Goal: Task Accomplishment & Management: Use online tool/utility

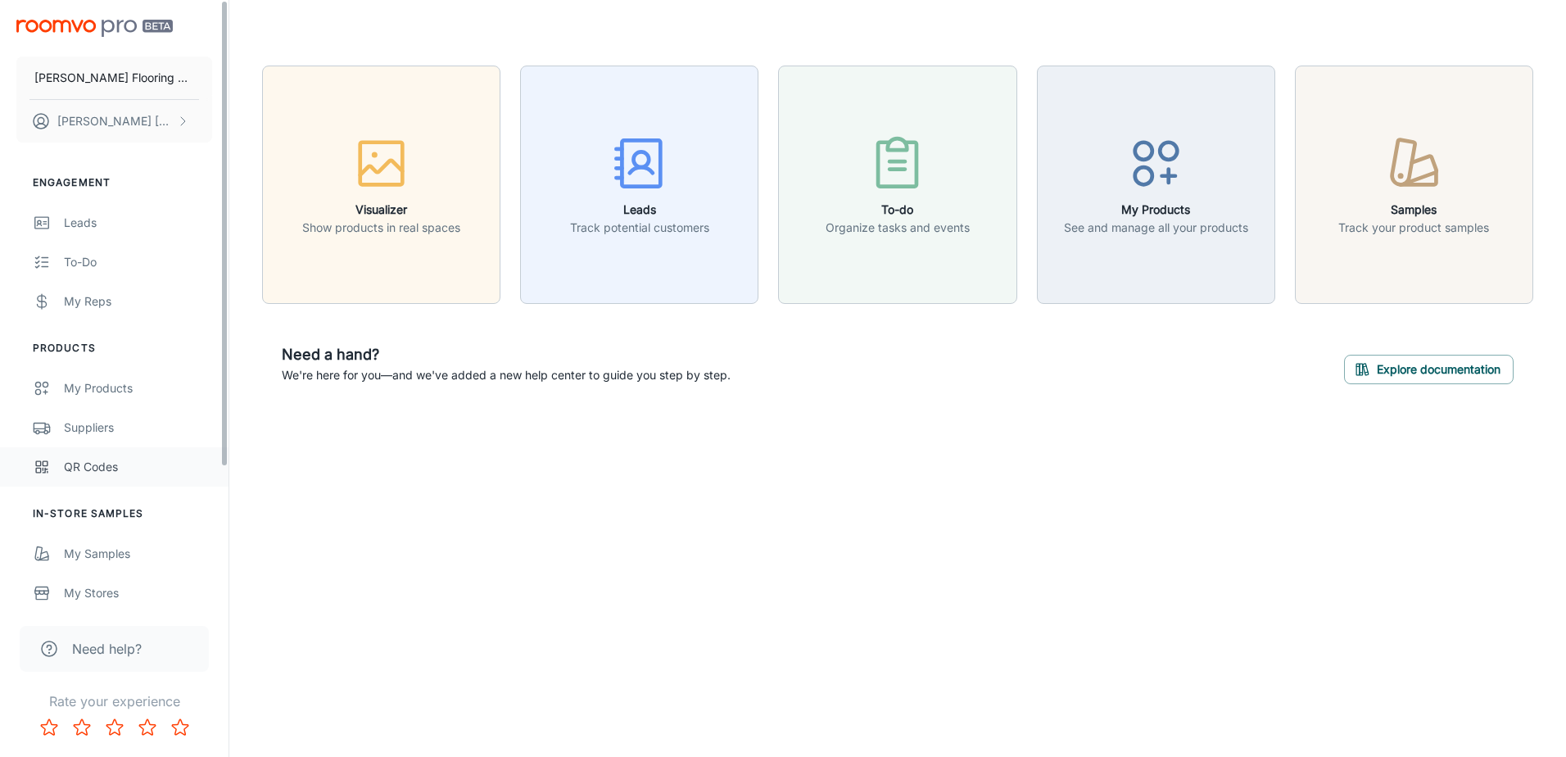
click at [70, 468] on div "QR Codes" at bounding box center [138, 467] width 148 height 18
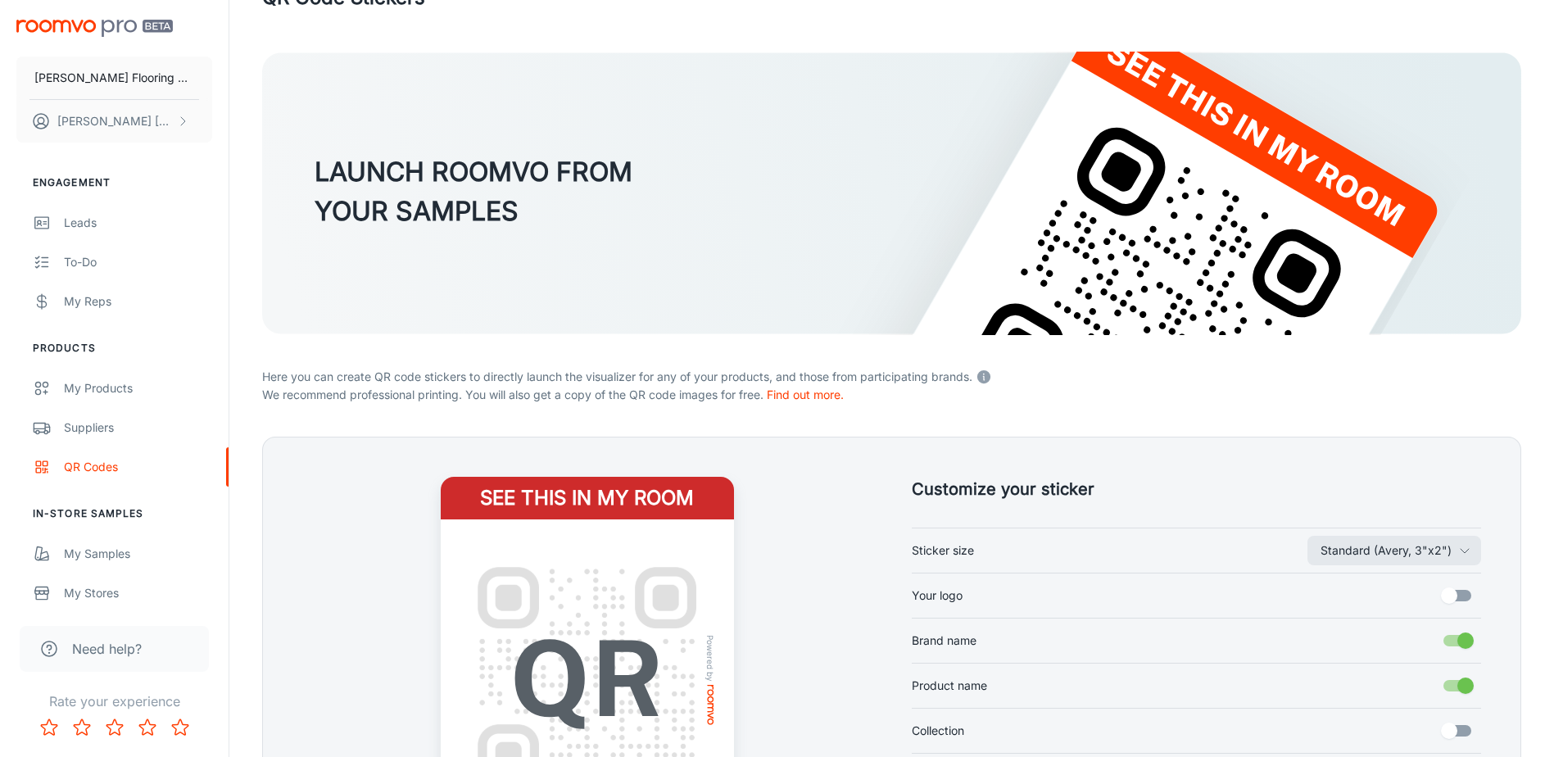
scroll to position [164, 0]
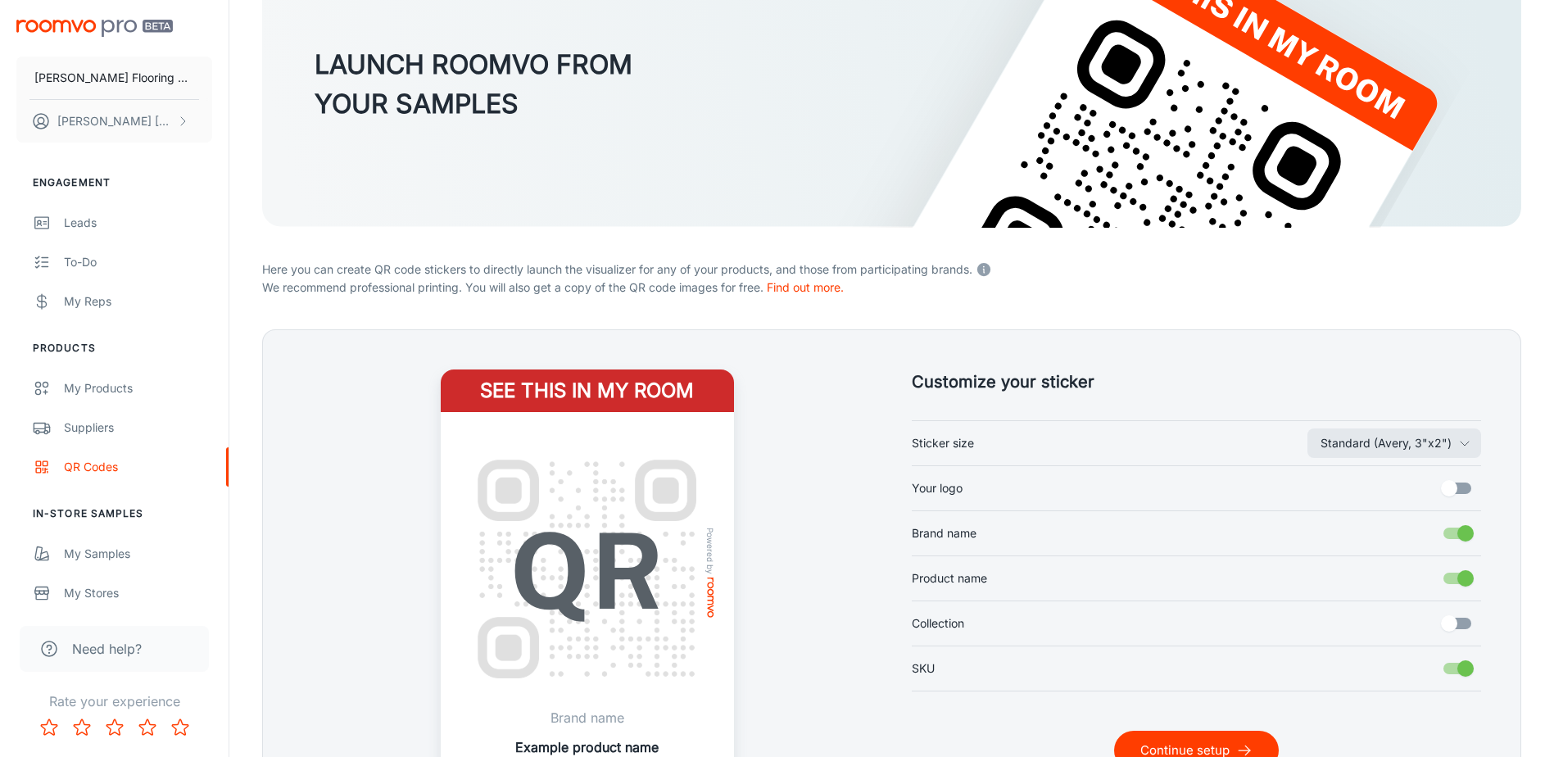
click at [1453, 487] on input "Your logo" at bounding box center [1448, 488] width 93 height 31
checkbox input "true"
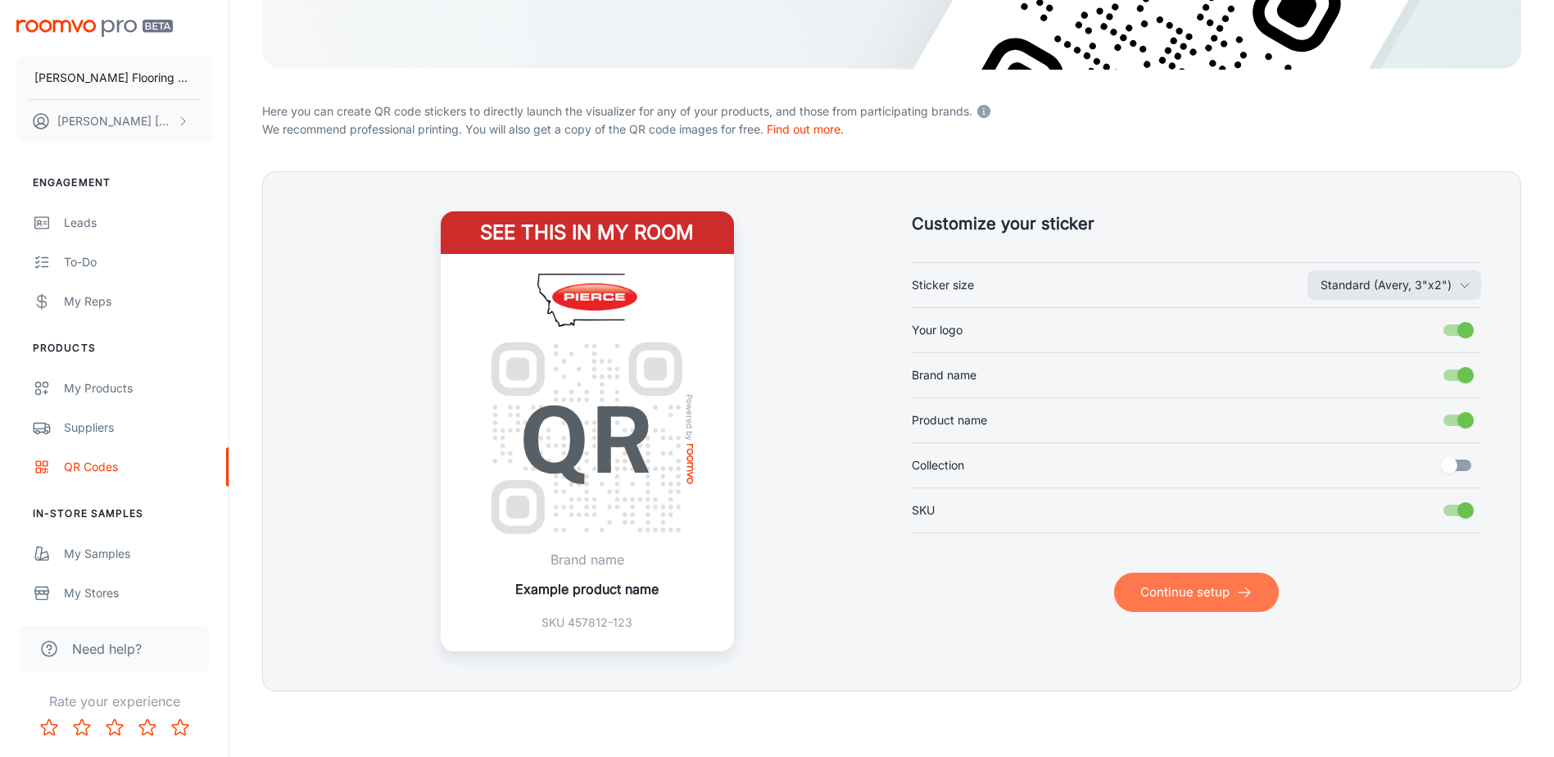
click at [1182, 591] on button "Continue setup" at bounding box center [1196, 592] width 165 height 39
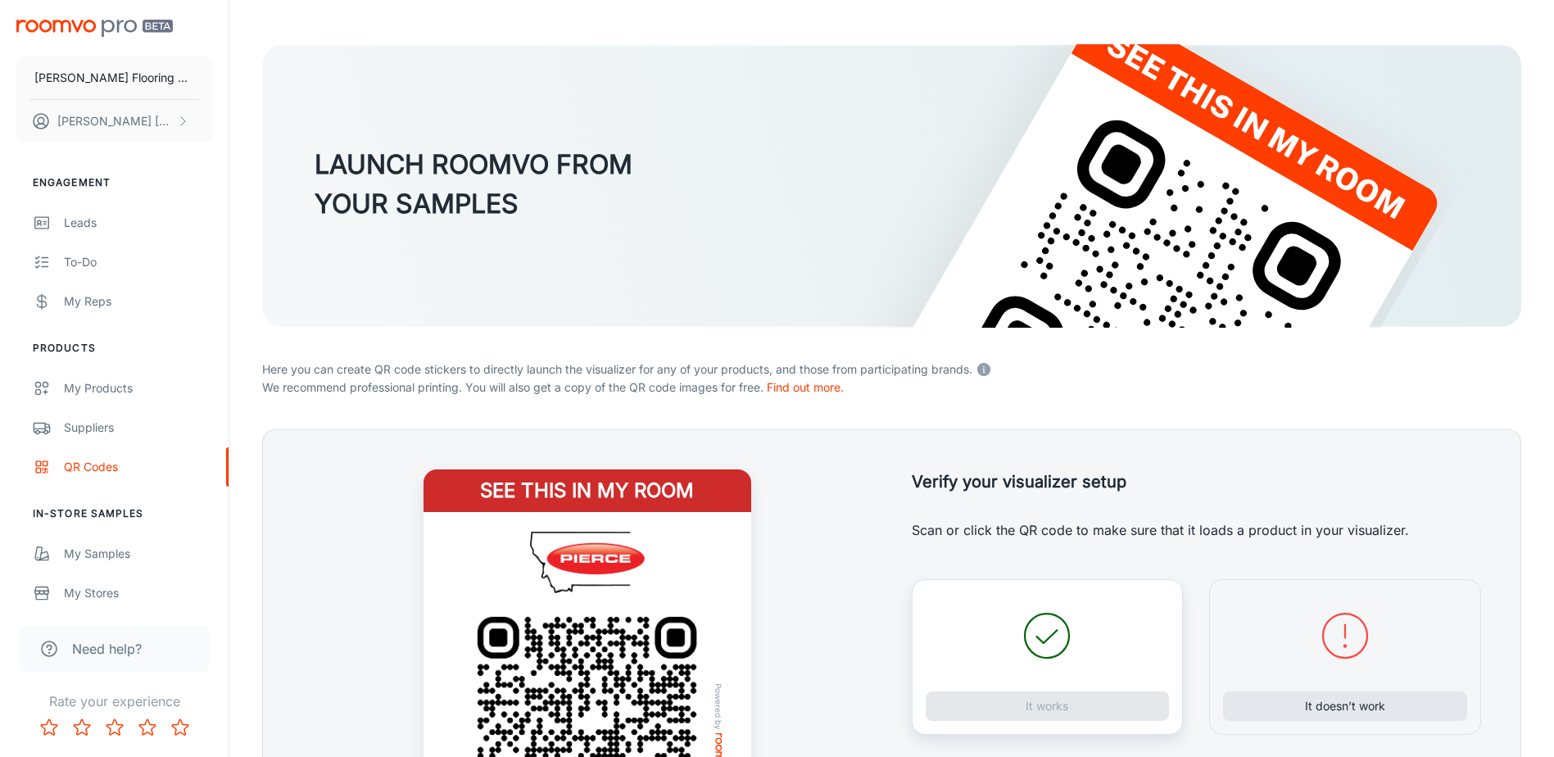
scroll to position [322, 0]
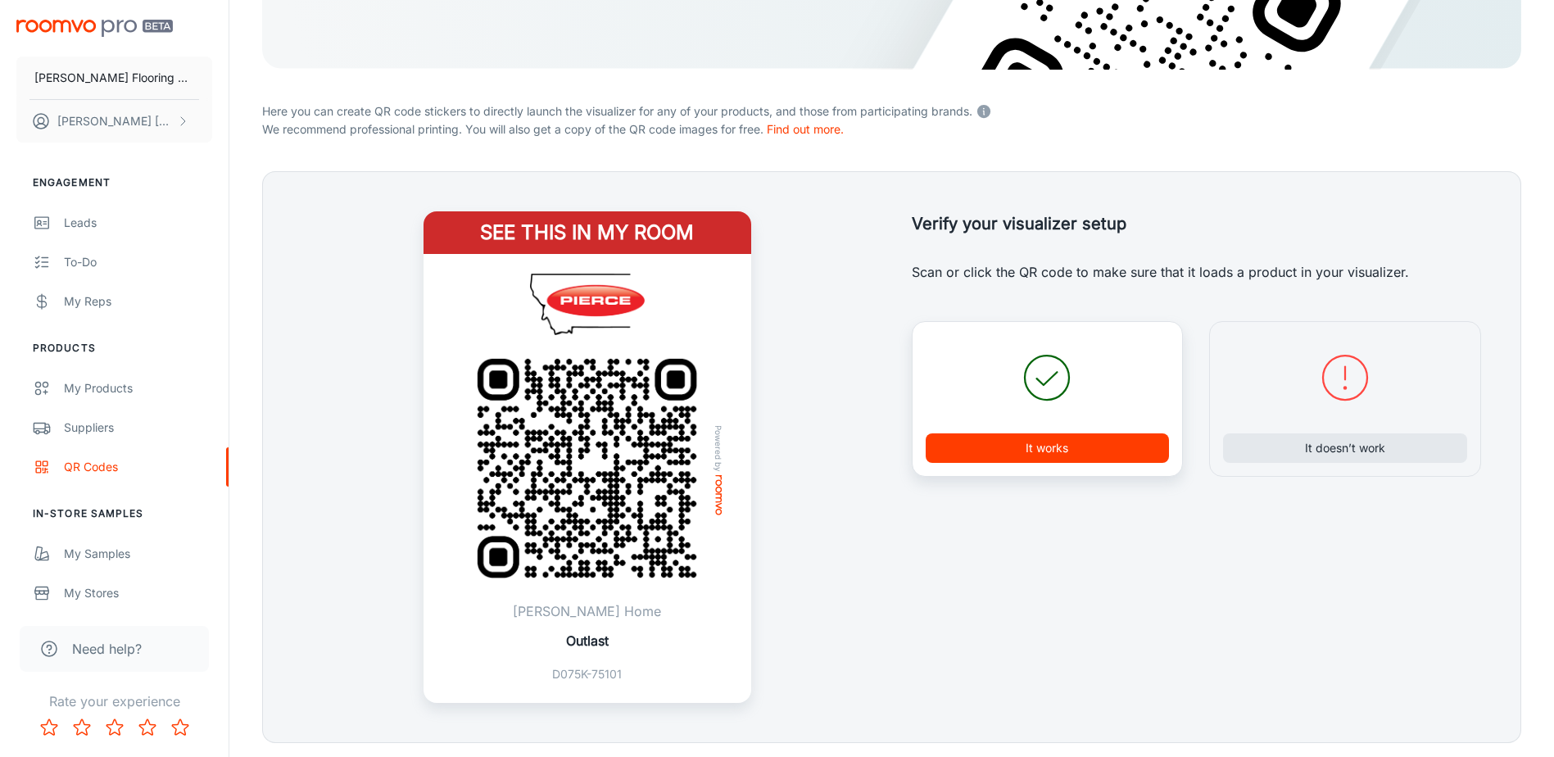
click at [1075, 459] on button "It works" at bounding box center [1048, 447] width 244 height 29
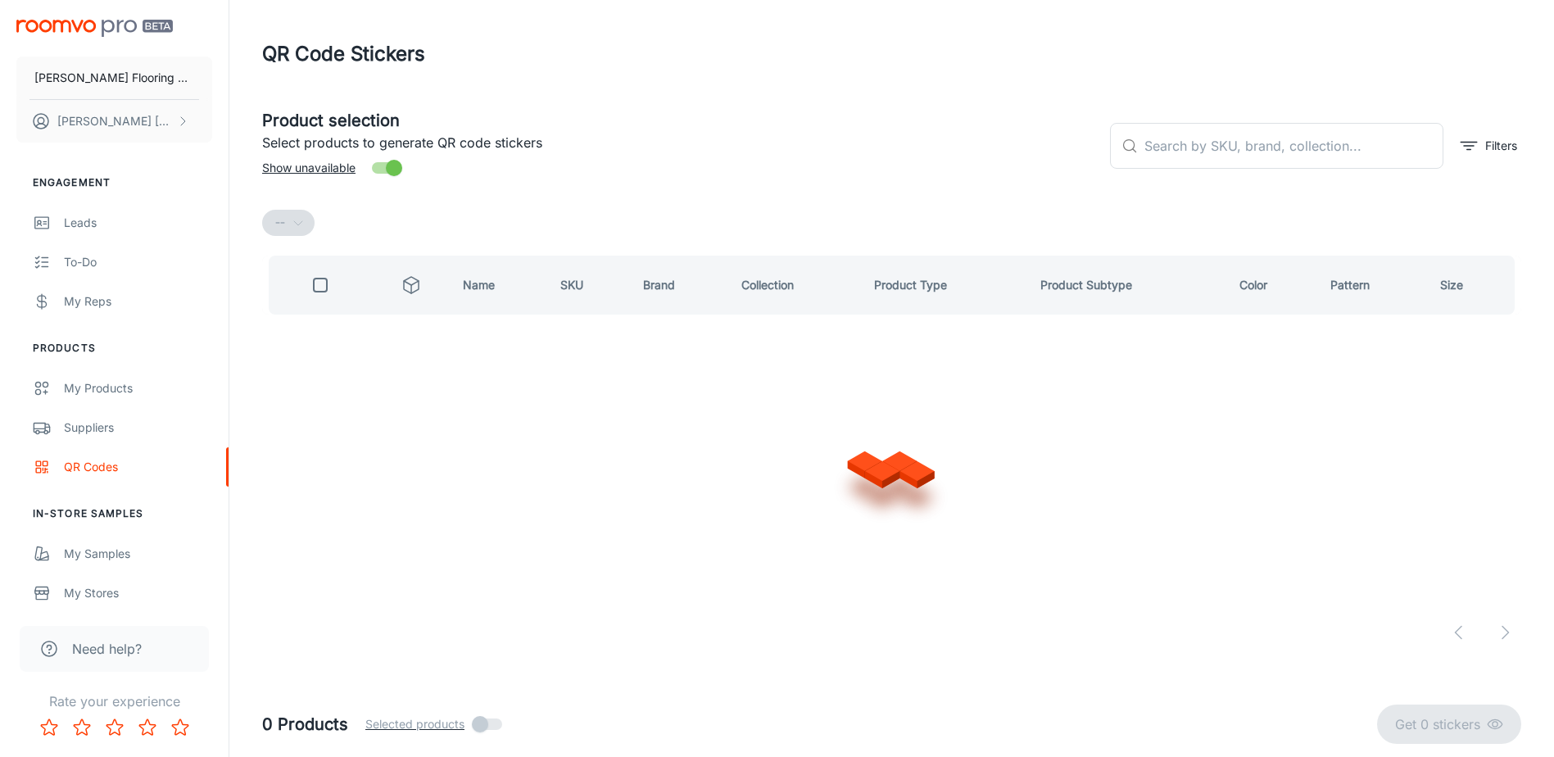
scroll to position [0, 0]
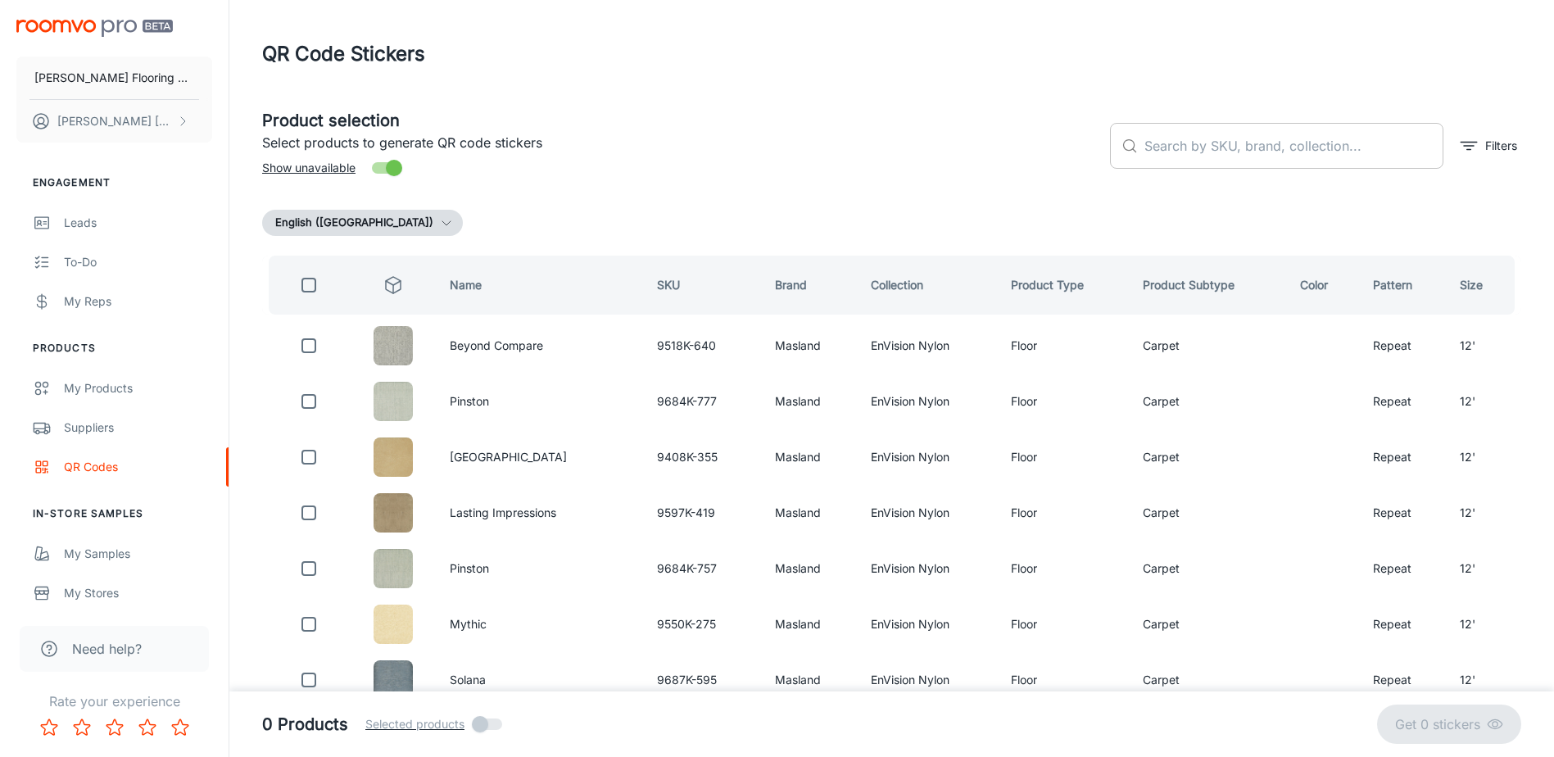
click at [1288, 150] on input "text" at bounding box center [1293, 146] width 299 height 46
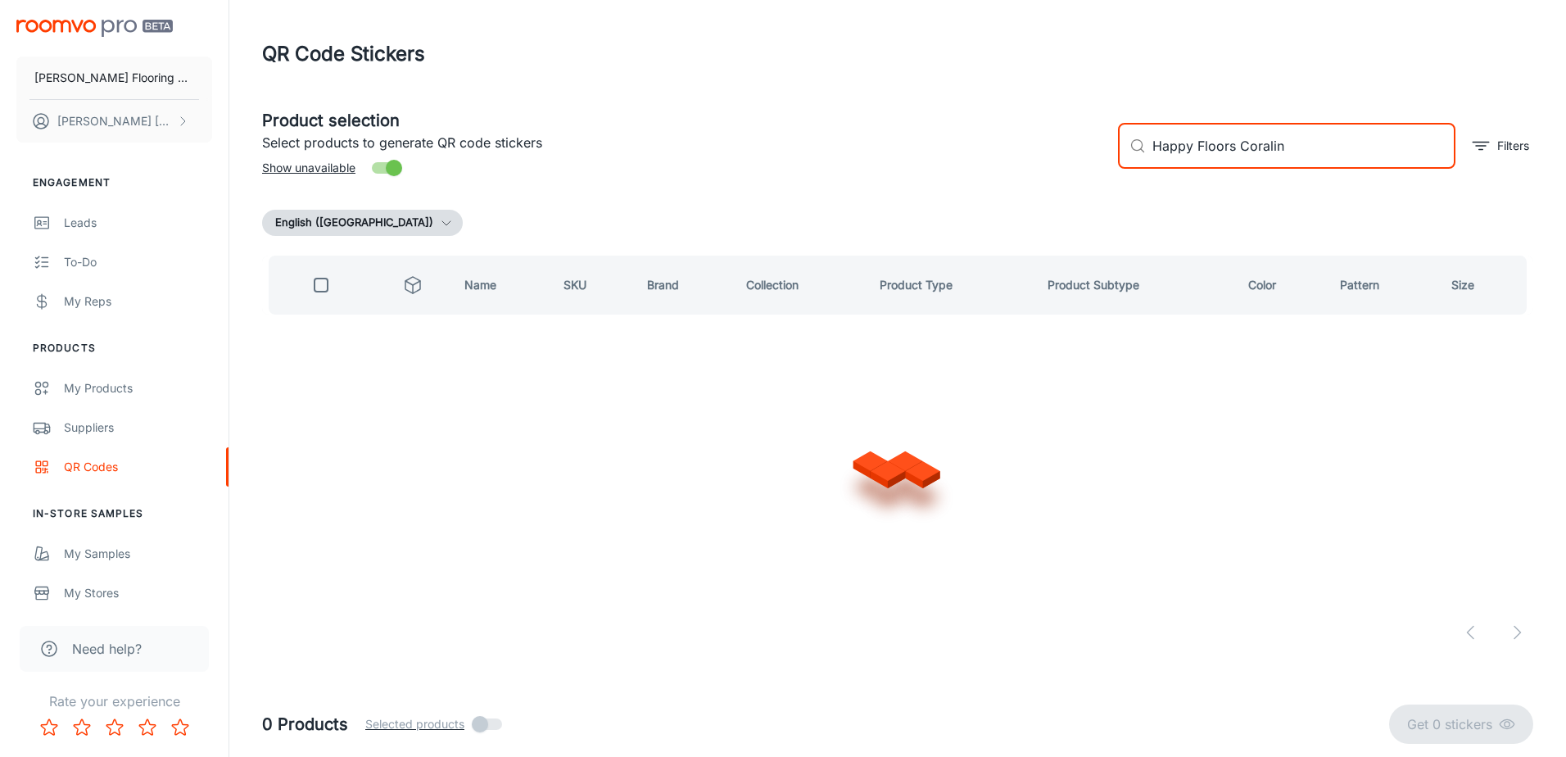
type input "Happy Floors Coralina"
checkbox input "true"
type input "Happy Floors a"
checkbox input "false"
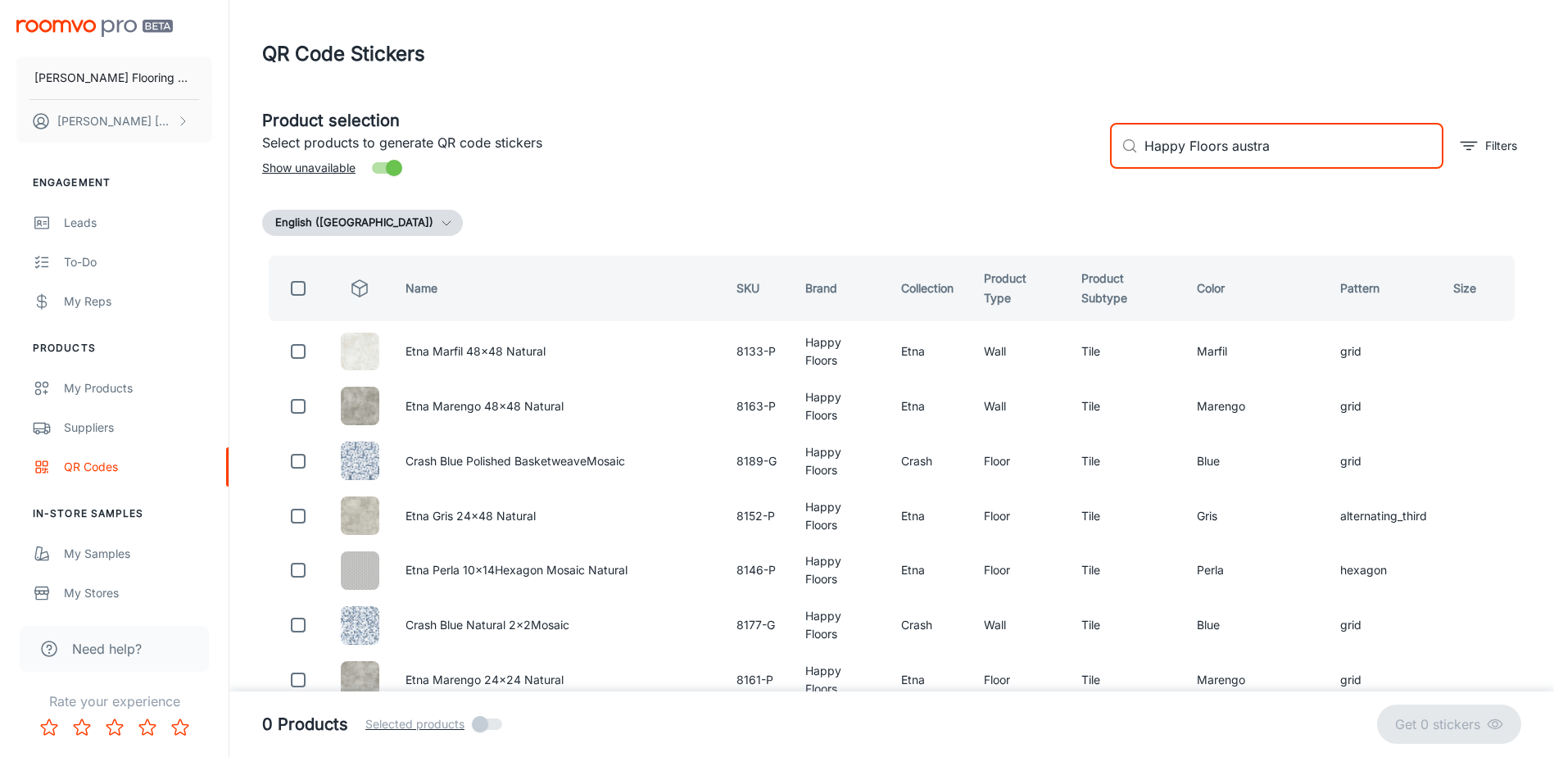
type input "Happy Floors austral"
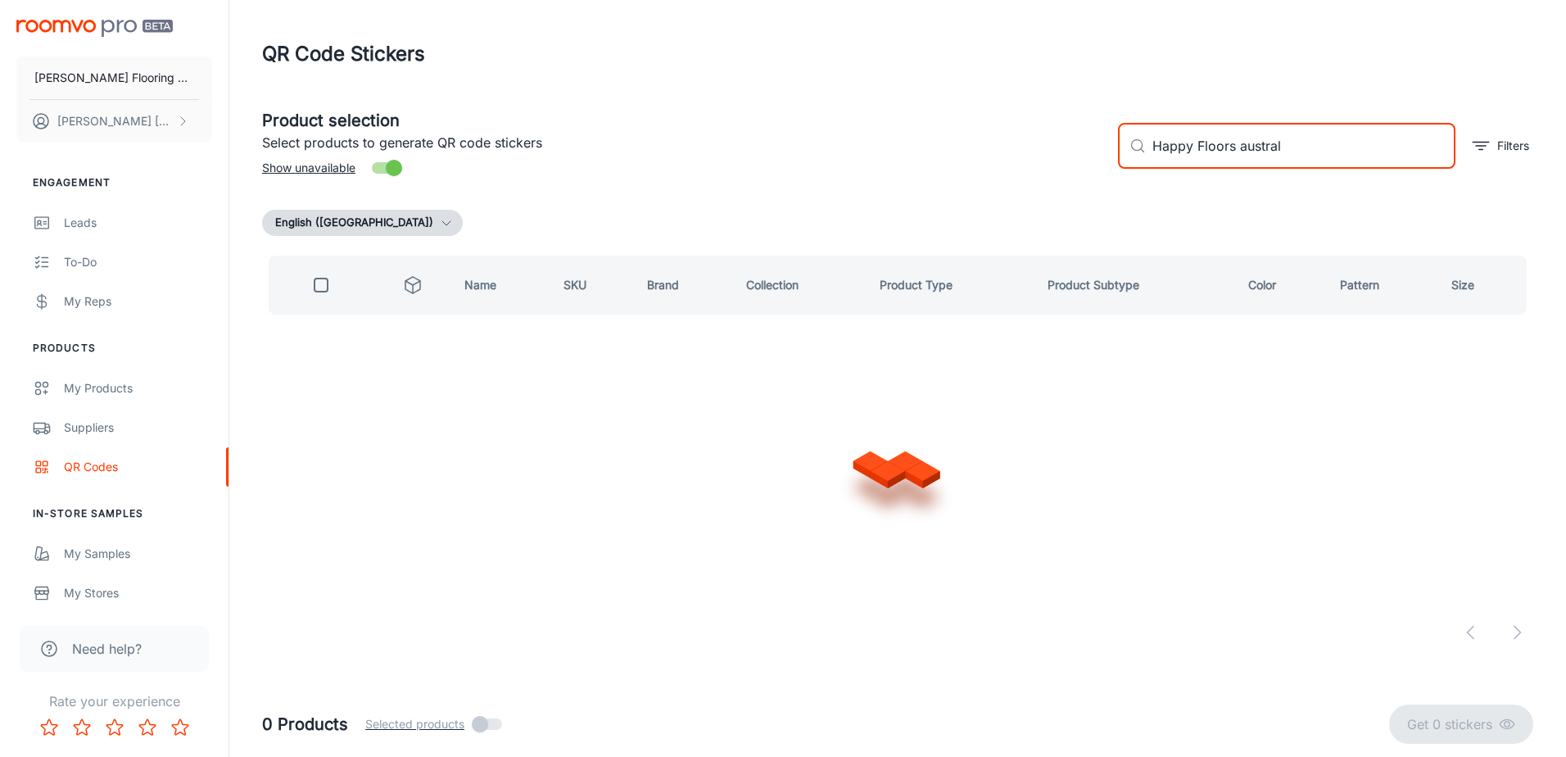
checkbox input "true"
type input "Happy F"
checkbox input "false"
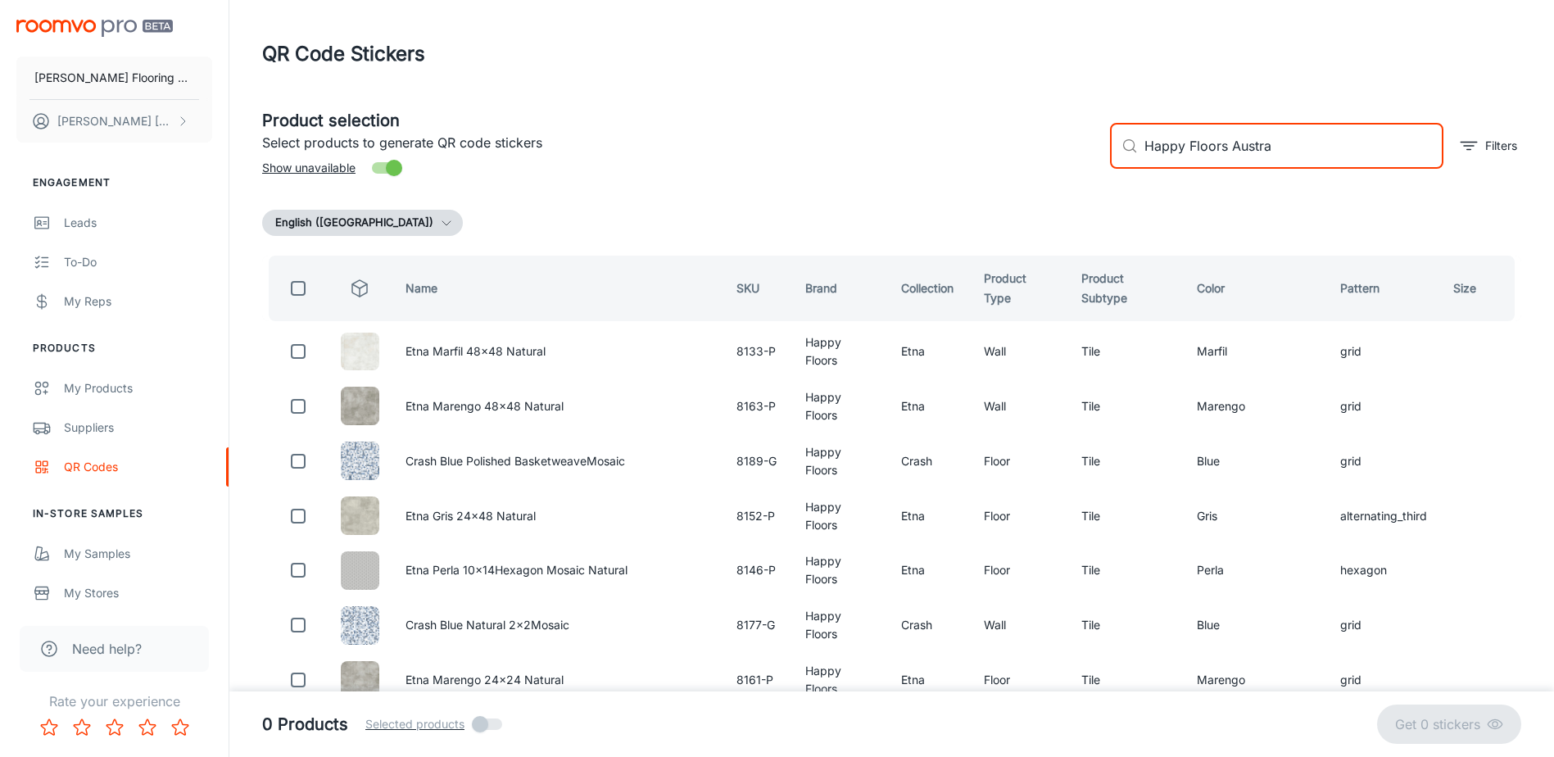
type input "Happy Floors Austral"
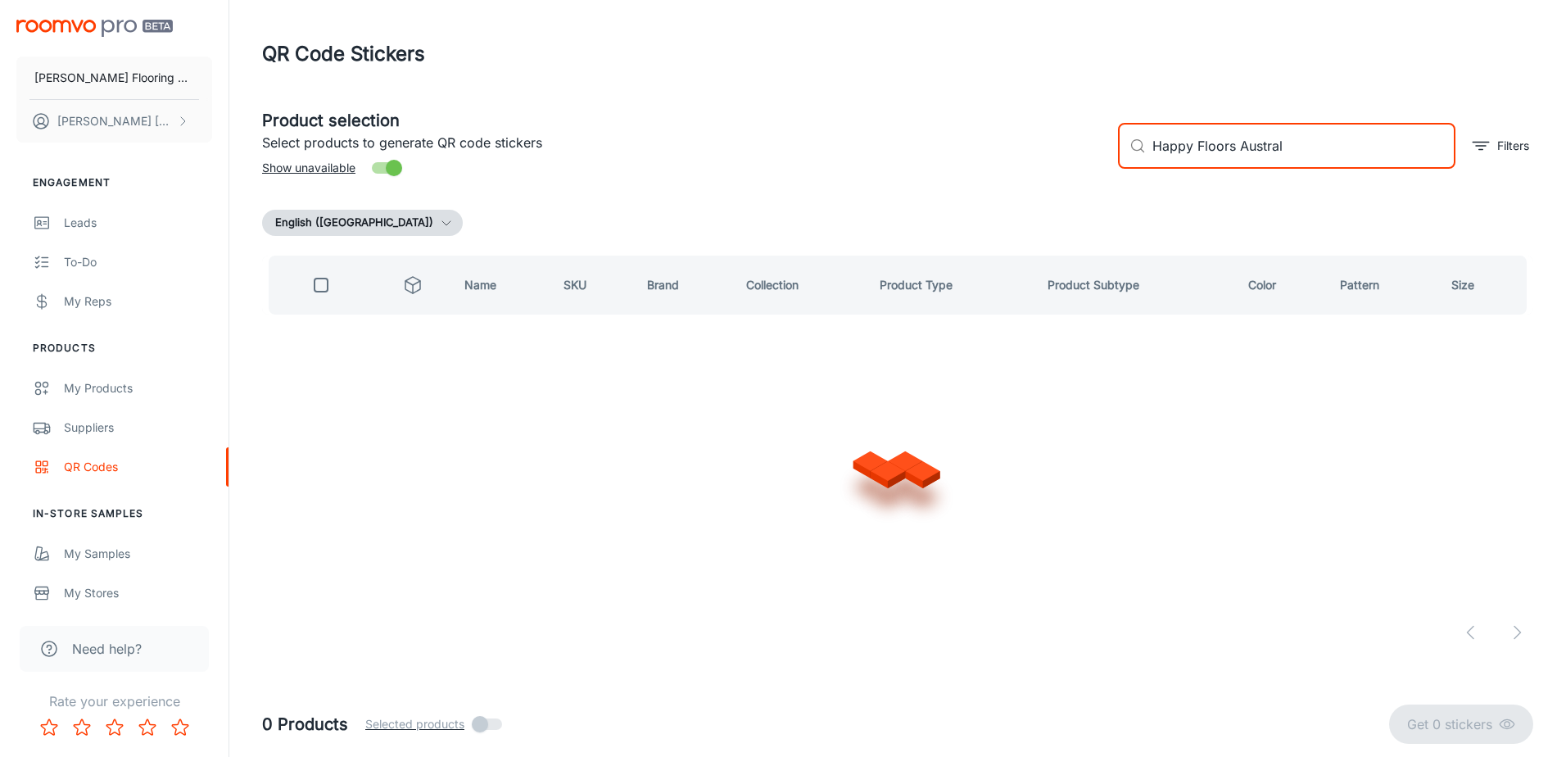
checkbox input "true"
type input "Happy Floors"
checkbox input "false"
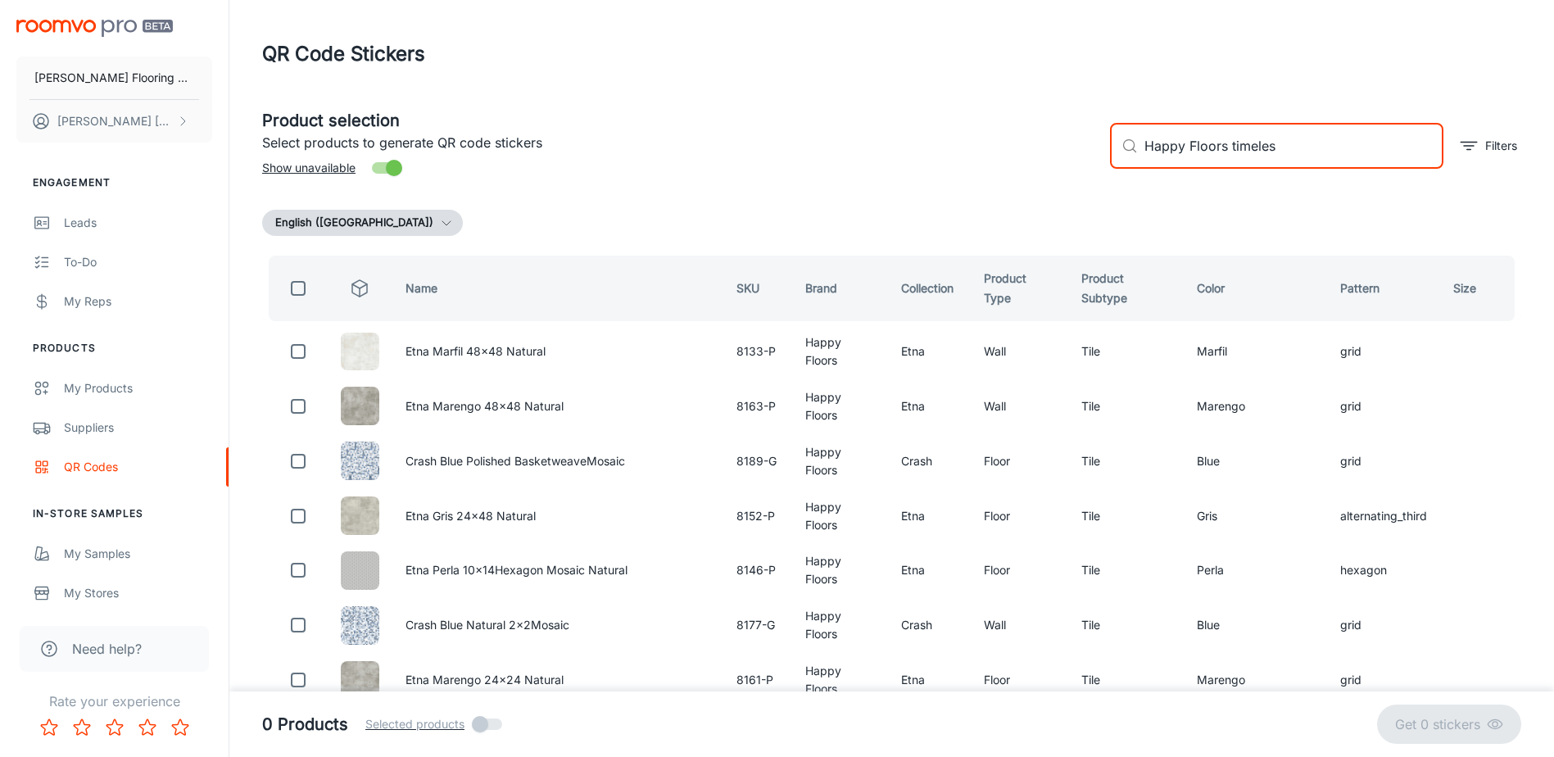
type input "Happy Floors timeless"
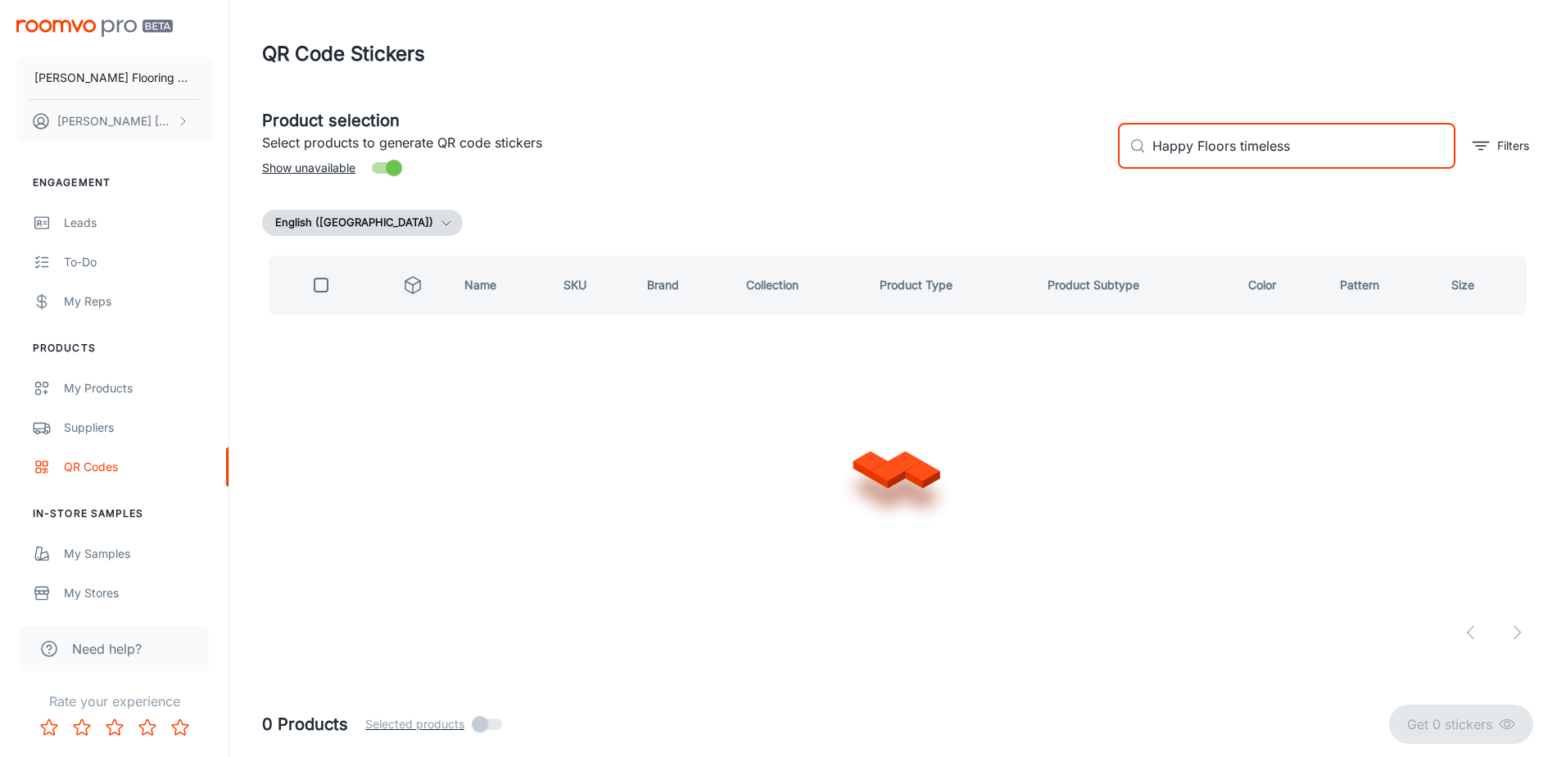
checkbox input "true"
type input "Happy Floor"
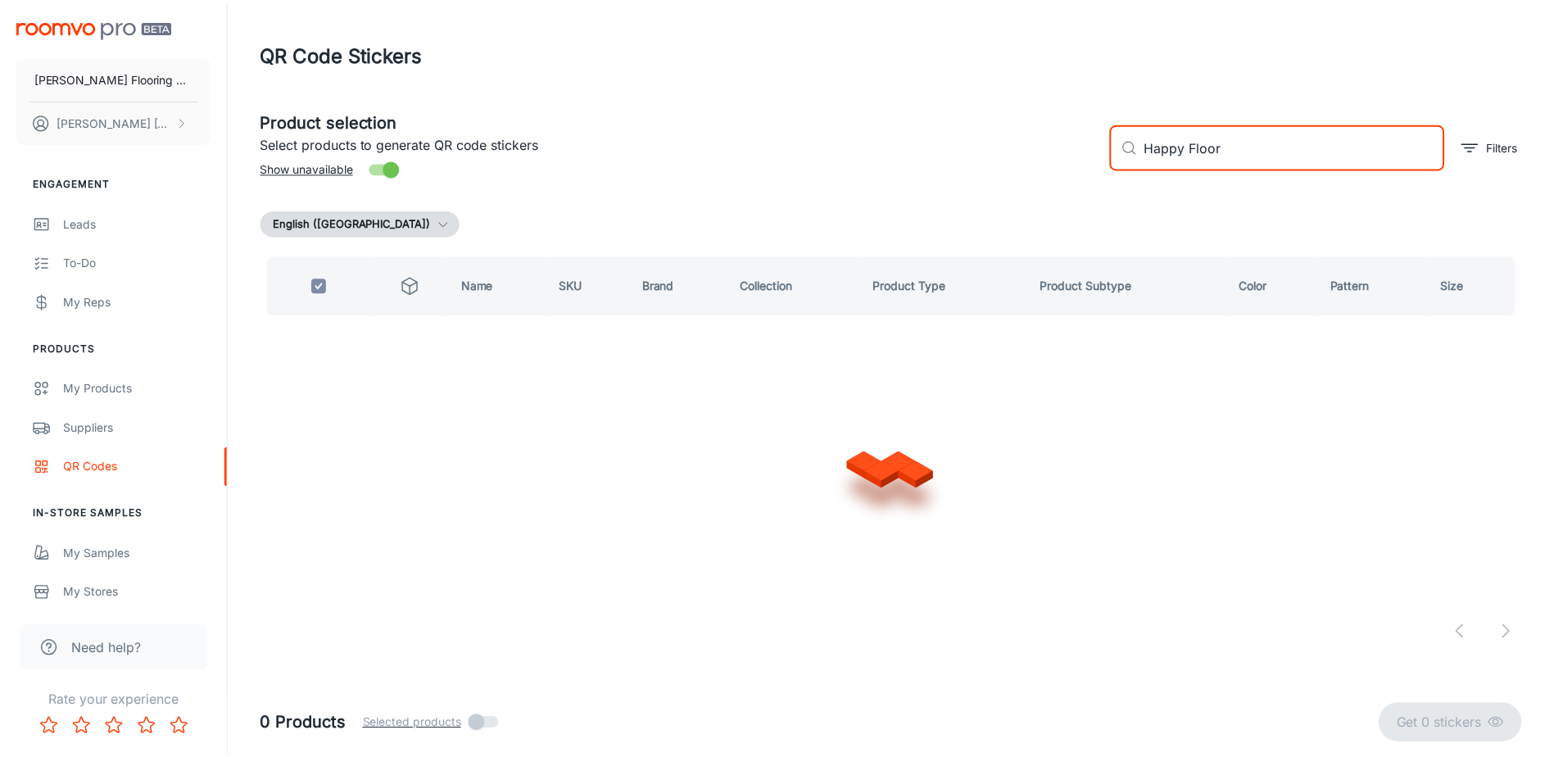
checkbox input "false"
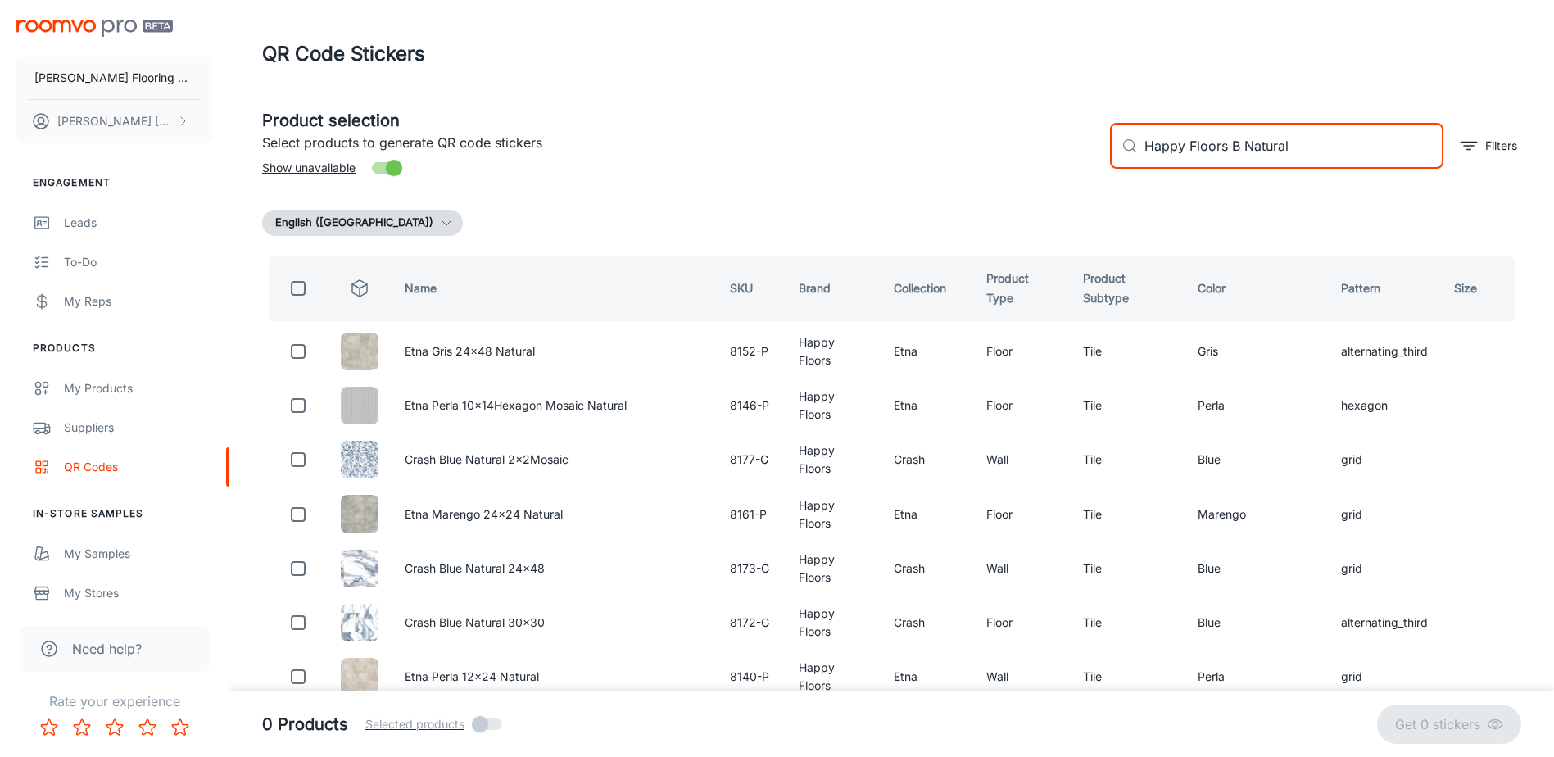
click at [1244, 144] on input "Happy Floors B Natural" at bounding box center [1293, 146] width 299 height 46
click at [1324, 138] on input "Happy Floors B-Natural" at bounding box center [1293, 146] width 299 height 46
type input "Happy Floors B-Natural"
click at [1321, 148] on input "Happy Floors B-Natural" at bounding box center [1293, 146] width 299 height 46
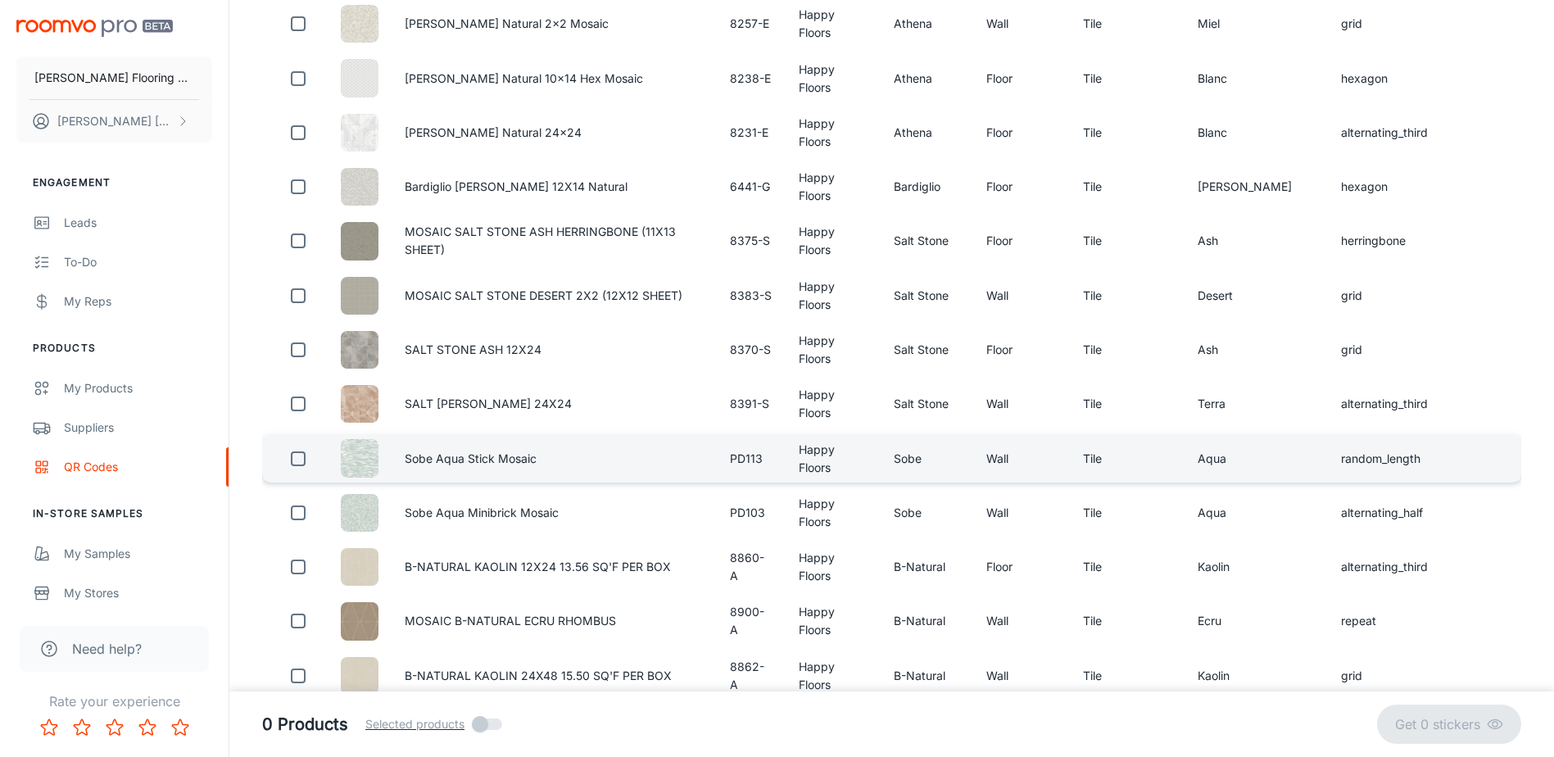
scroll to position [1229, 0]
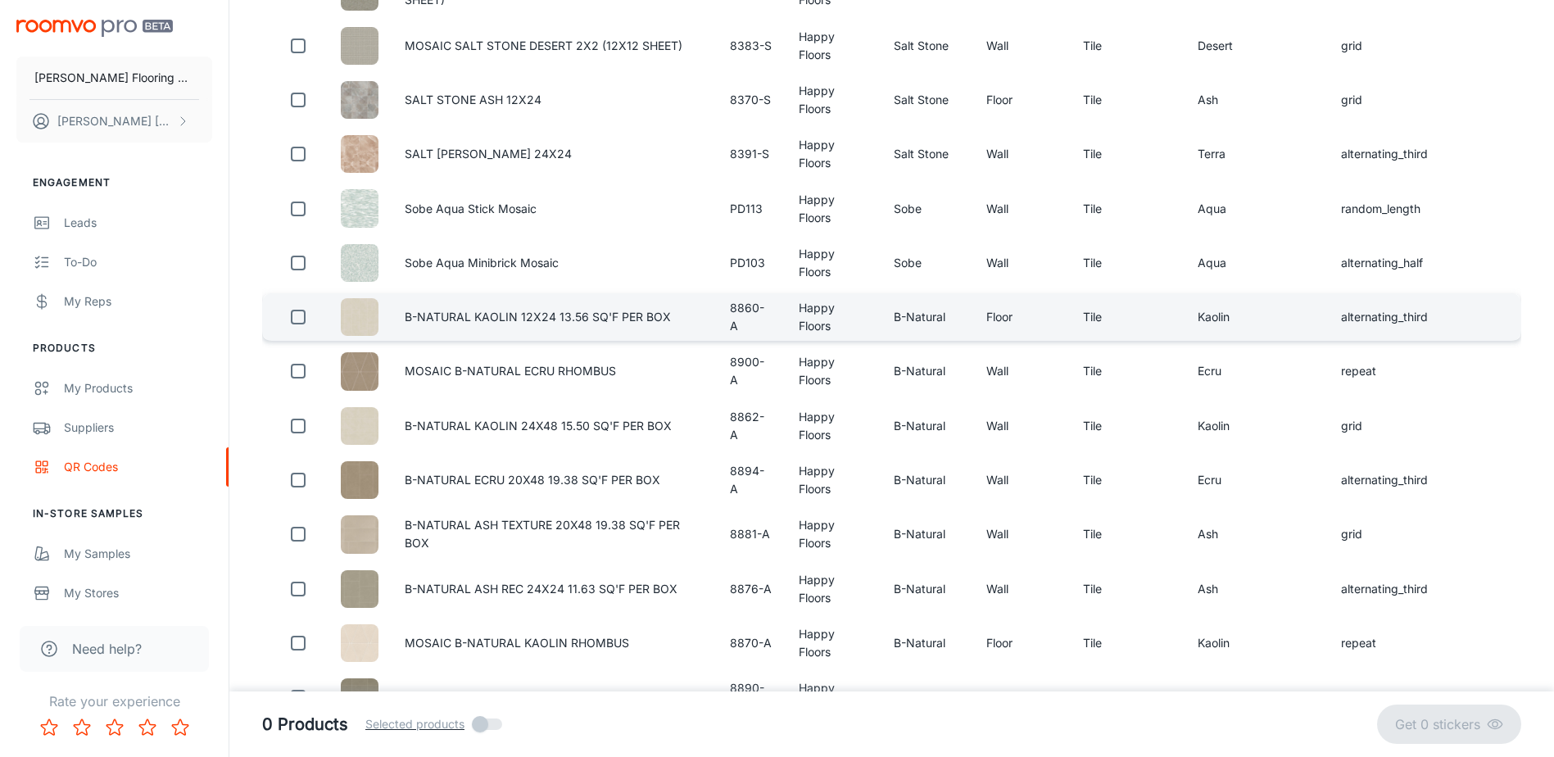
click at [302, 333] on input "checkbox" at bounding box center [298, 317] width 33 height 33
checkbox input "true"
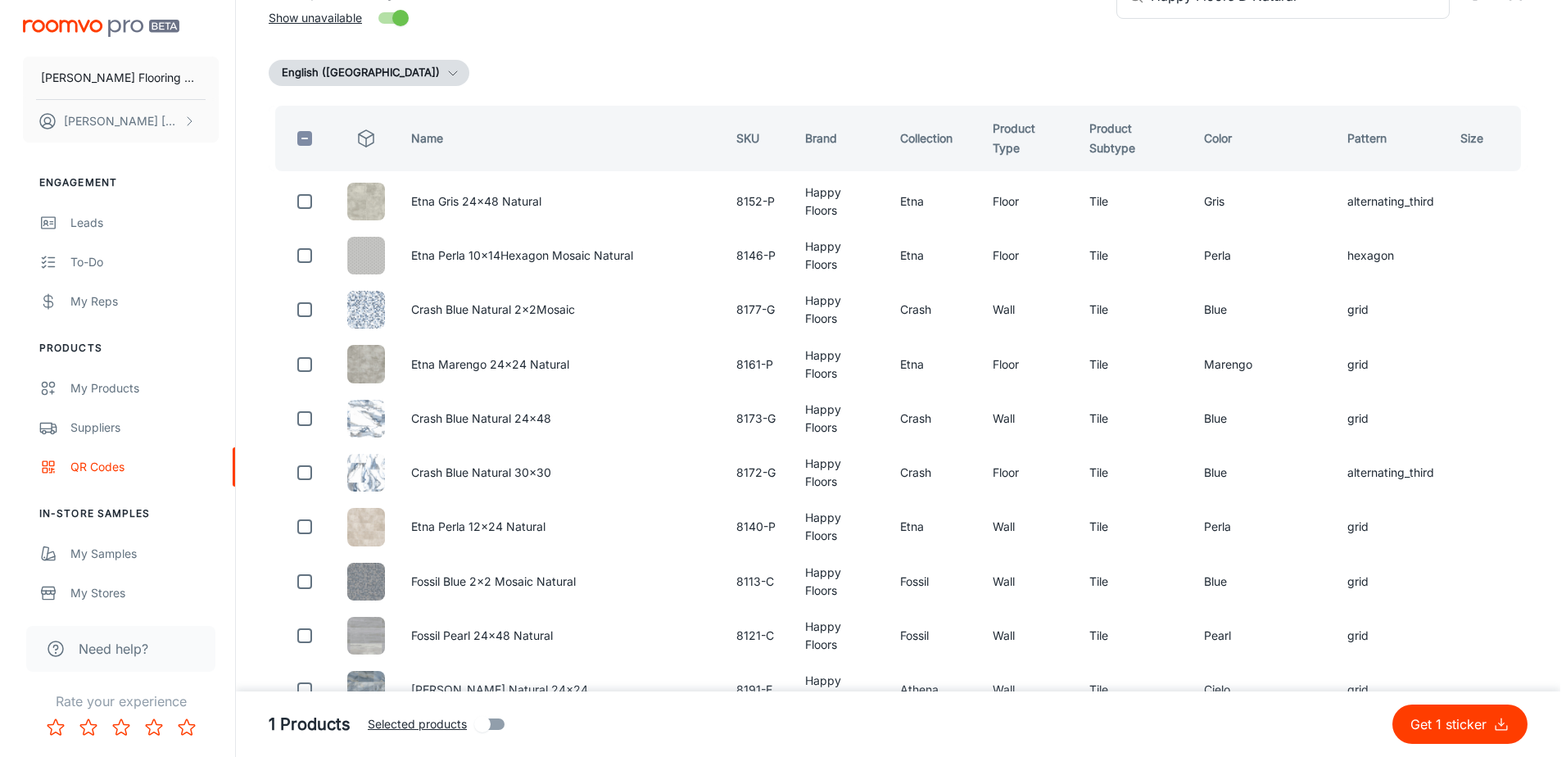
scroll to position [0, 0]
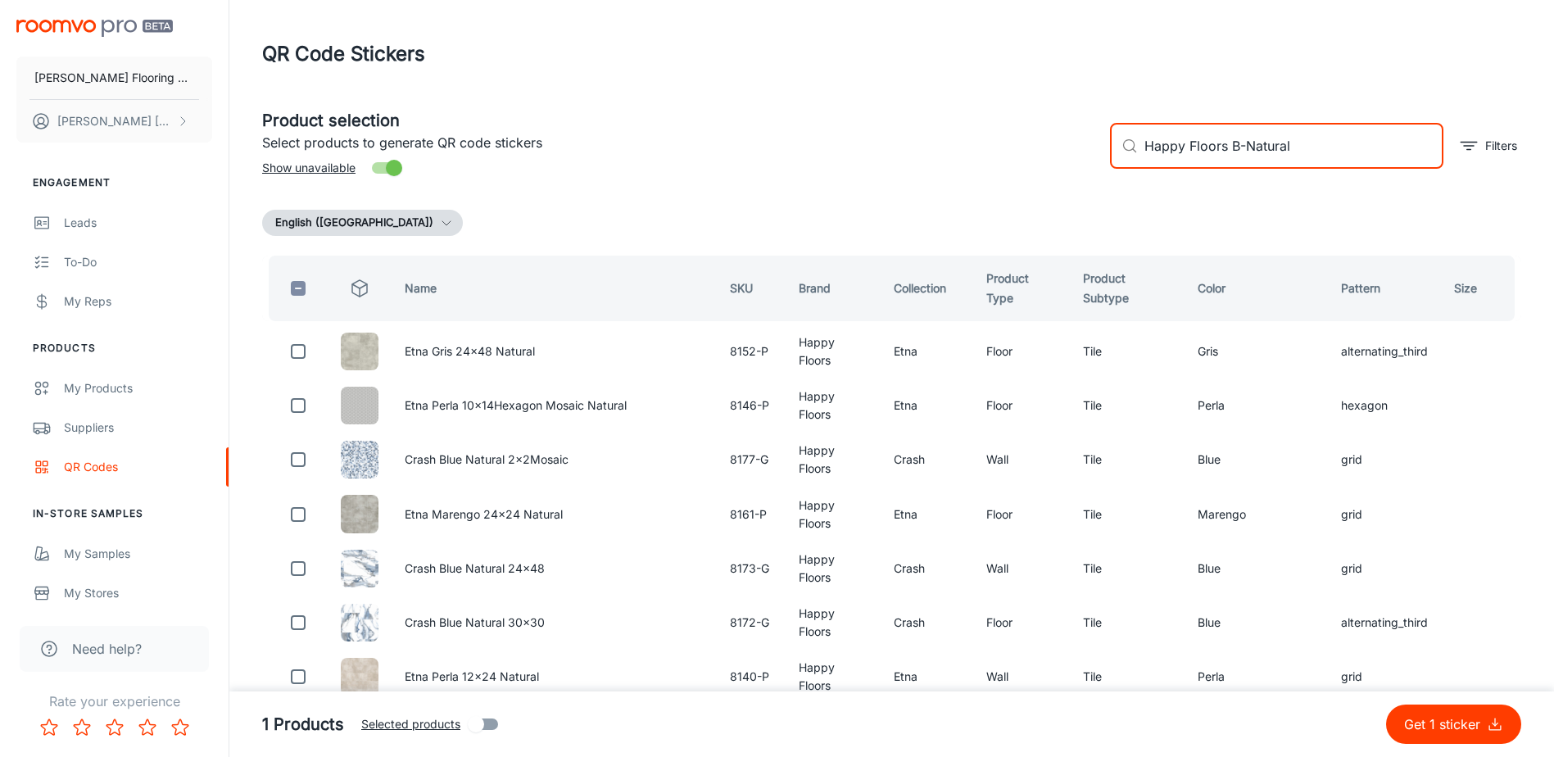
drag, startPoint x: 1296, startPoint y: 151, endPoint x: 1220, endPoint y: 159, distance: 76.6
click at [1220, 159] on input "Happy Floors B-Natural" at bounding box center [1293, 146] width 299 height 46
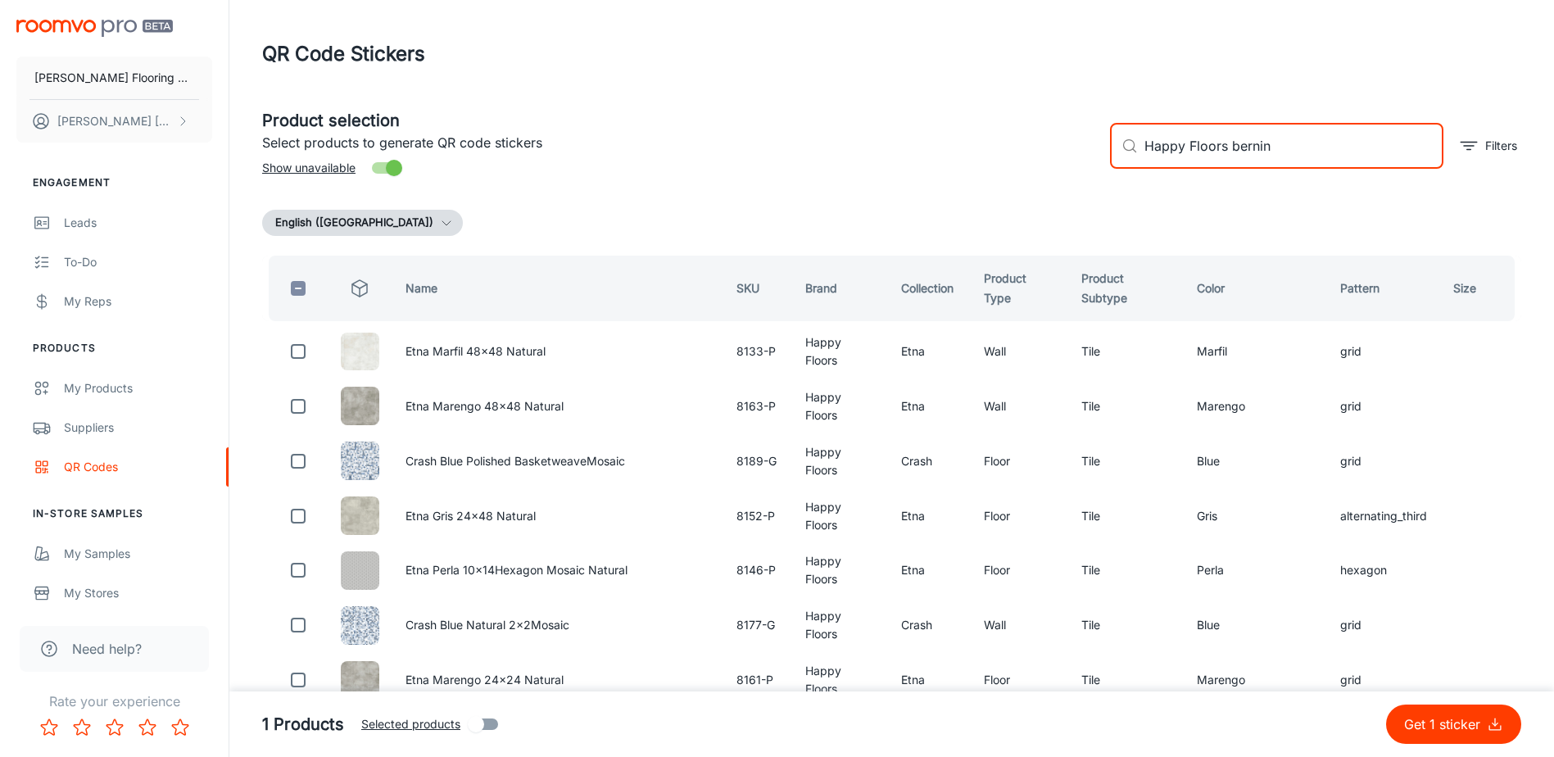
type input "Happy Floors [PERSON_NAME]"
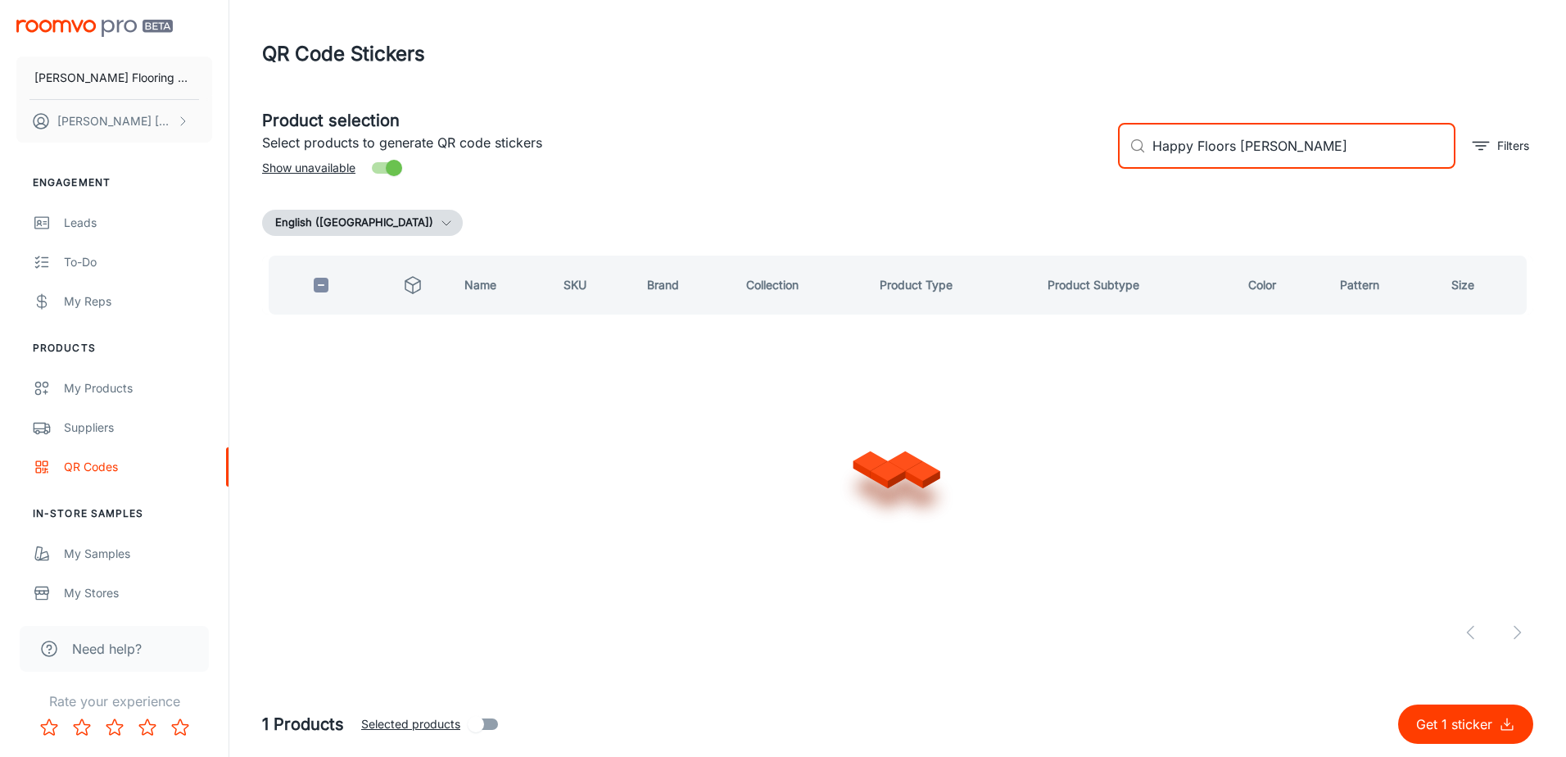
checkbox input "true"
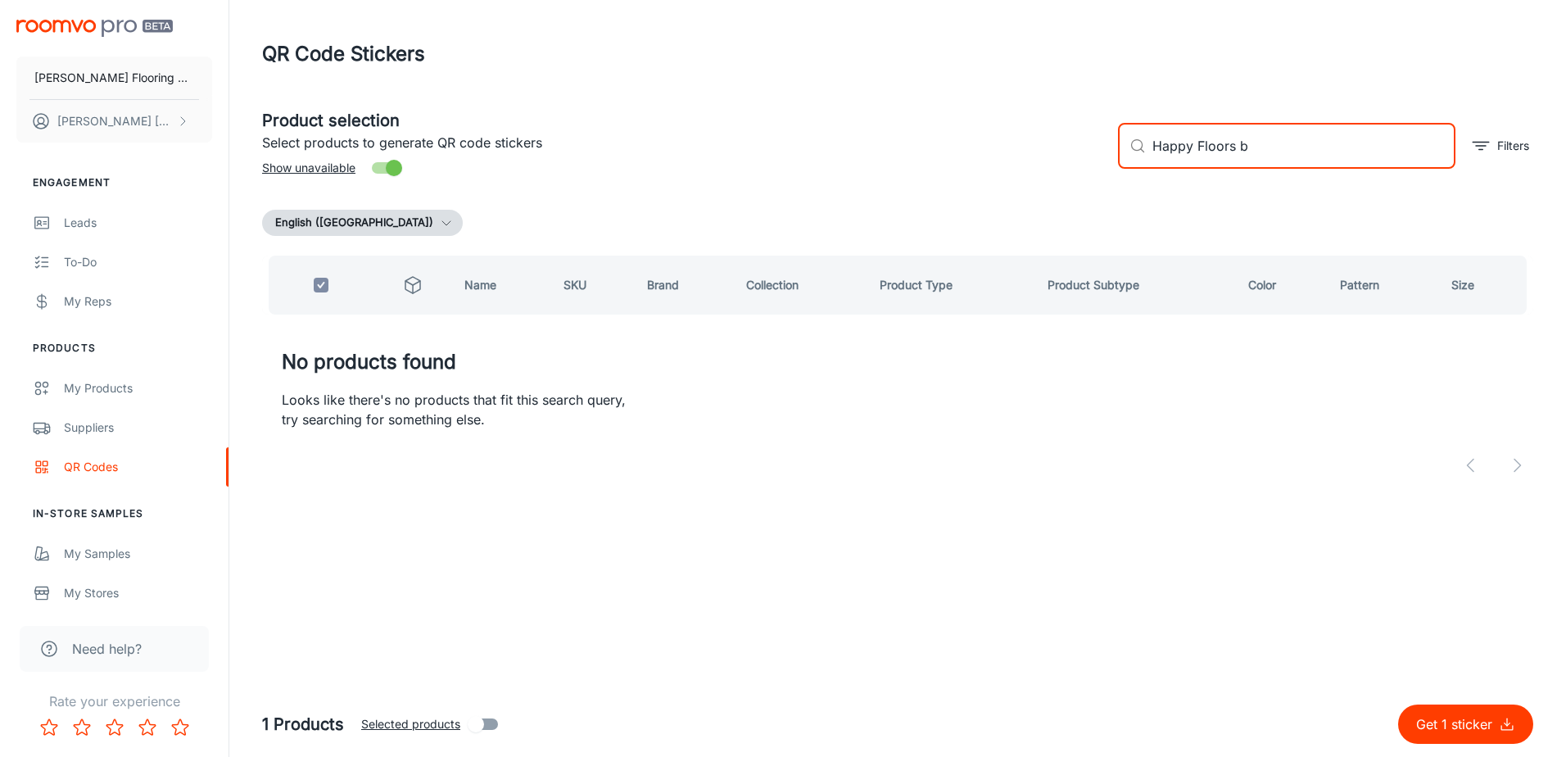
type input "Happy Floors"
checkbox input "false"
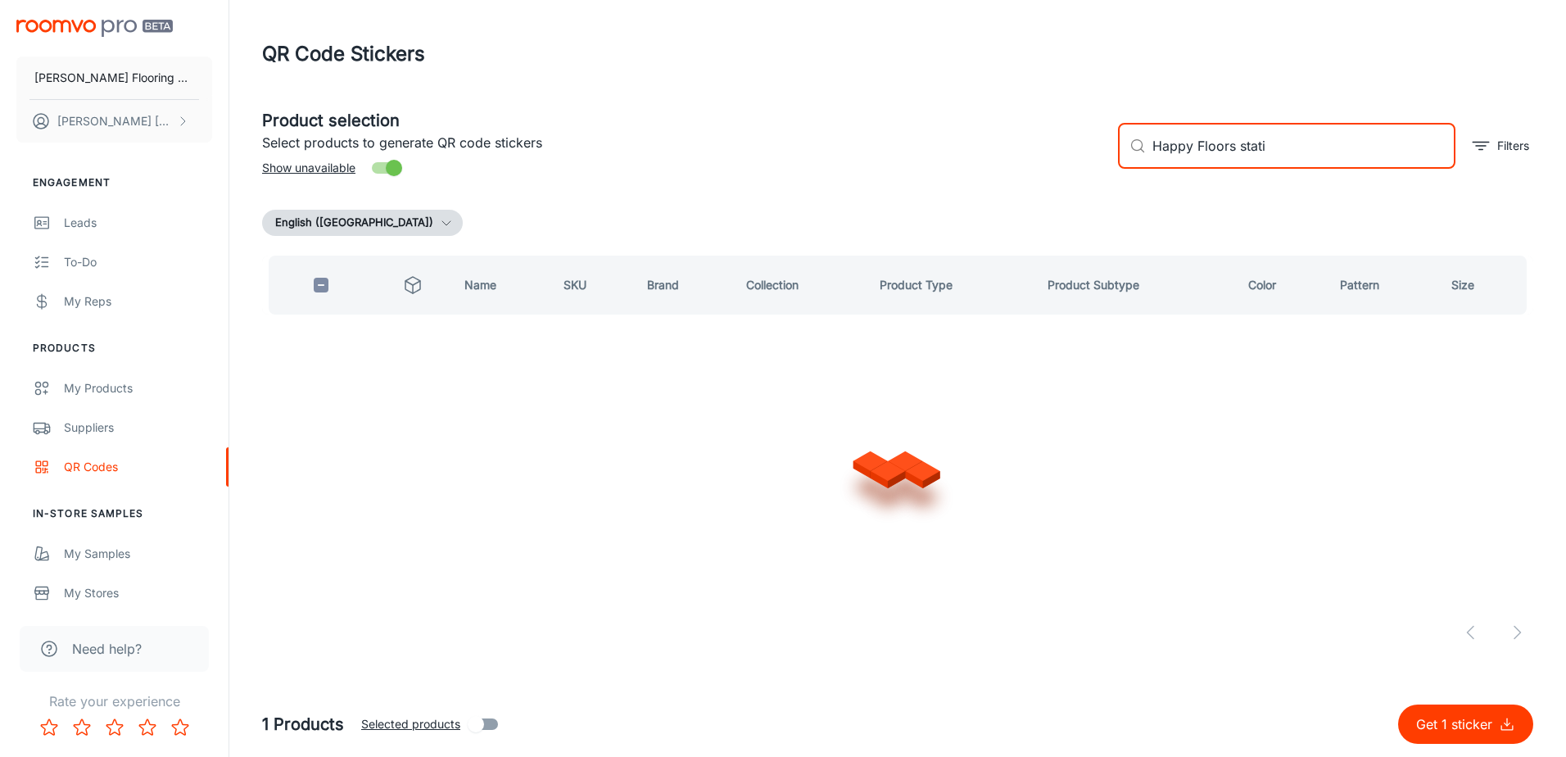
type input "Happy Floors statik"
checkbox input "true"
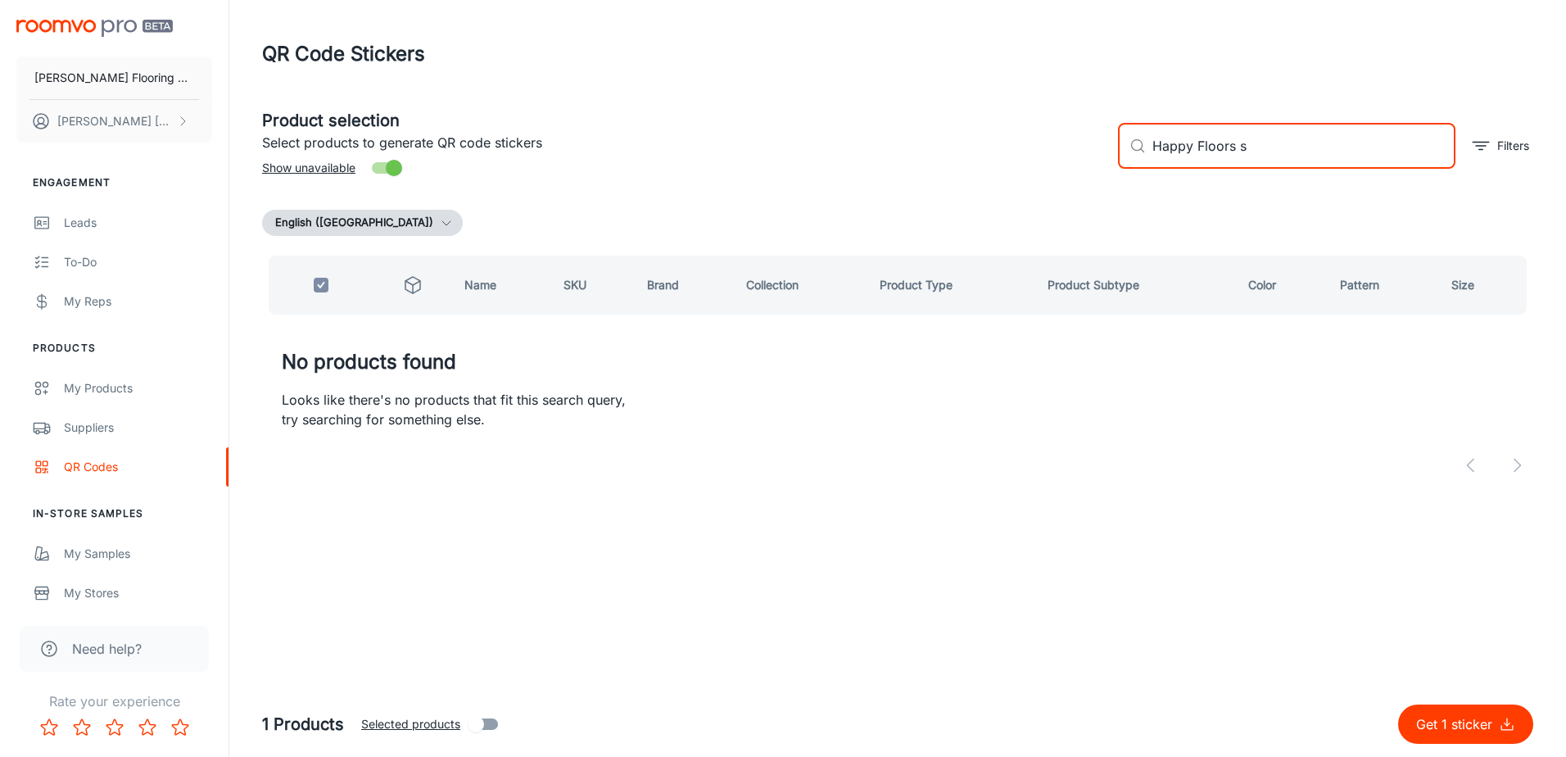
type input "Happy Floors"
checkbox input "false"
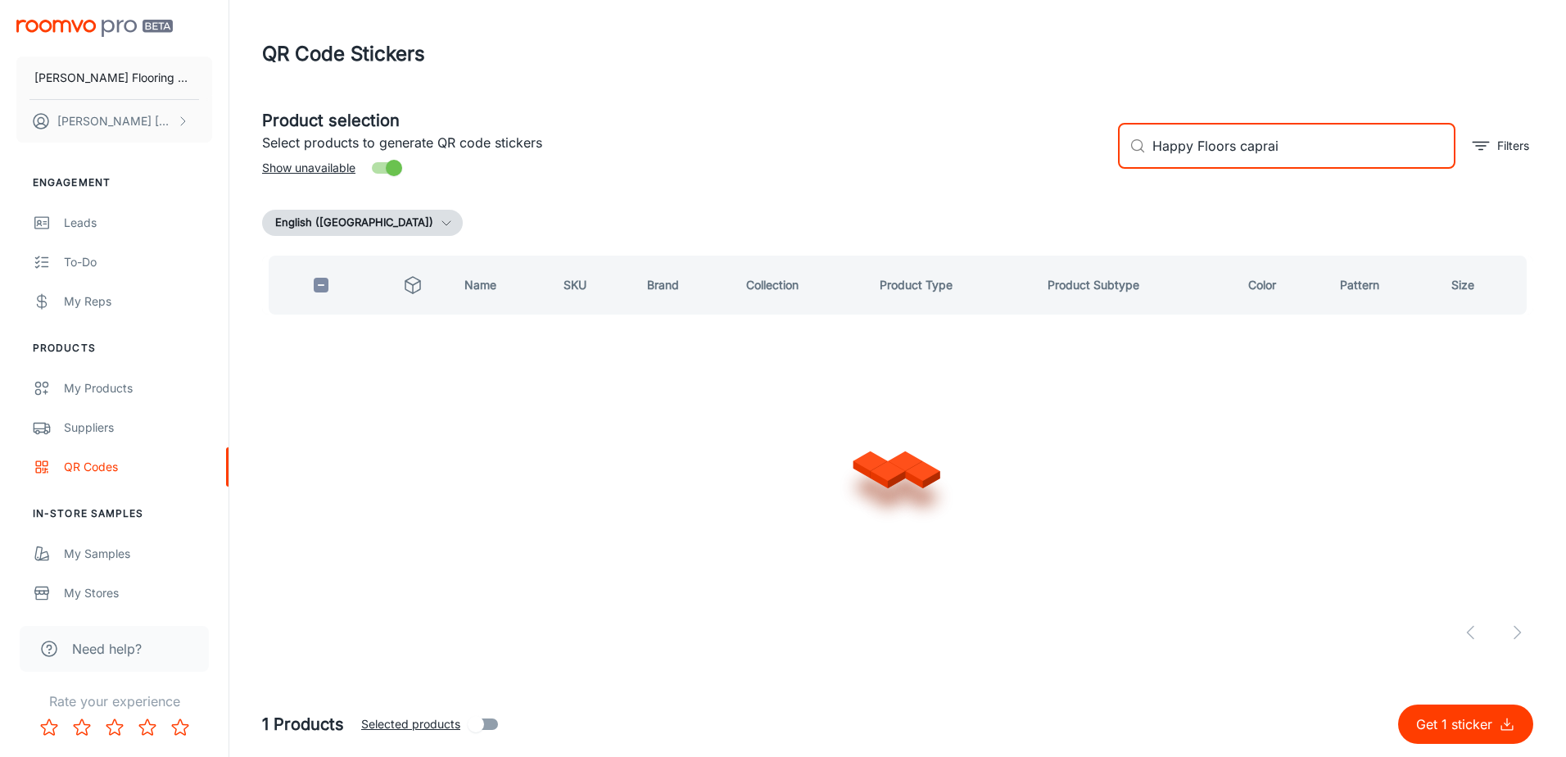
type input "Happy Floors capraia"
checkbox input "true"
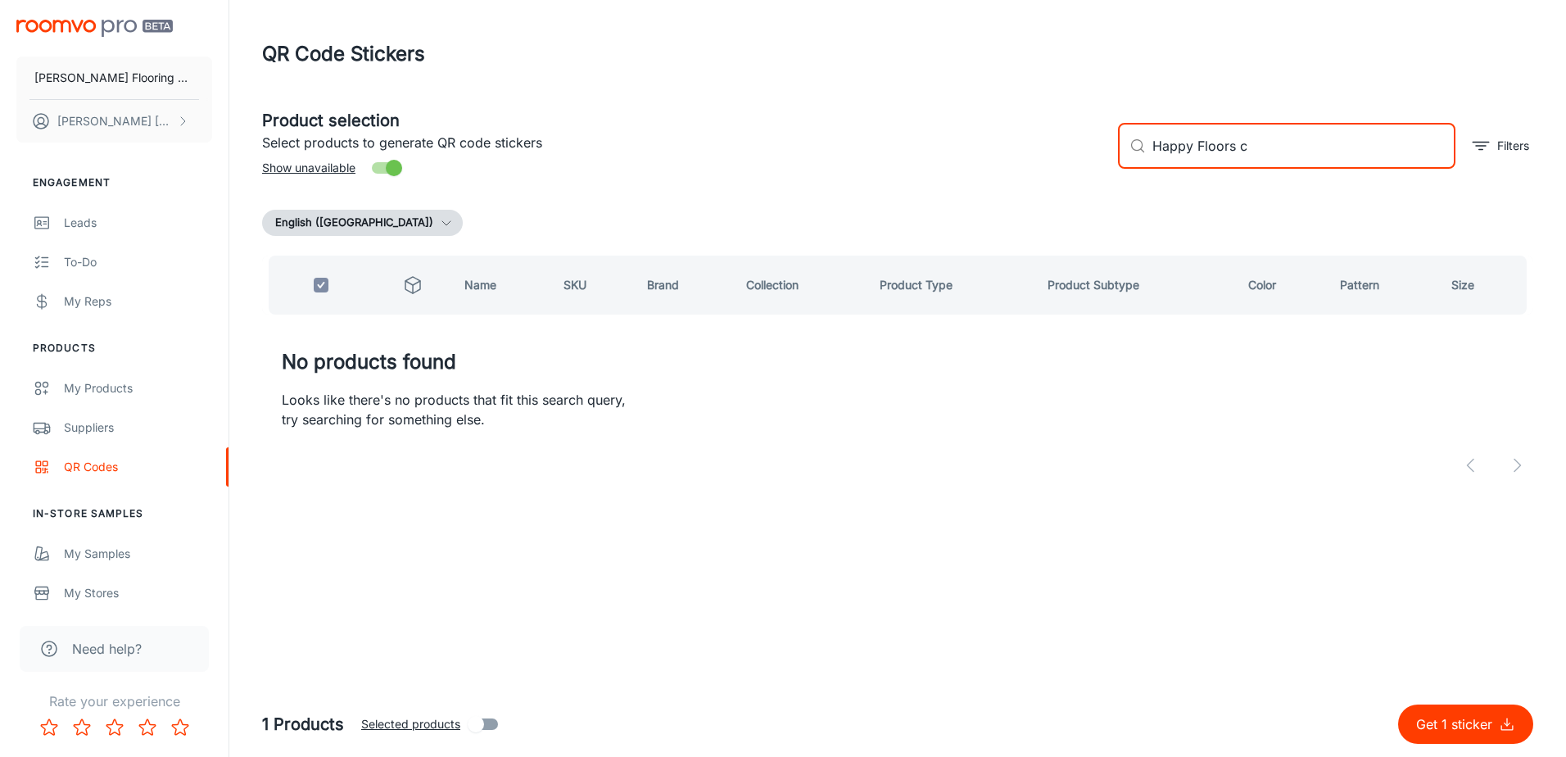
type input "Happy Floors"
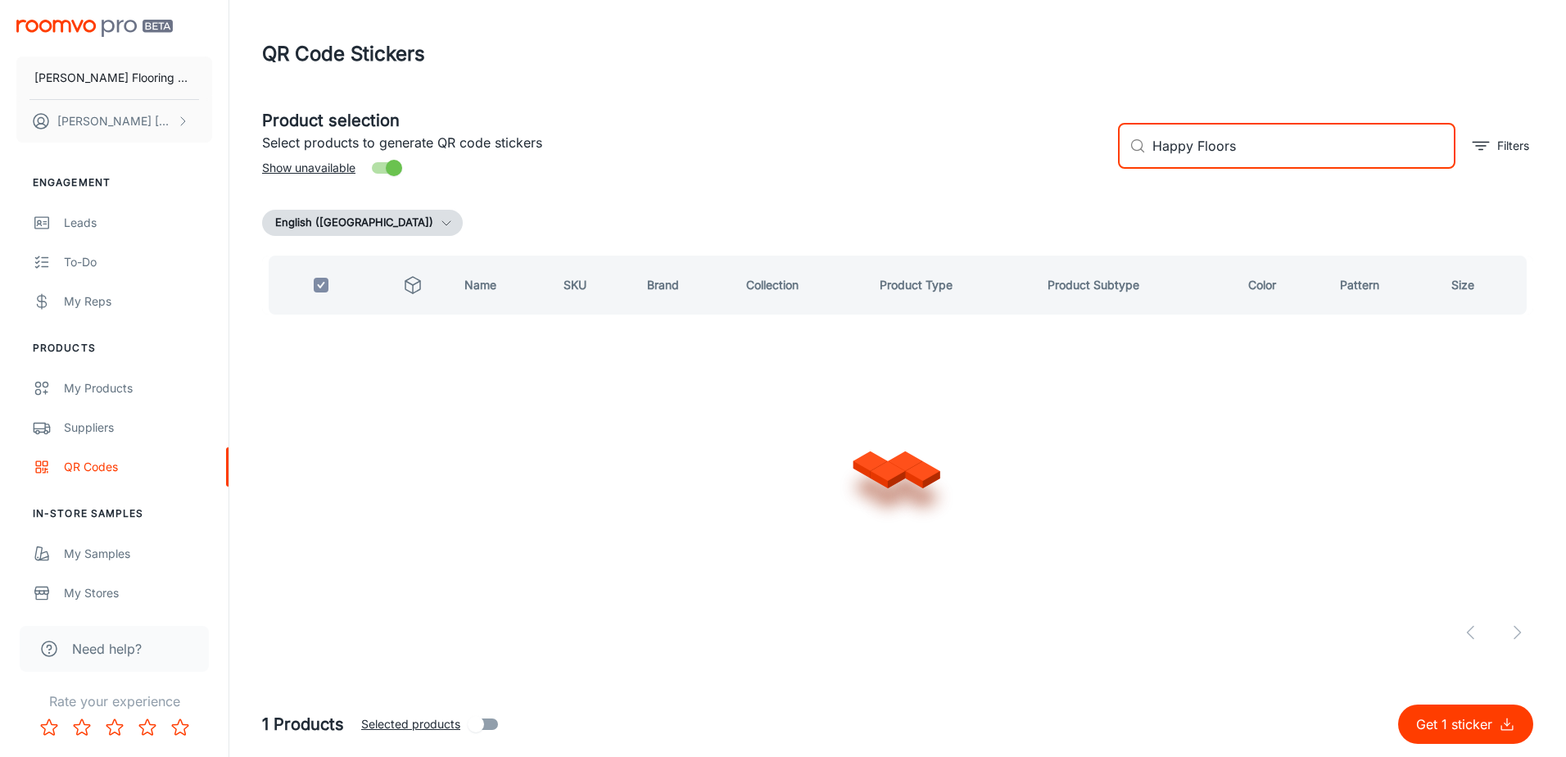
checkbox input "false"
type input "Happy Floors navona"
checkbox input "true"
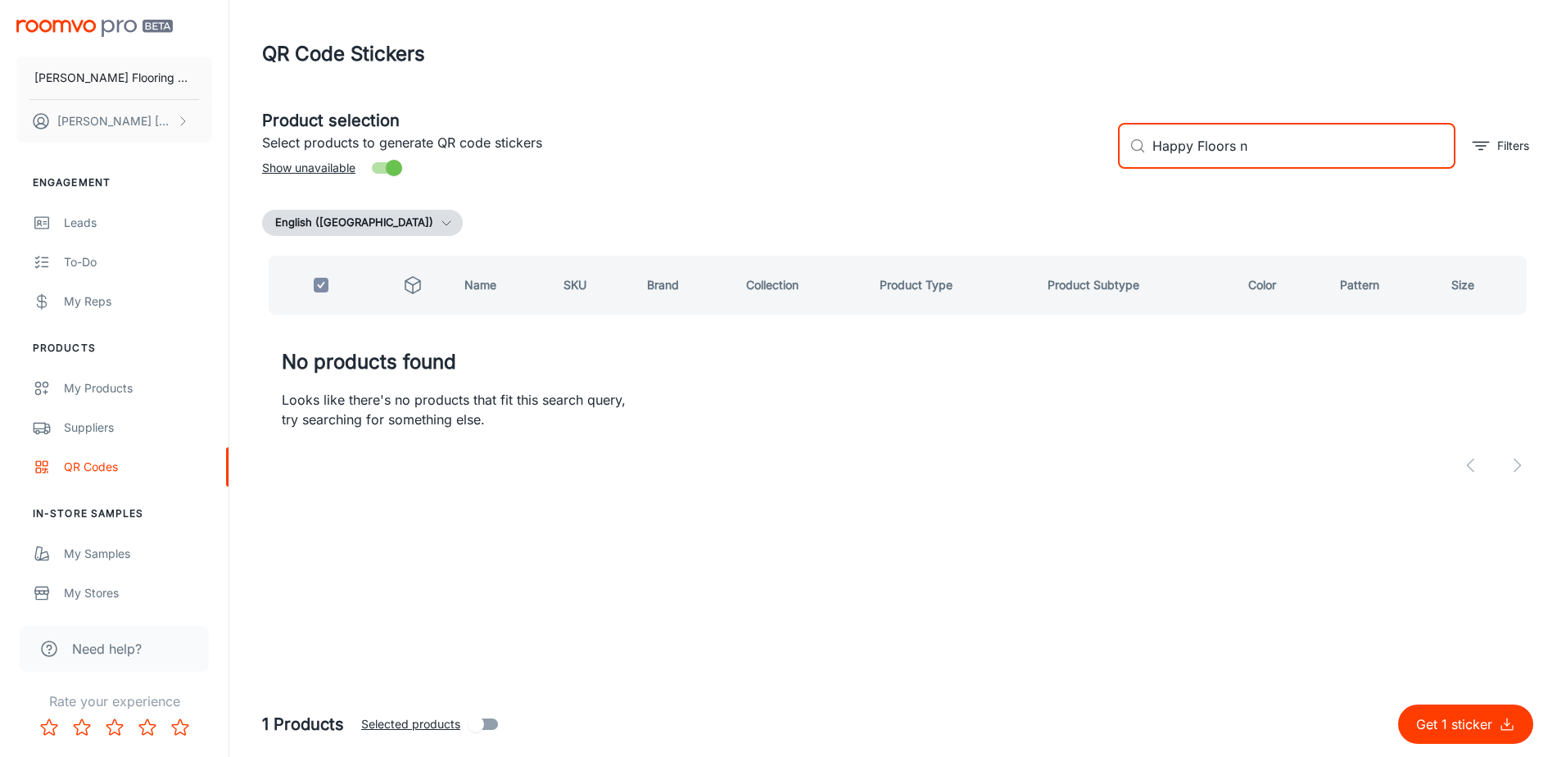
type input "Happy Floors"
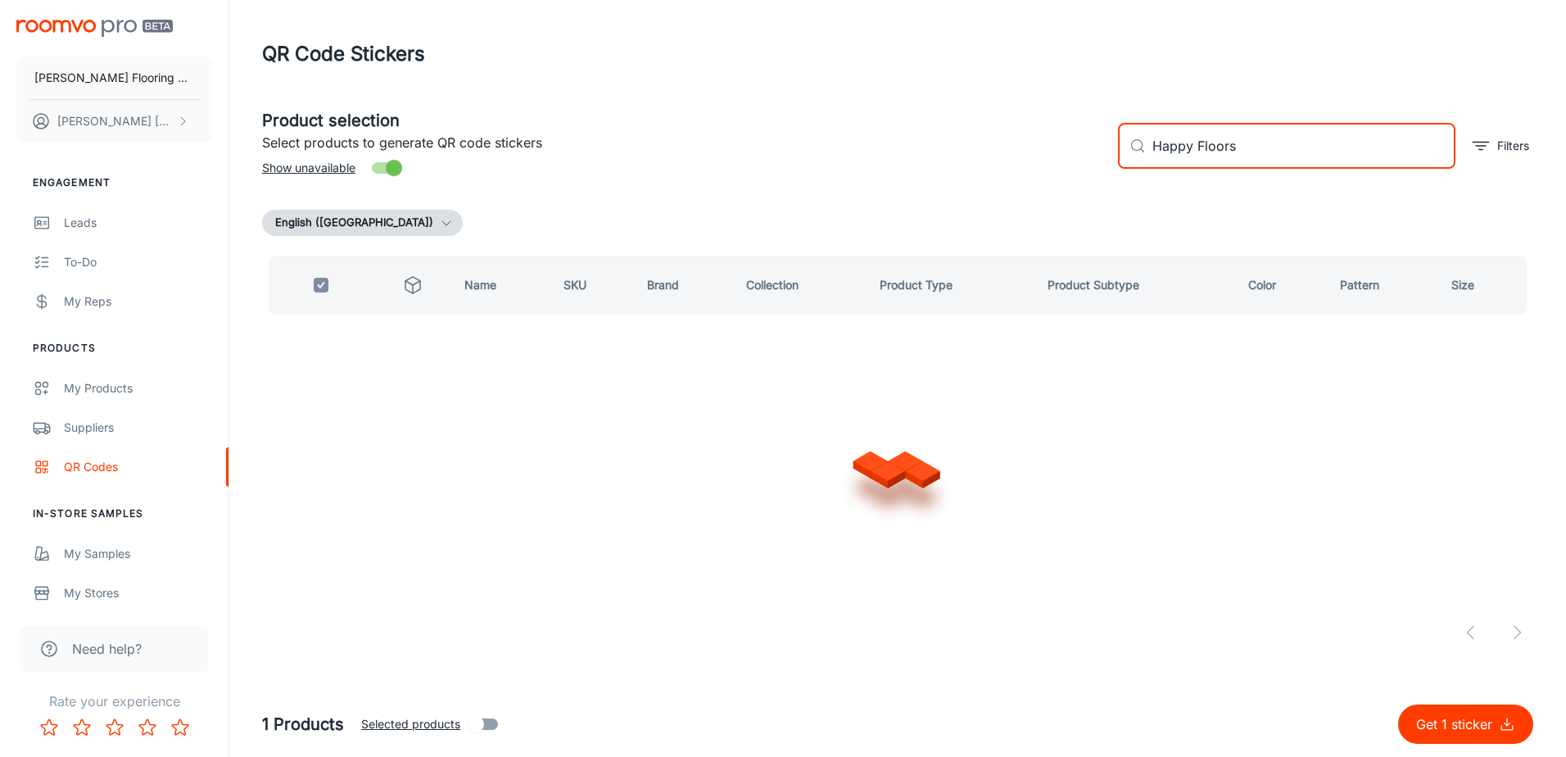
checkbox input "false"
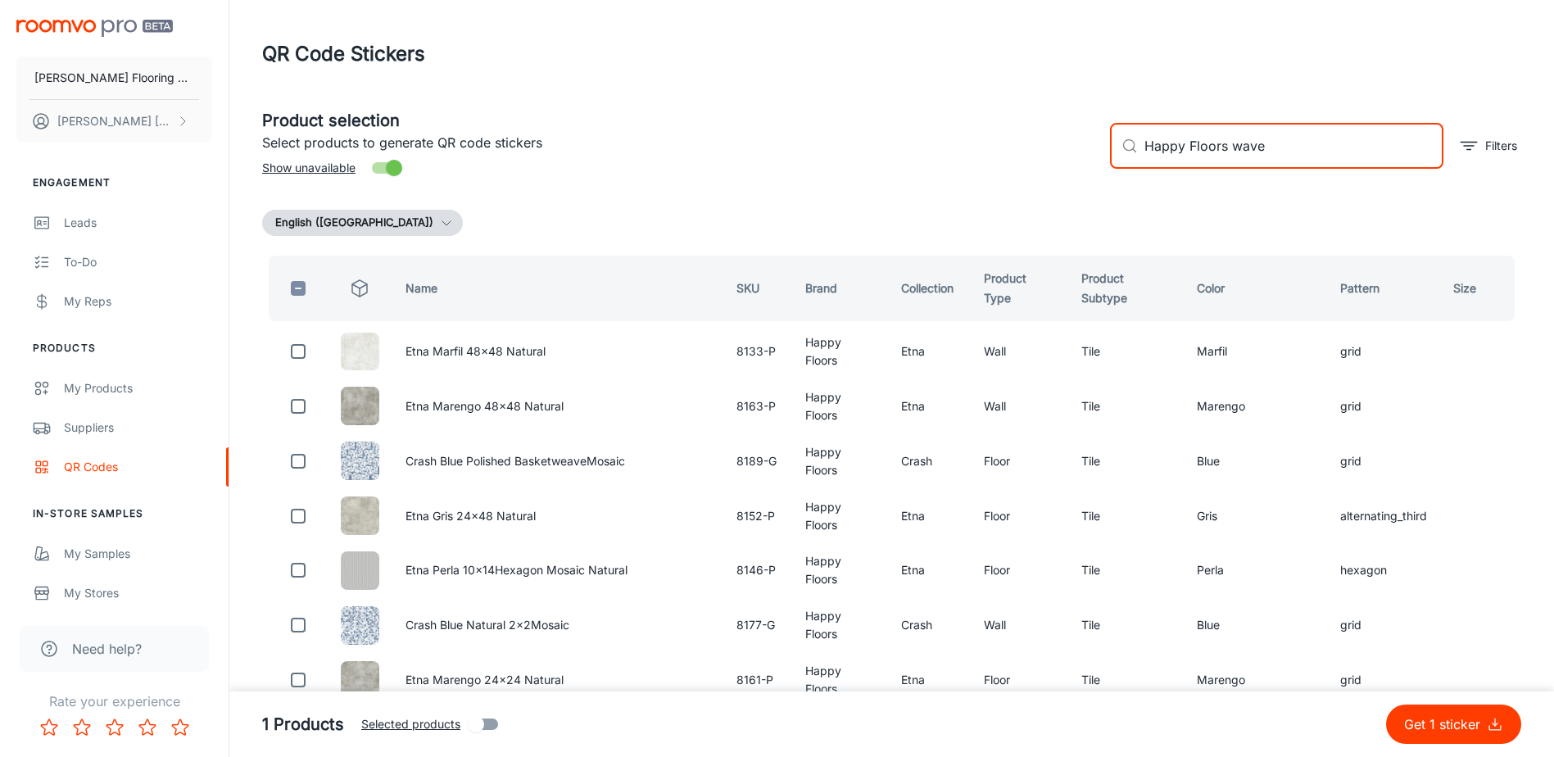
type input "Happy Floors waves"
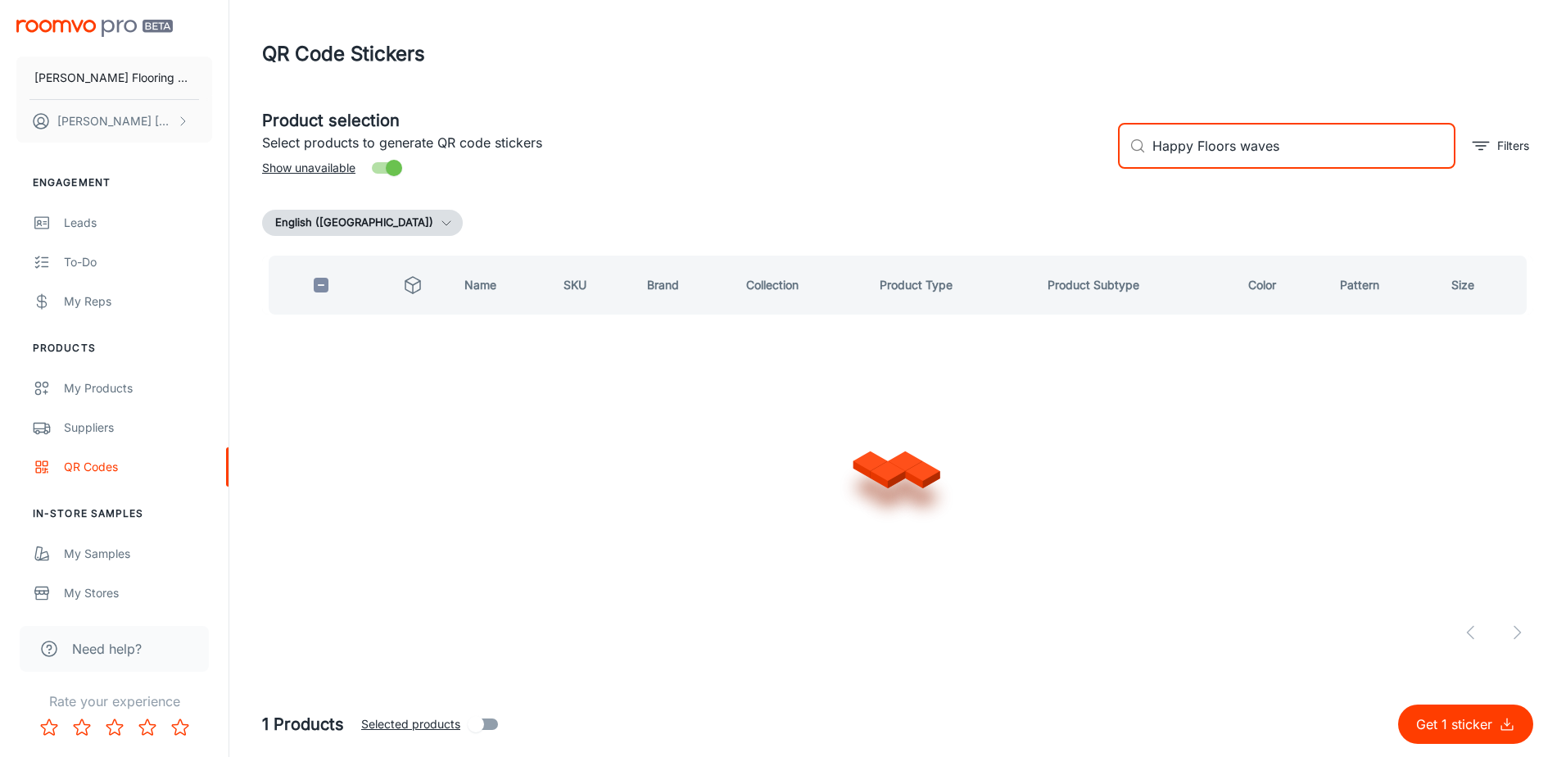
checkbox input "true"
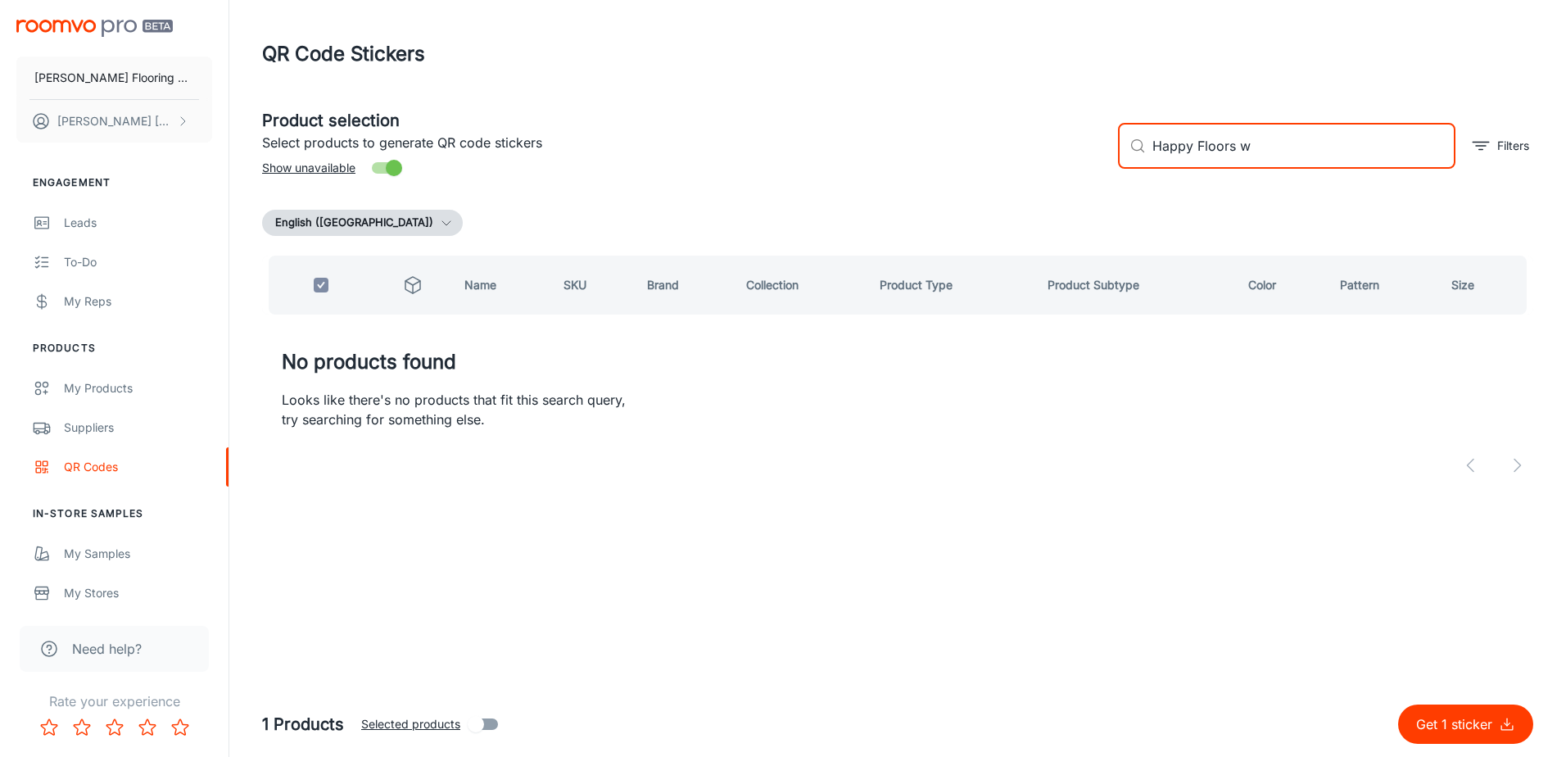
type input "Happy Floors"
checkbox input "false"
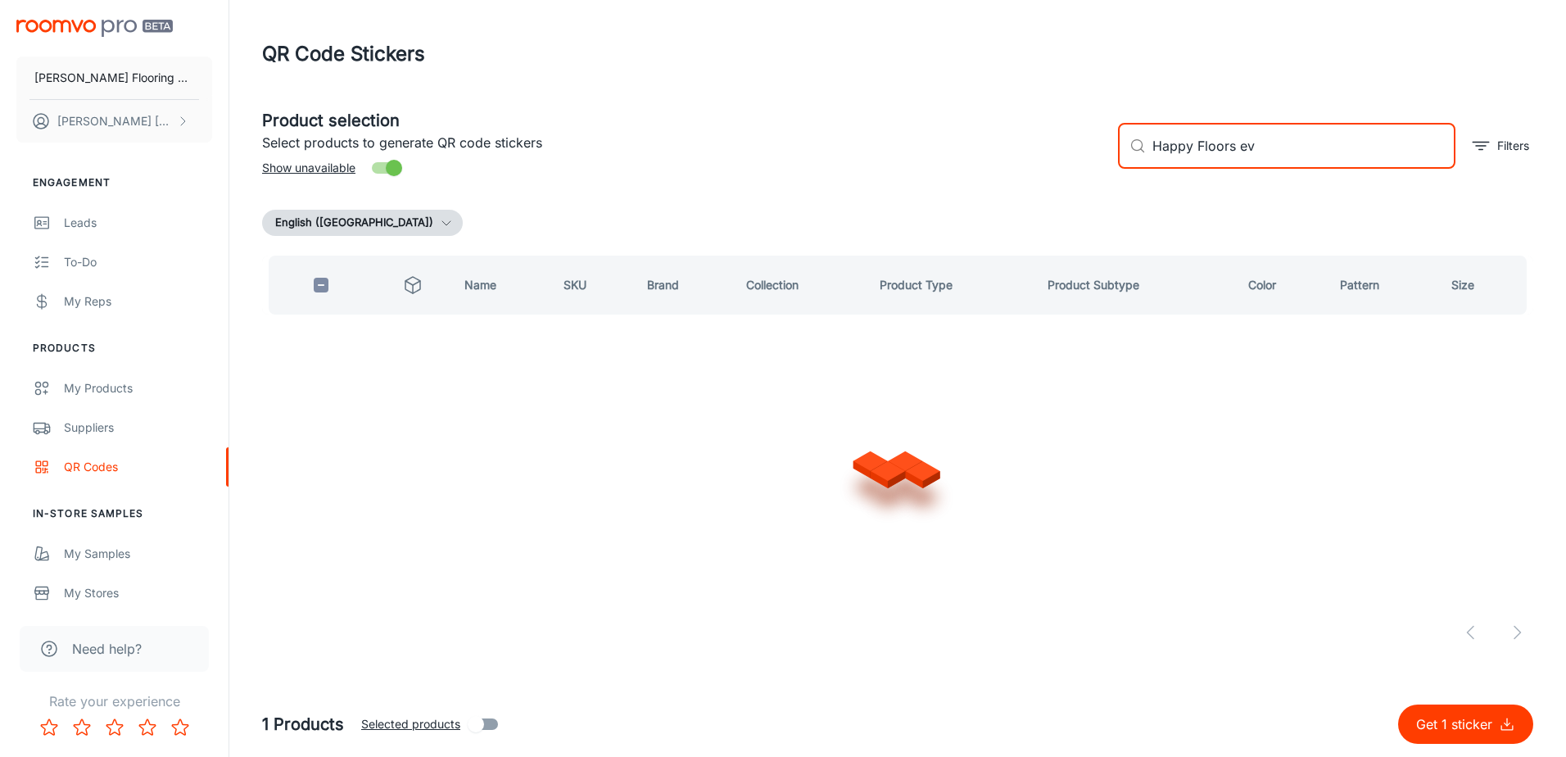
type input "Happy Floors eva"
checkbox input "true"
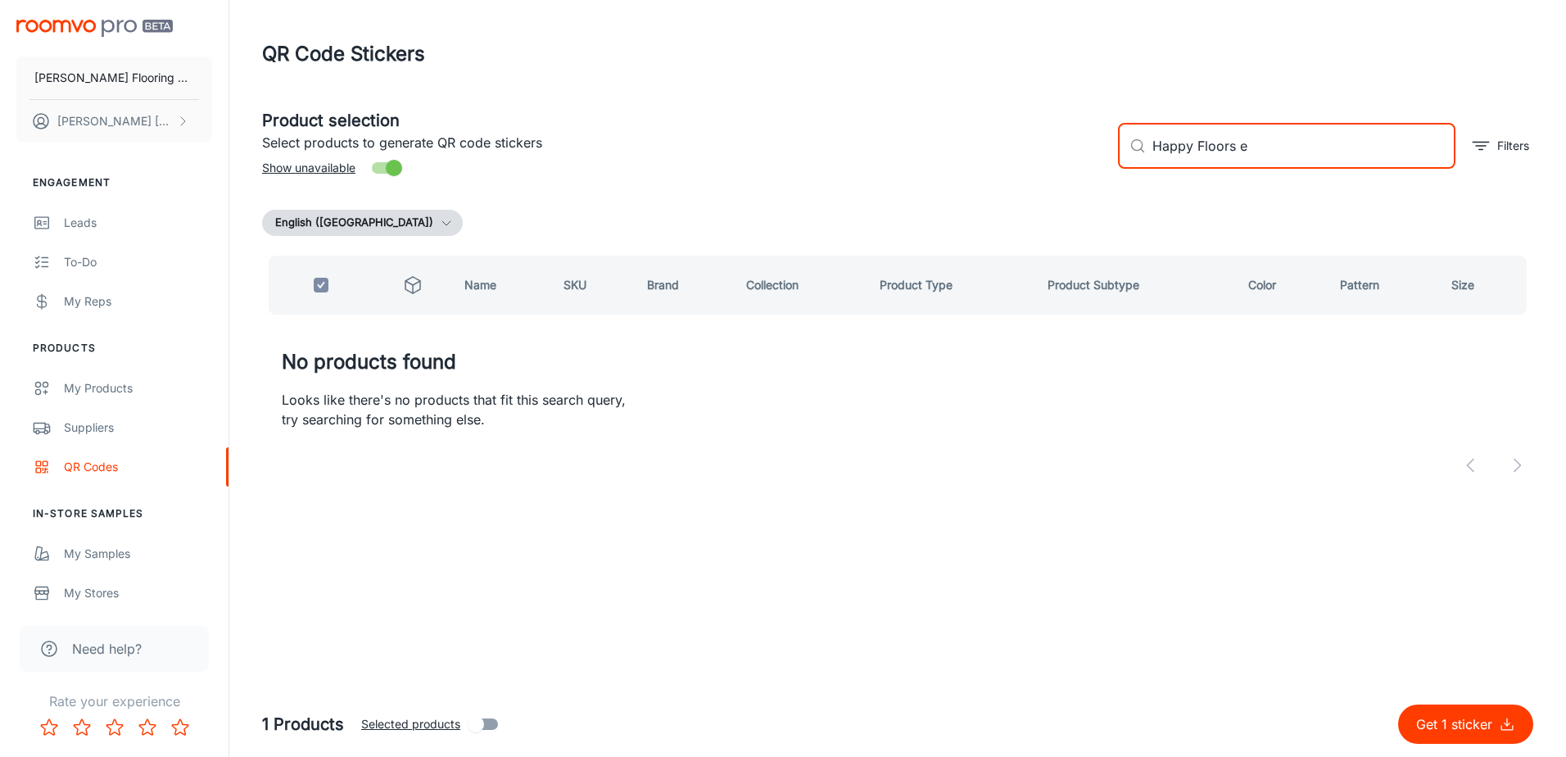
type input "Happy Floors"
checkbox input "false"
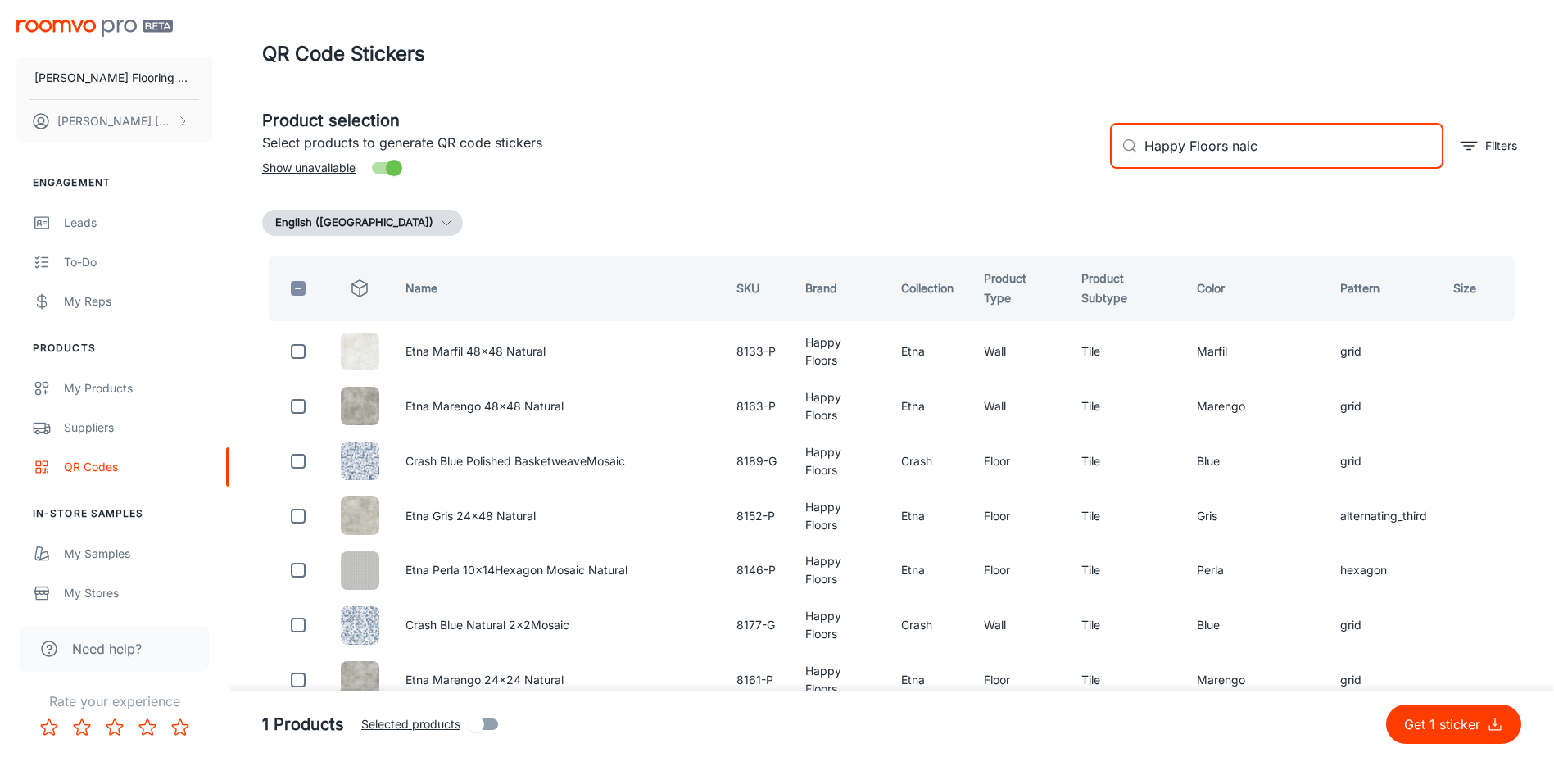
type input "Happy Floors naica"
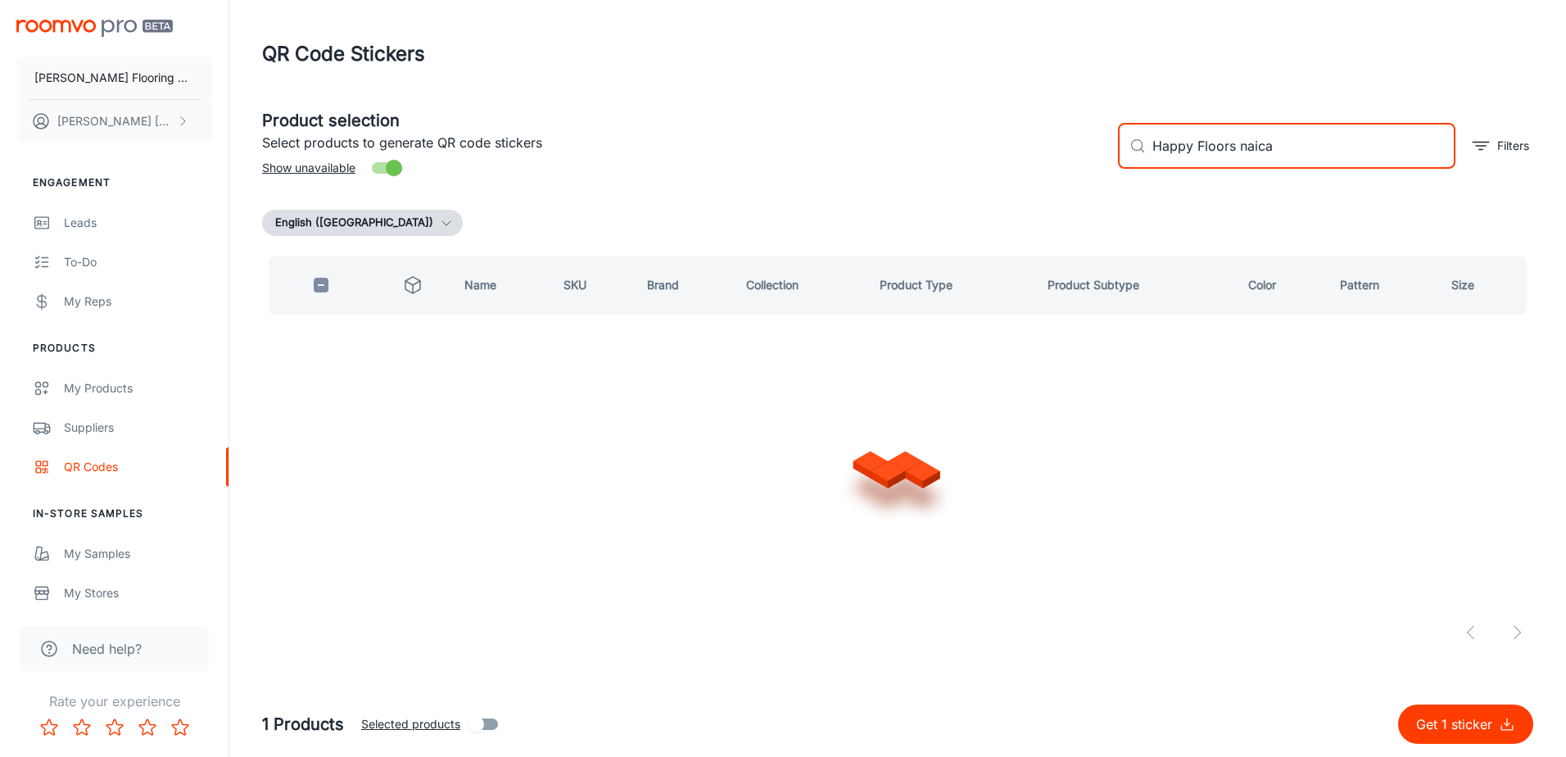
checkbox input "true"
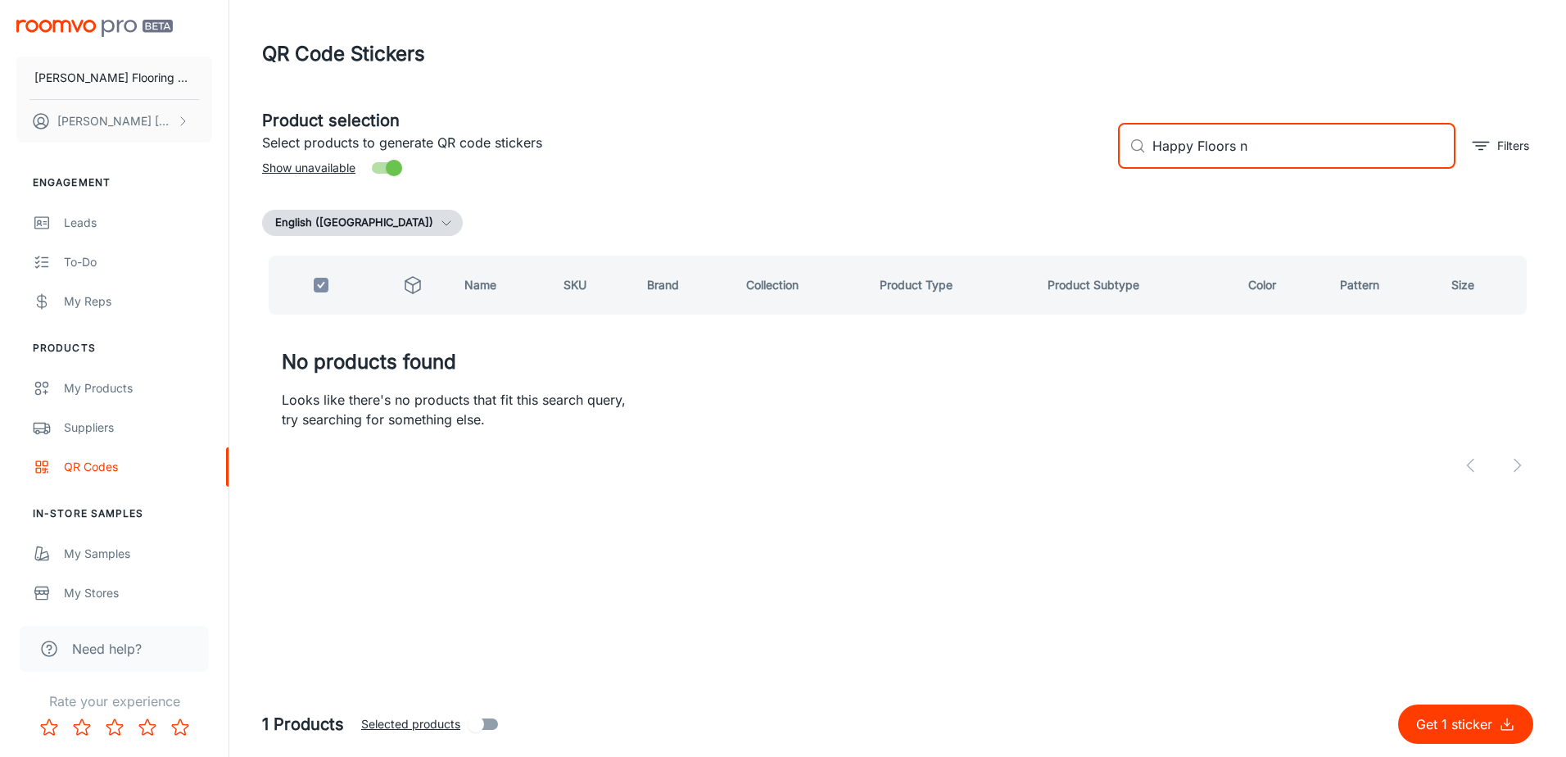
type input "Happy Floors"
checkbox input "false"
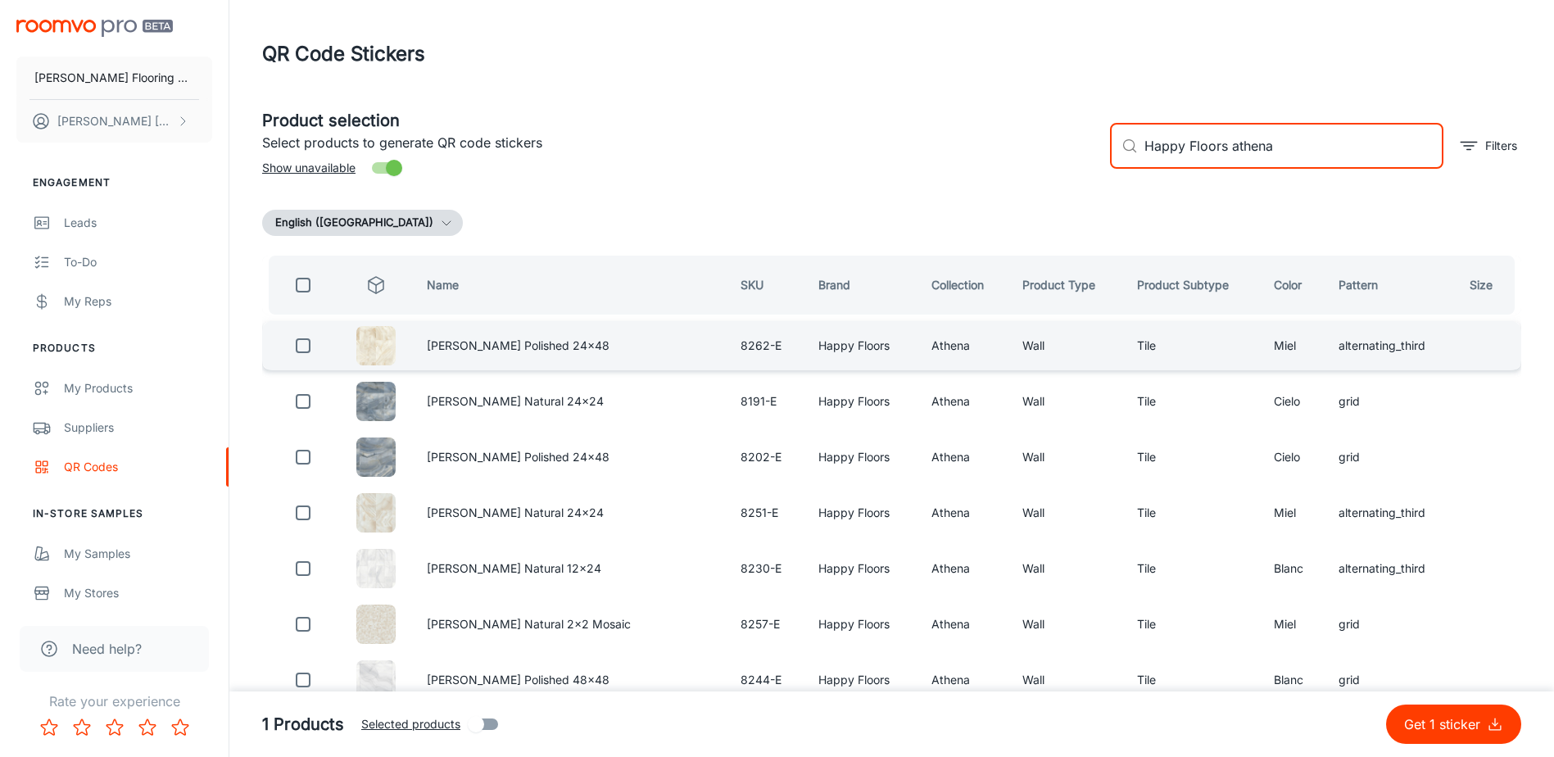
type input "Happy Floors athena"
click at [303, 343] on input "checkbox" at bounding box center [303, 345] width 33 height 33
checkbox input "true"
click at [1301, 141] on input "Happy Floors athena" at bounding box center [1293, 146] width 299 height 46
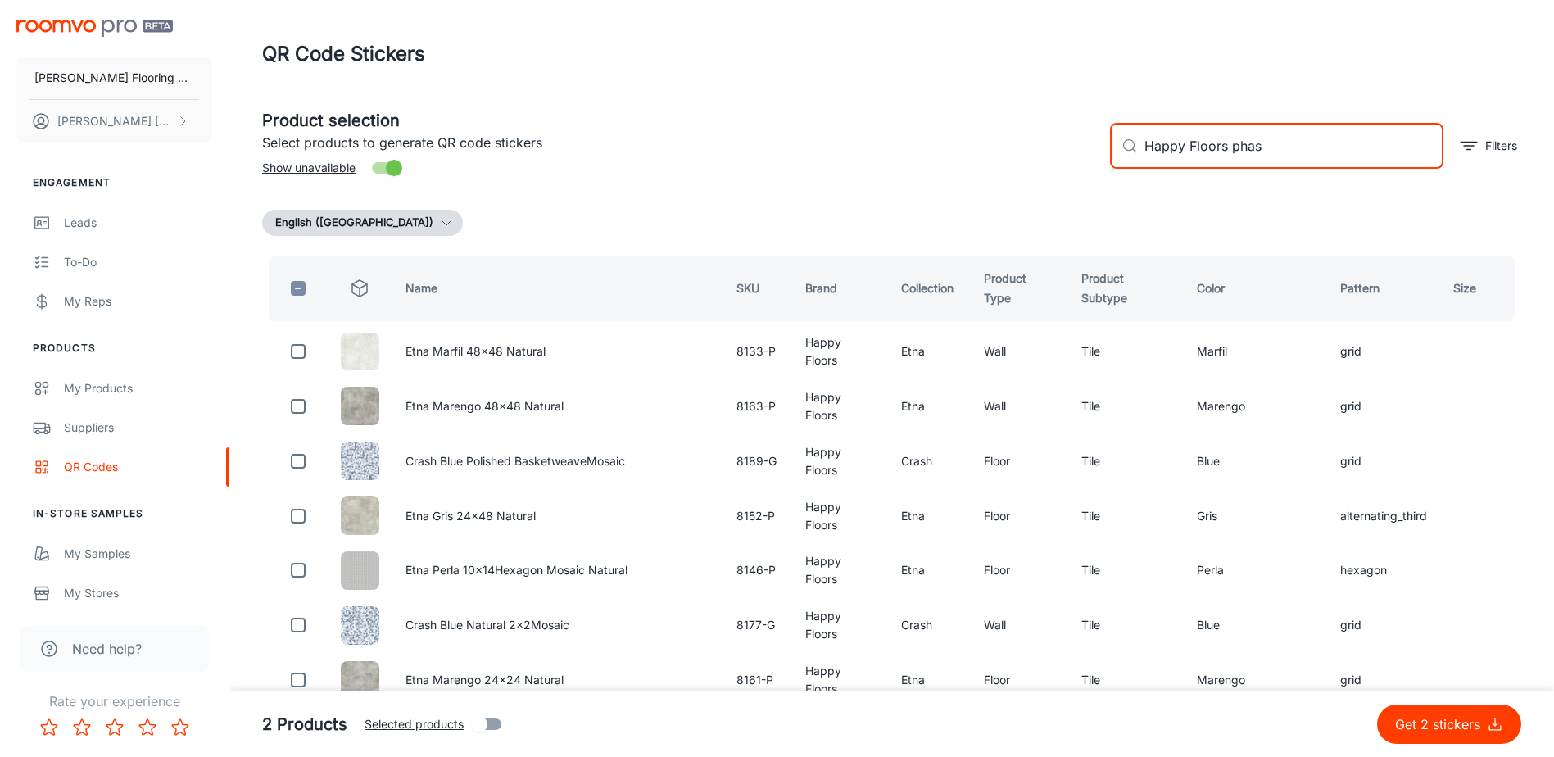
type input "Happy Floors phase"
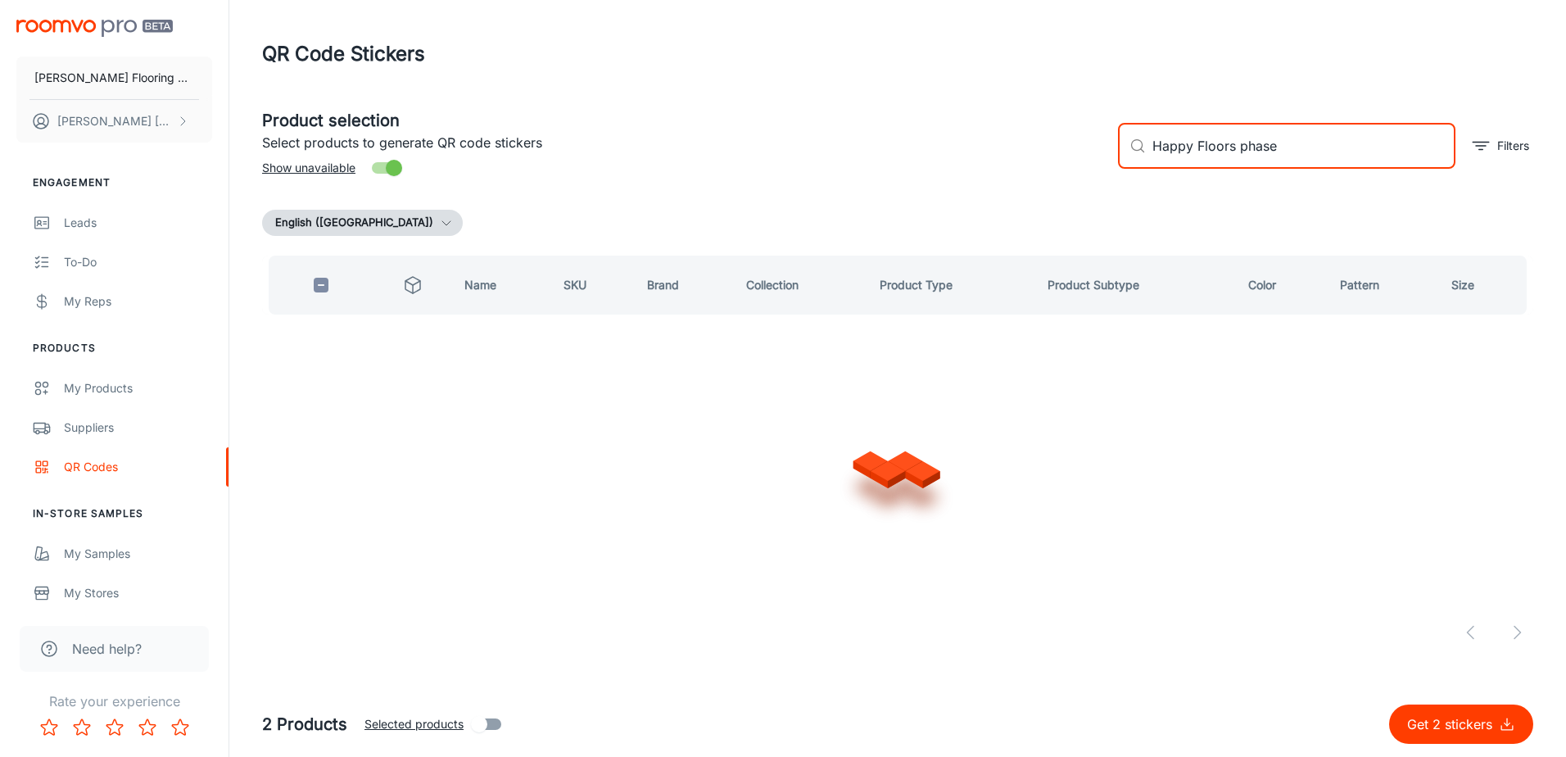
checkbox input "true"
type input "Happy Floors"
checkbox input "false"
type input "Happy Floors alpi 2.0"
checkbox input "true"
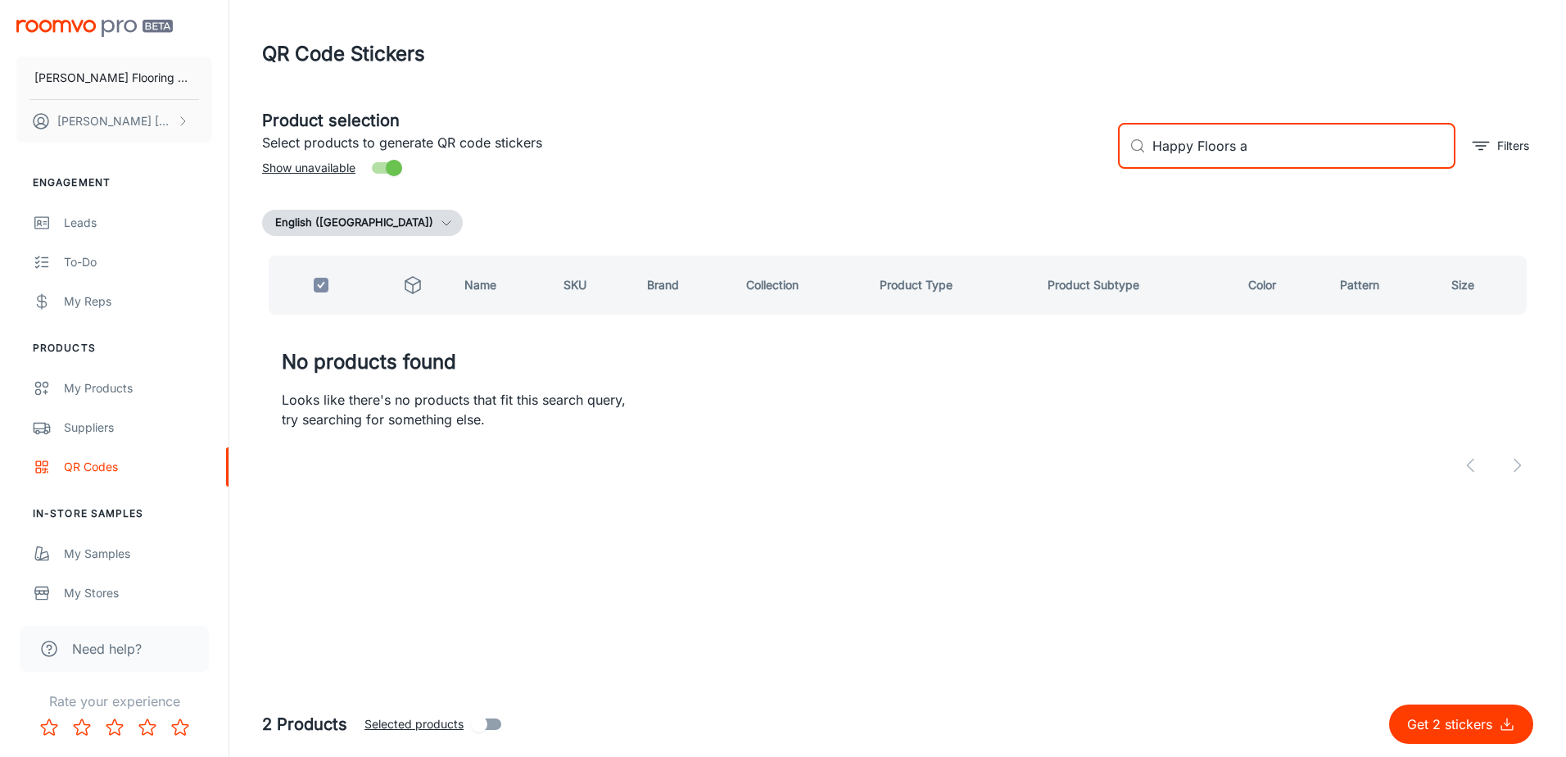
type input "Happy Floors"
checkbox input "false"
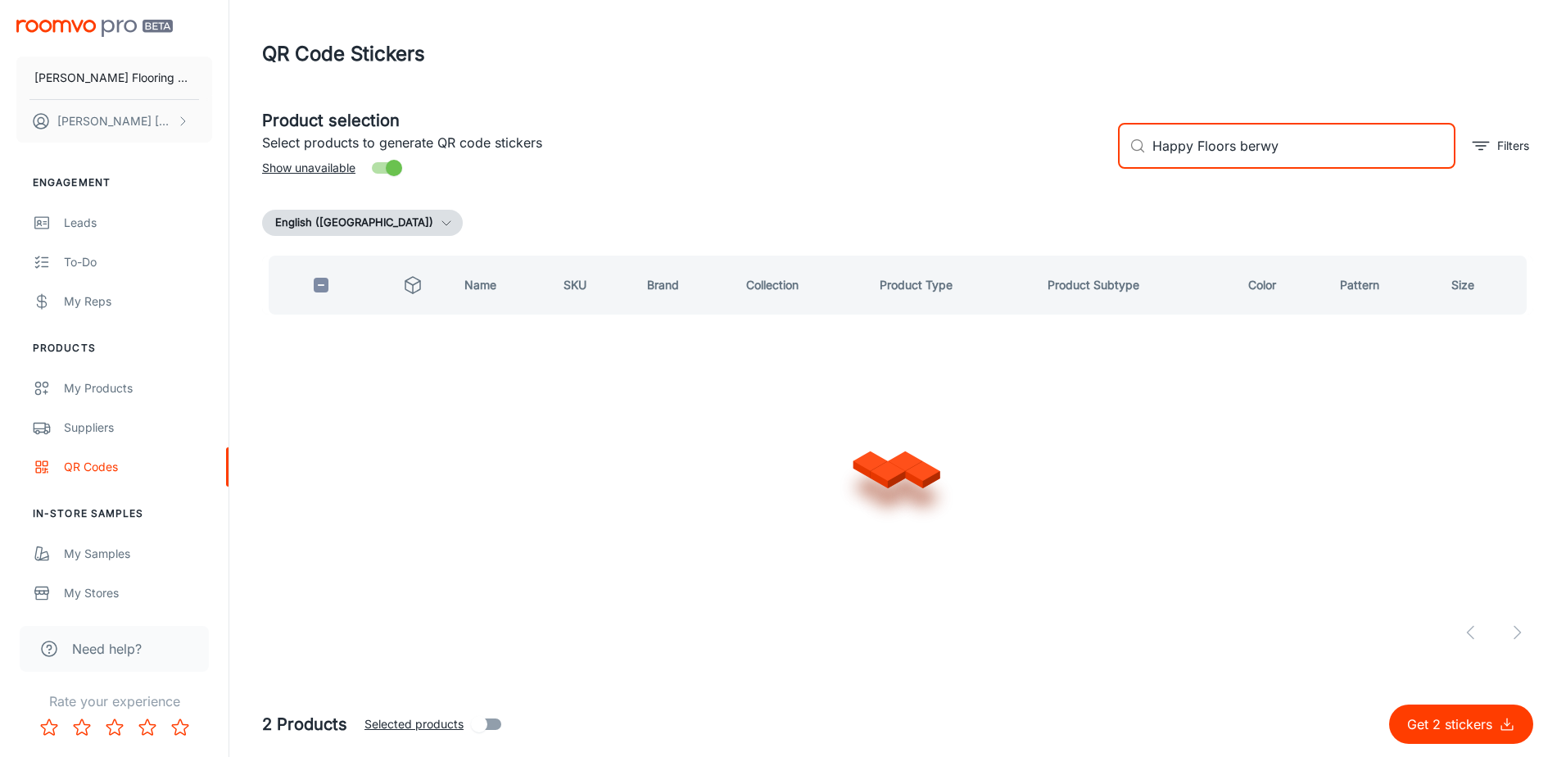
type input "Happy Floors berwyn"
checkbox input "true"
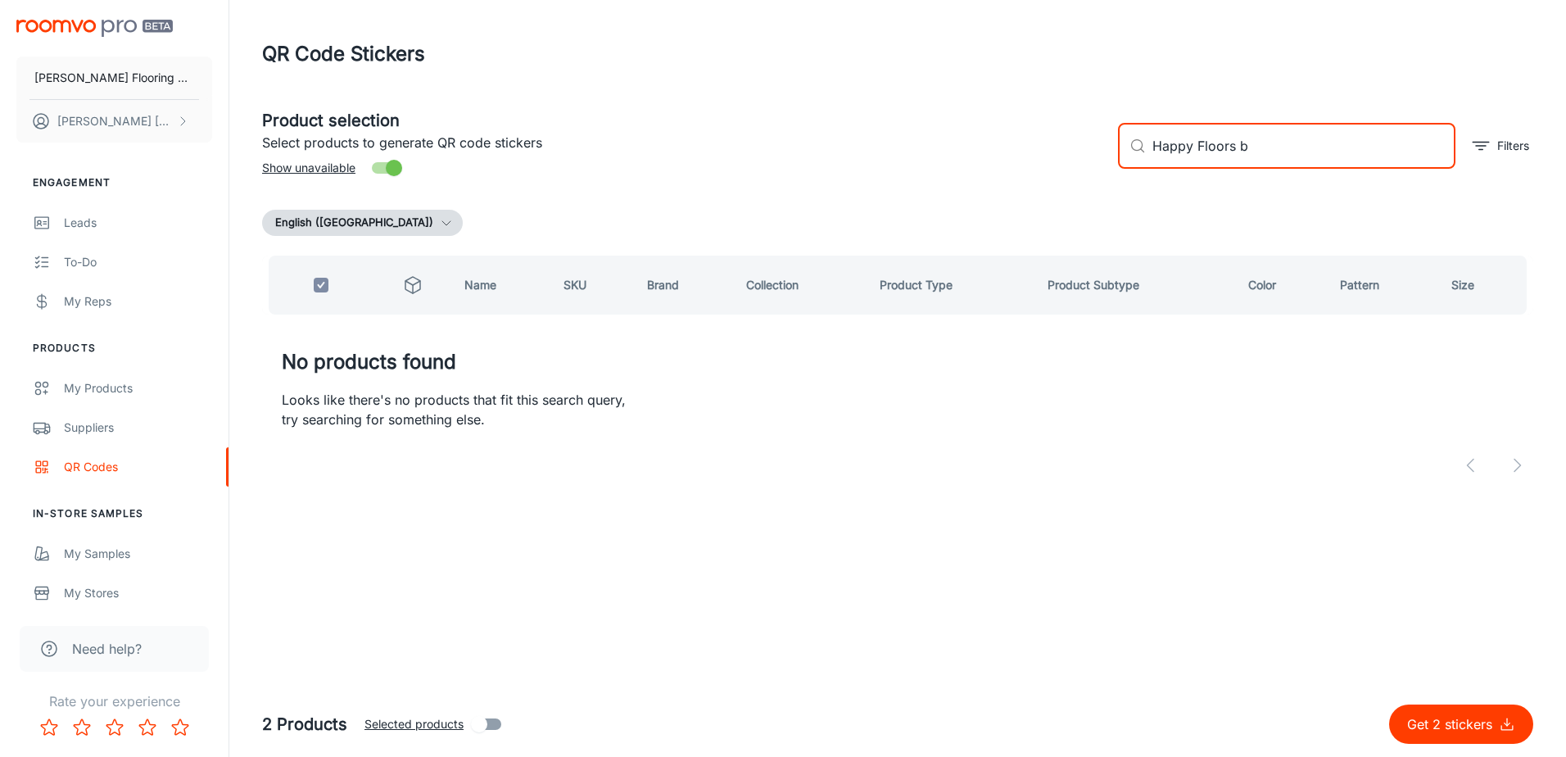
type input "Happy Floors"
checkbox input "false"
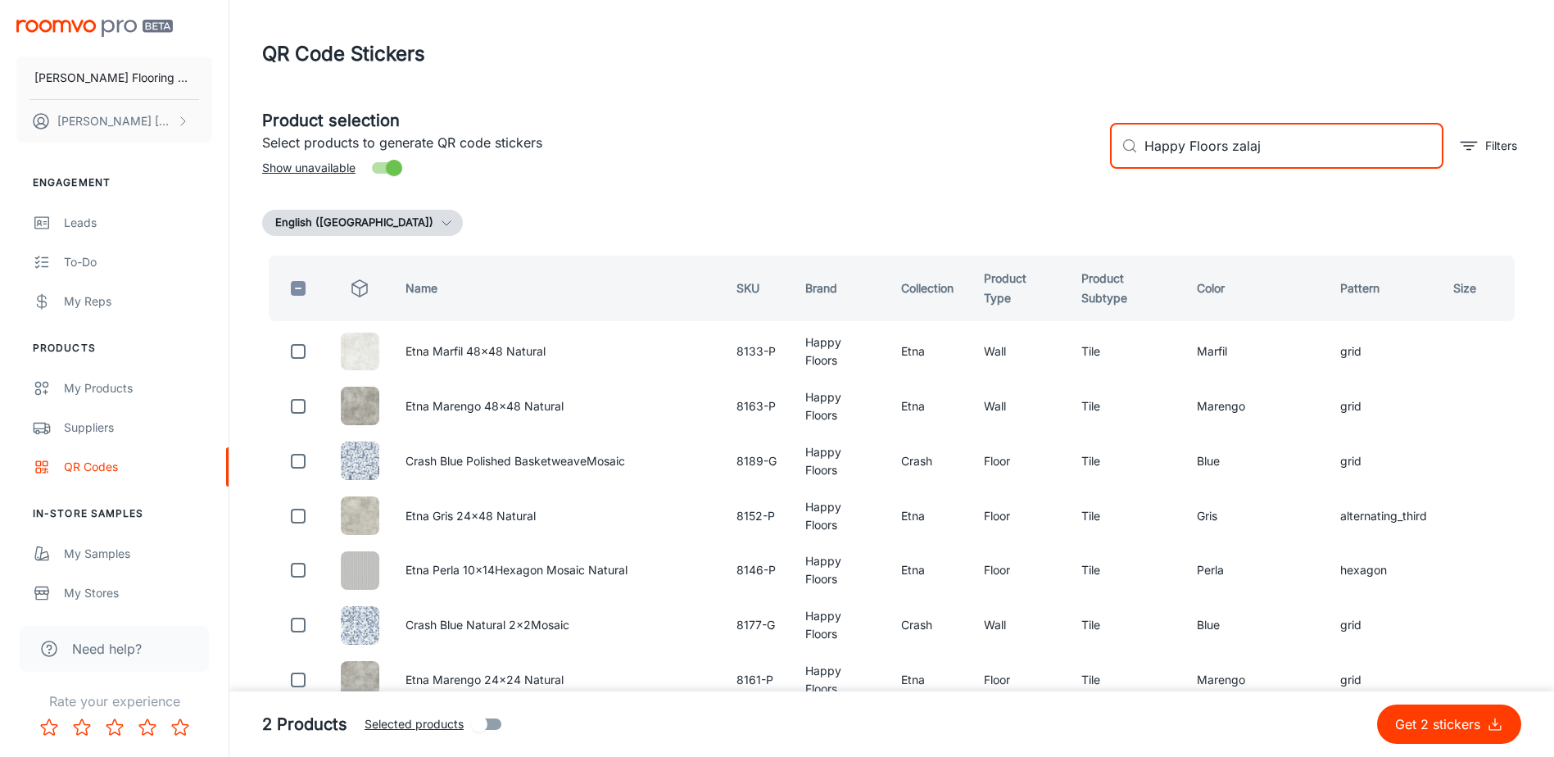
type input "Happy Floors zalaja"
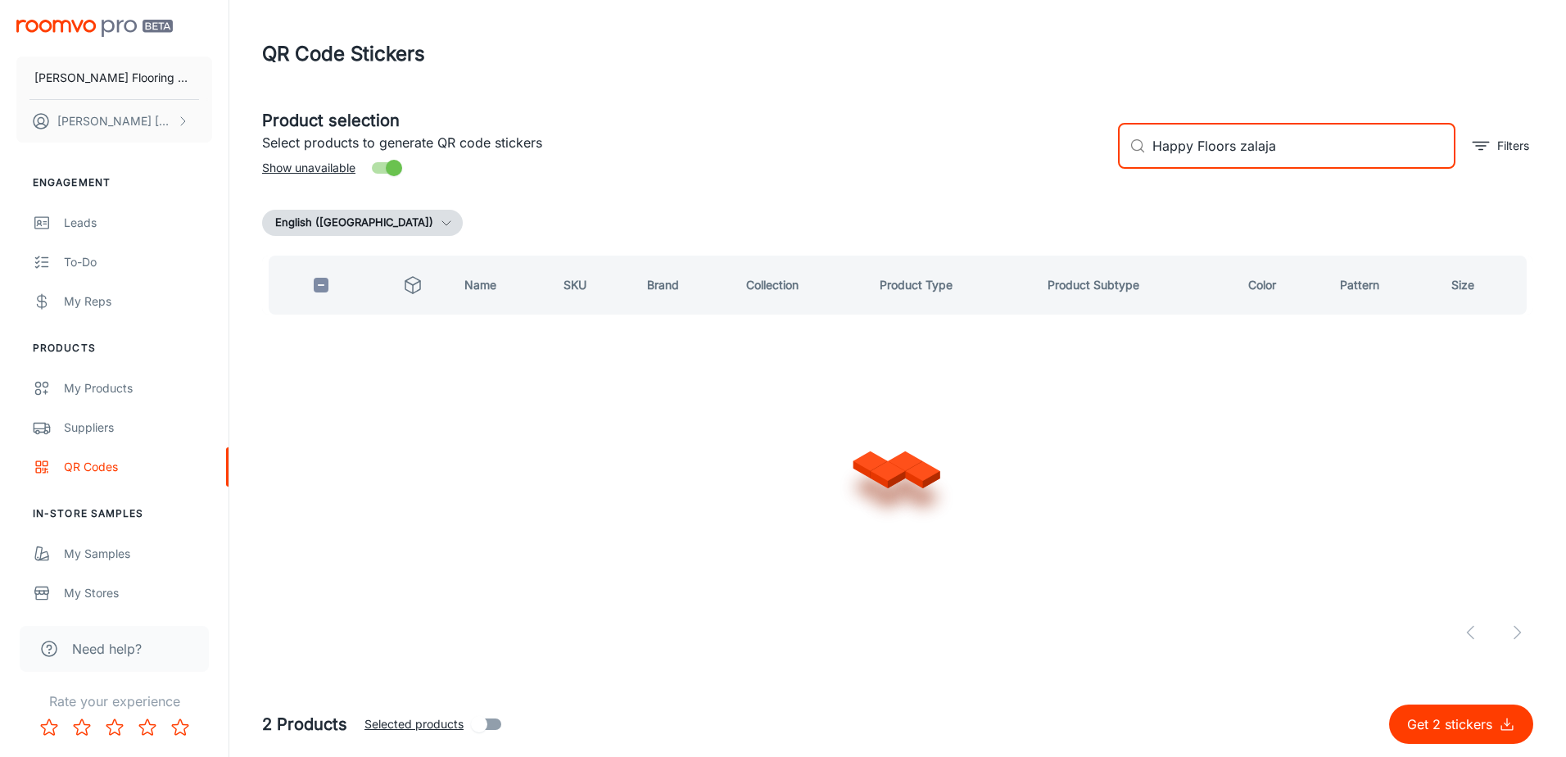
checkbox input "true"
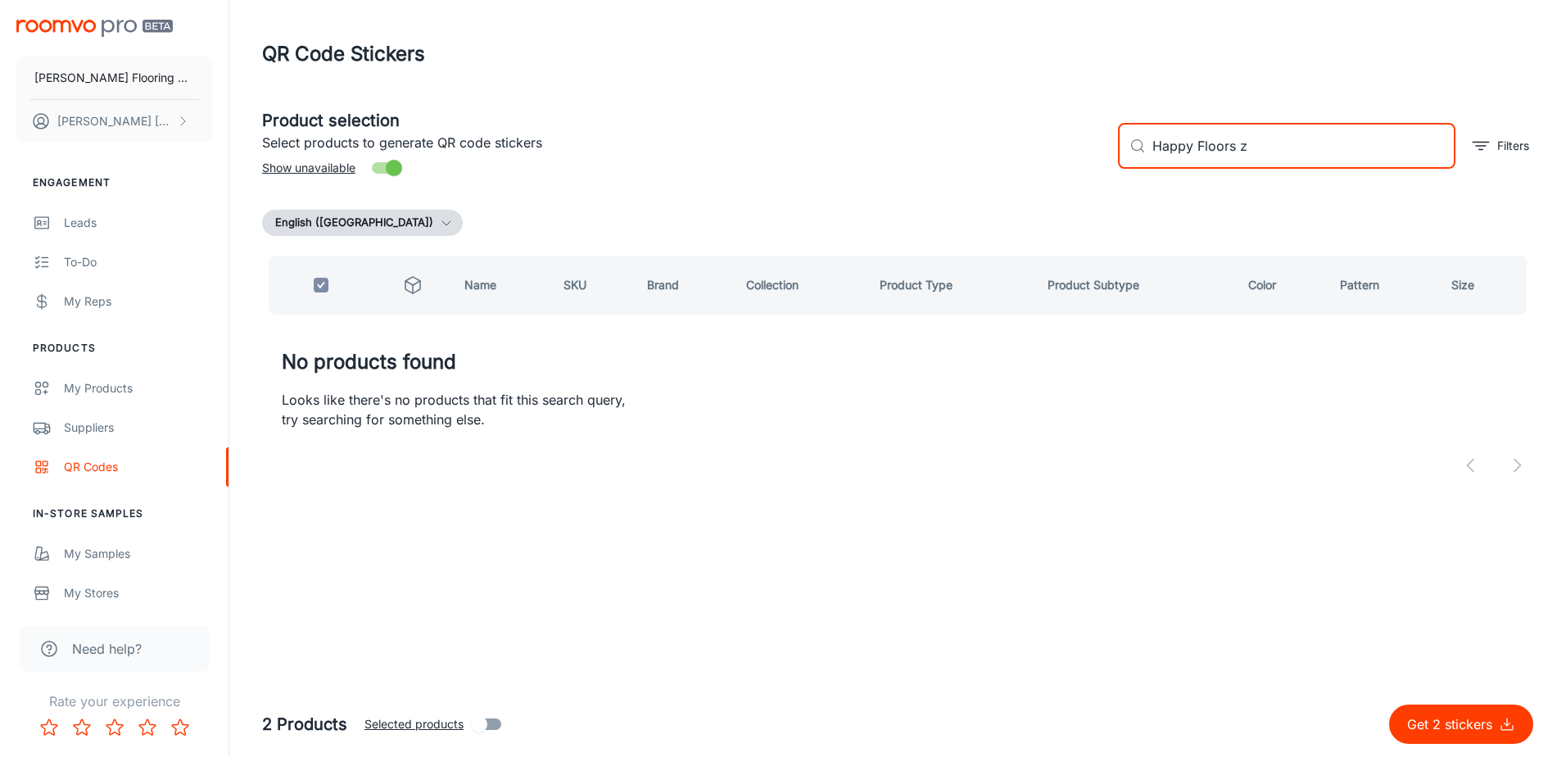
type input "Happy Floors"
checkbox input "false"
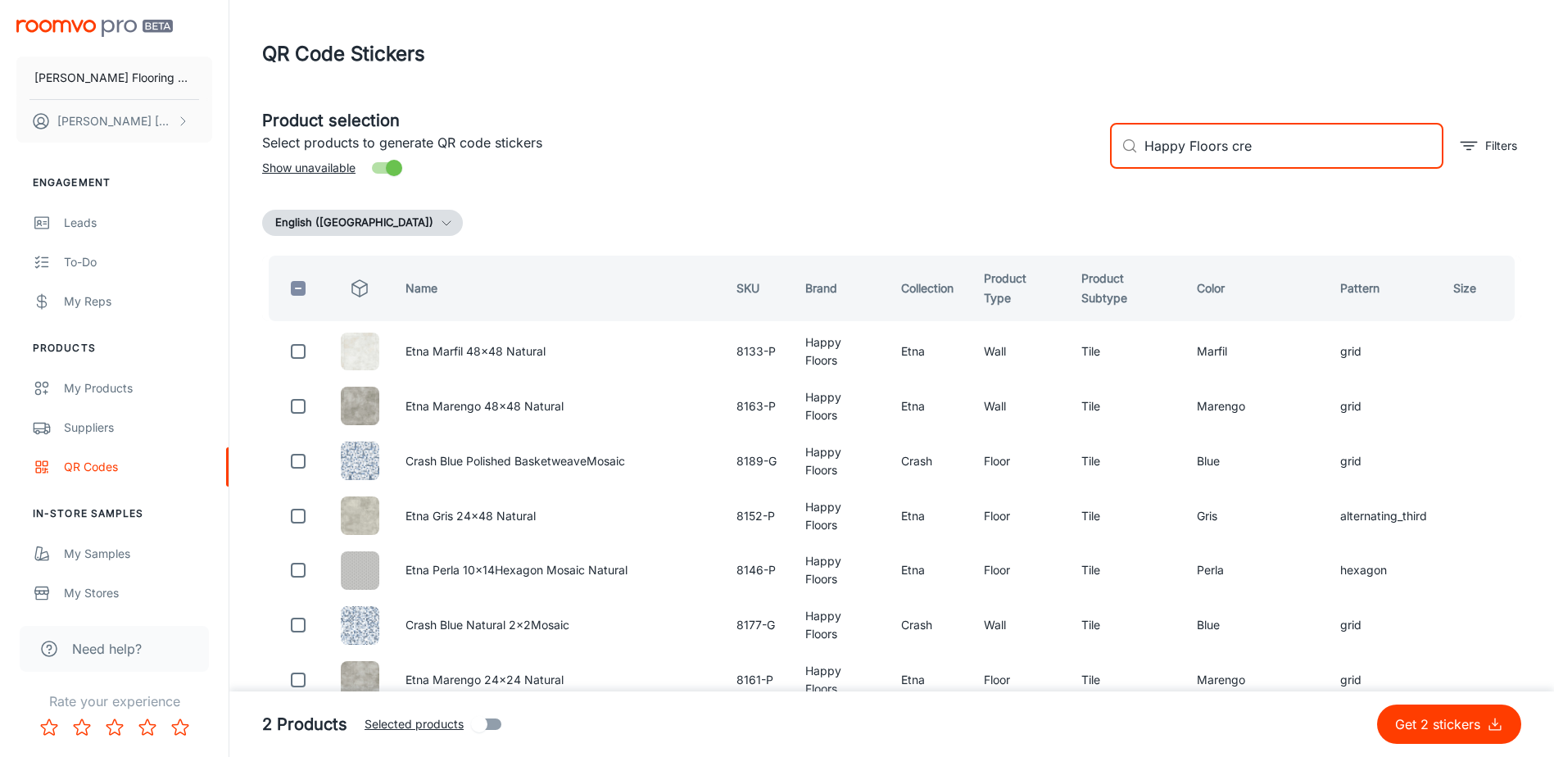
type input "Happy Floors crew"
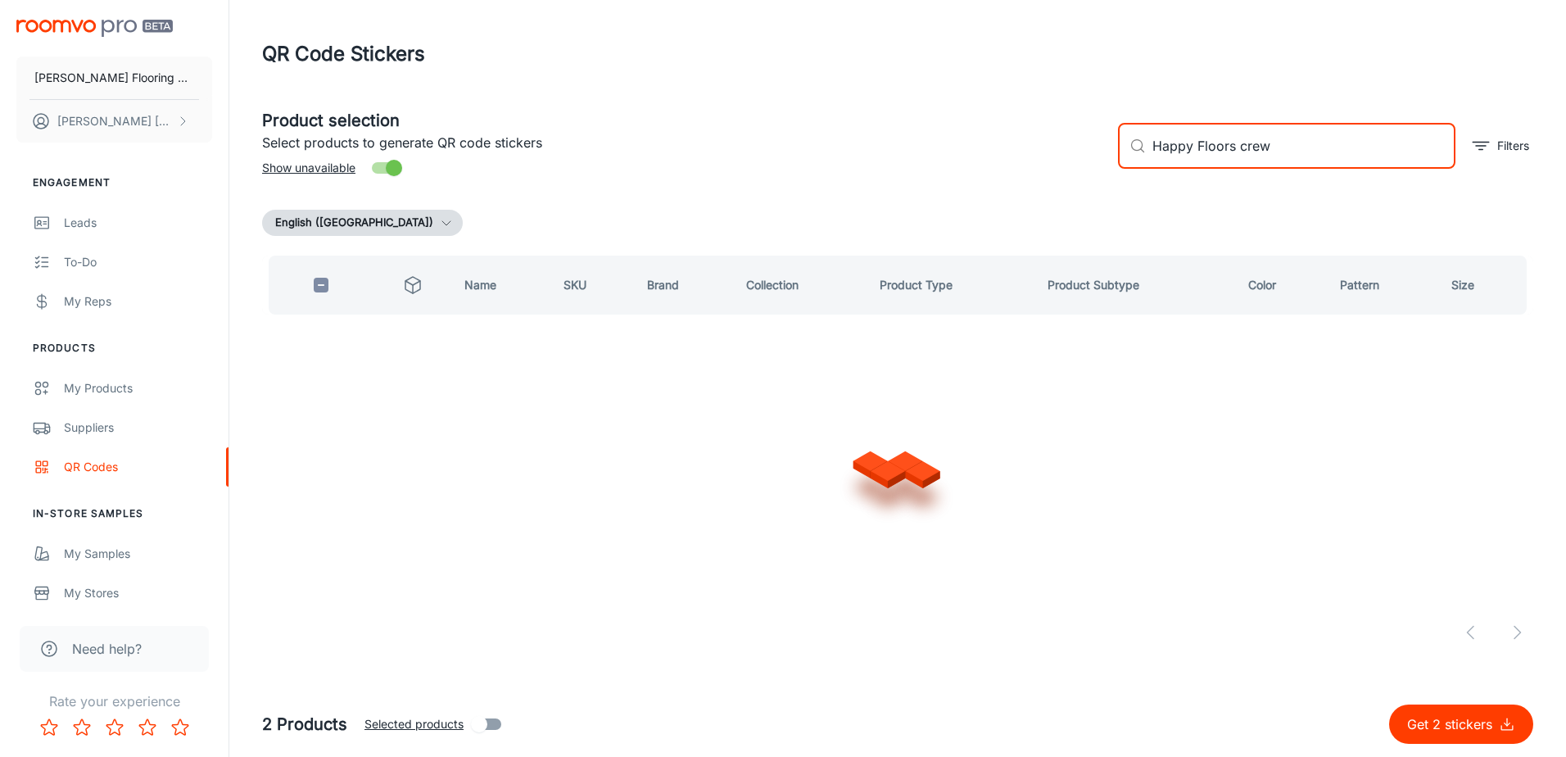
checkbox input "true"
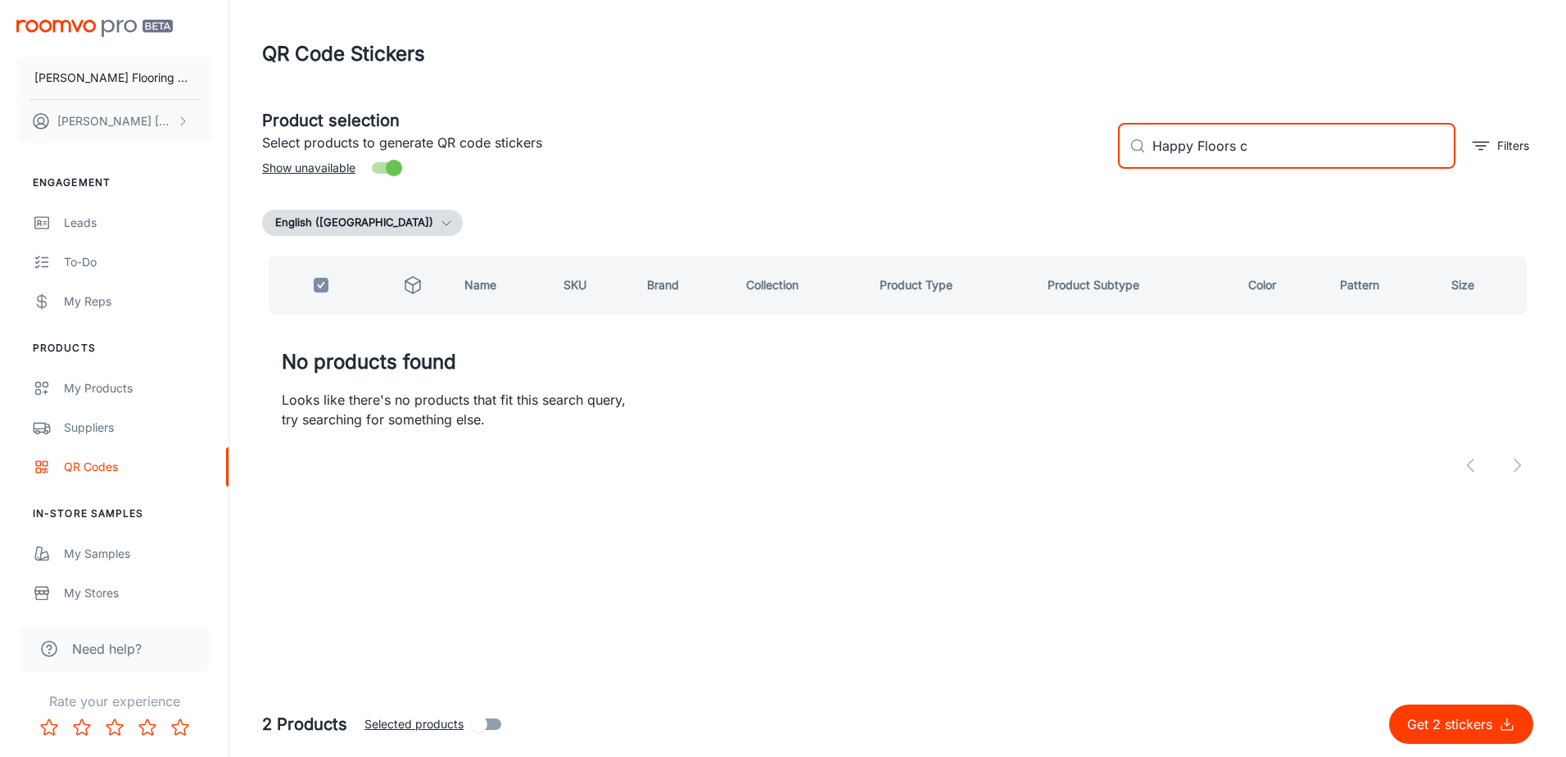
type input "Happy Floors"
checkbox input "false"
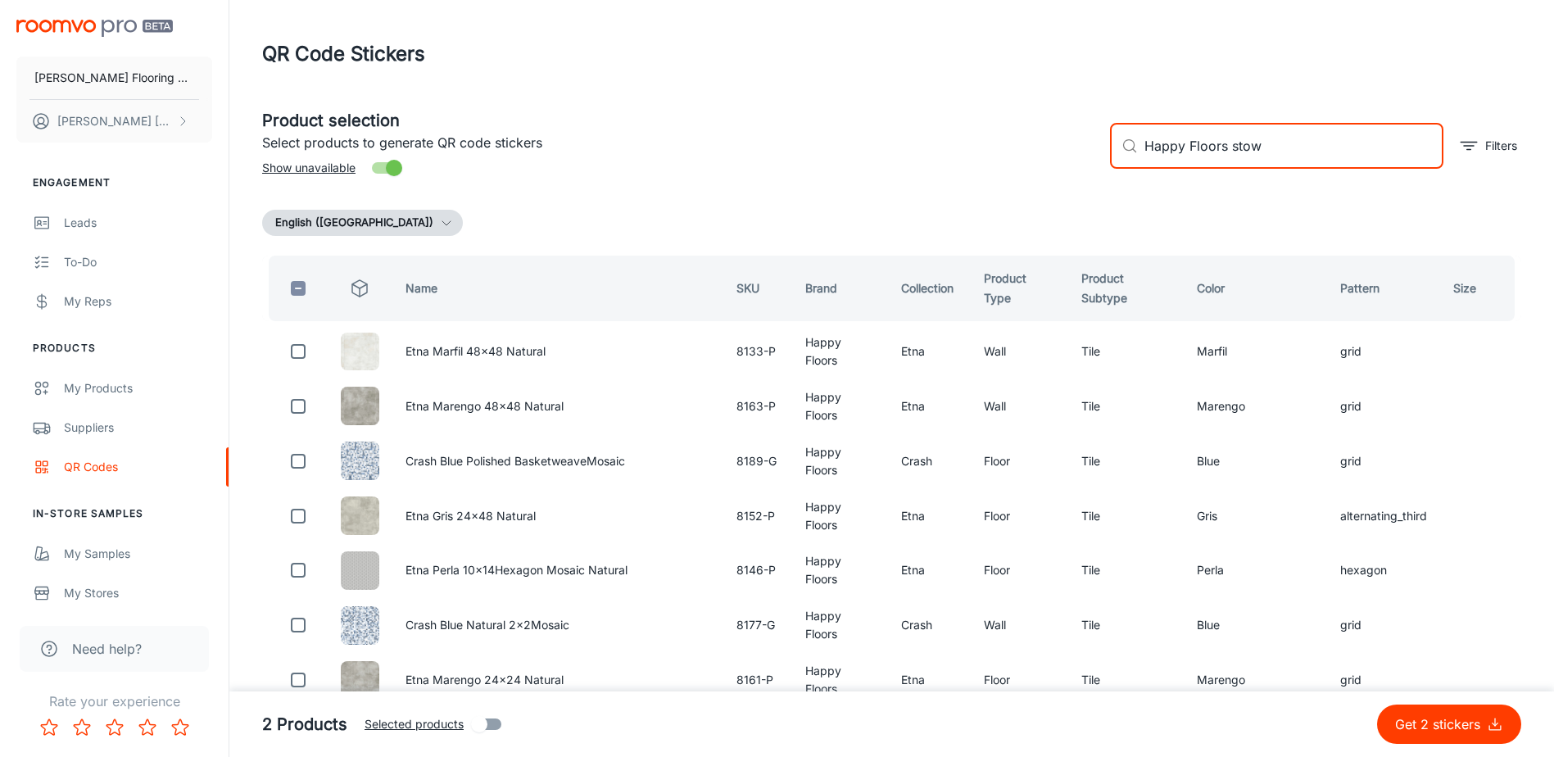
type input "Happy Floors [PERSON_NAME]"
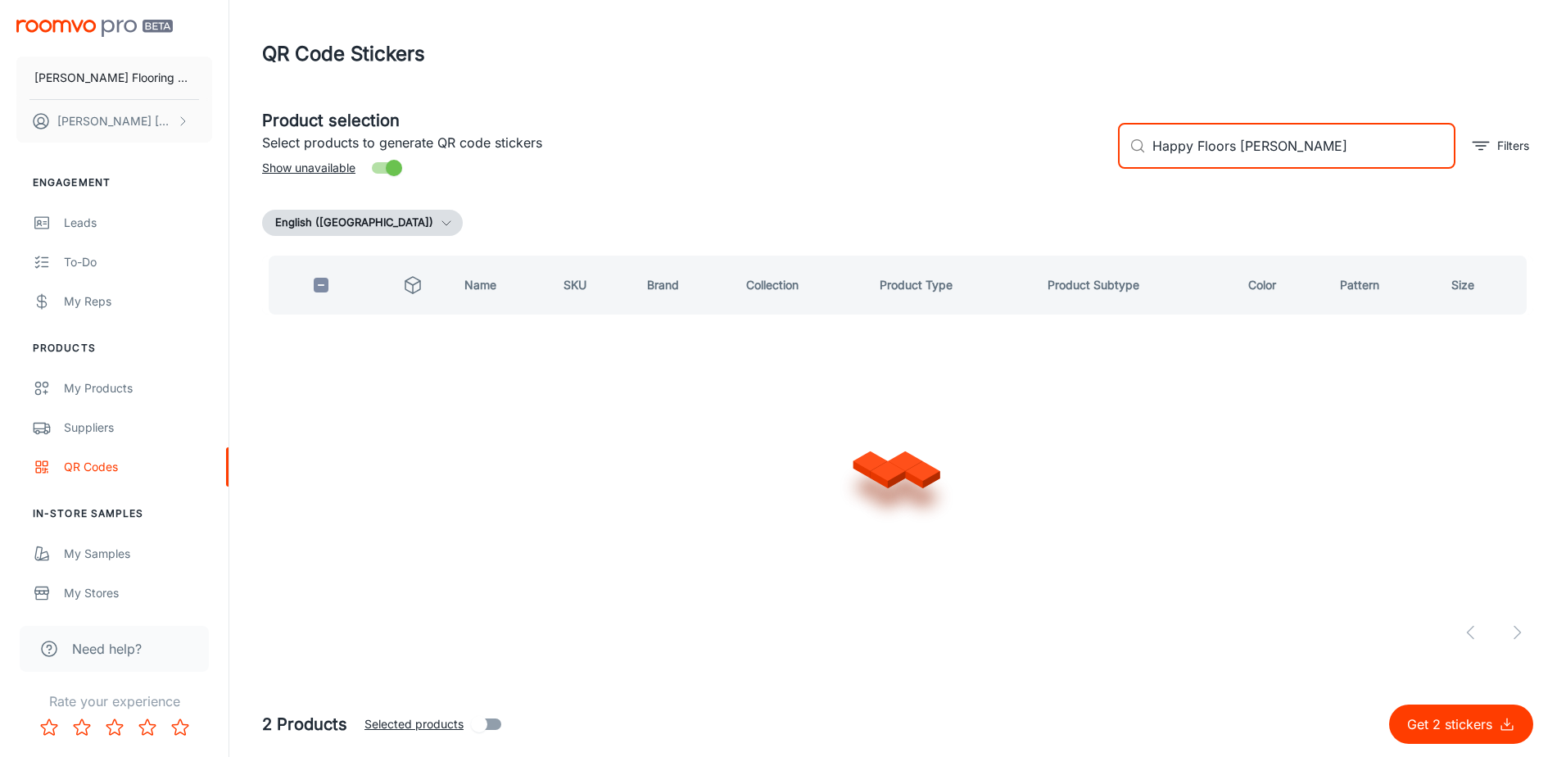
checkbox input "true"
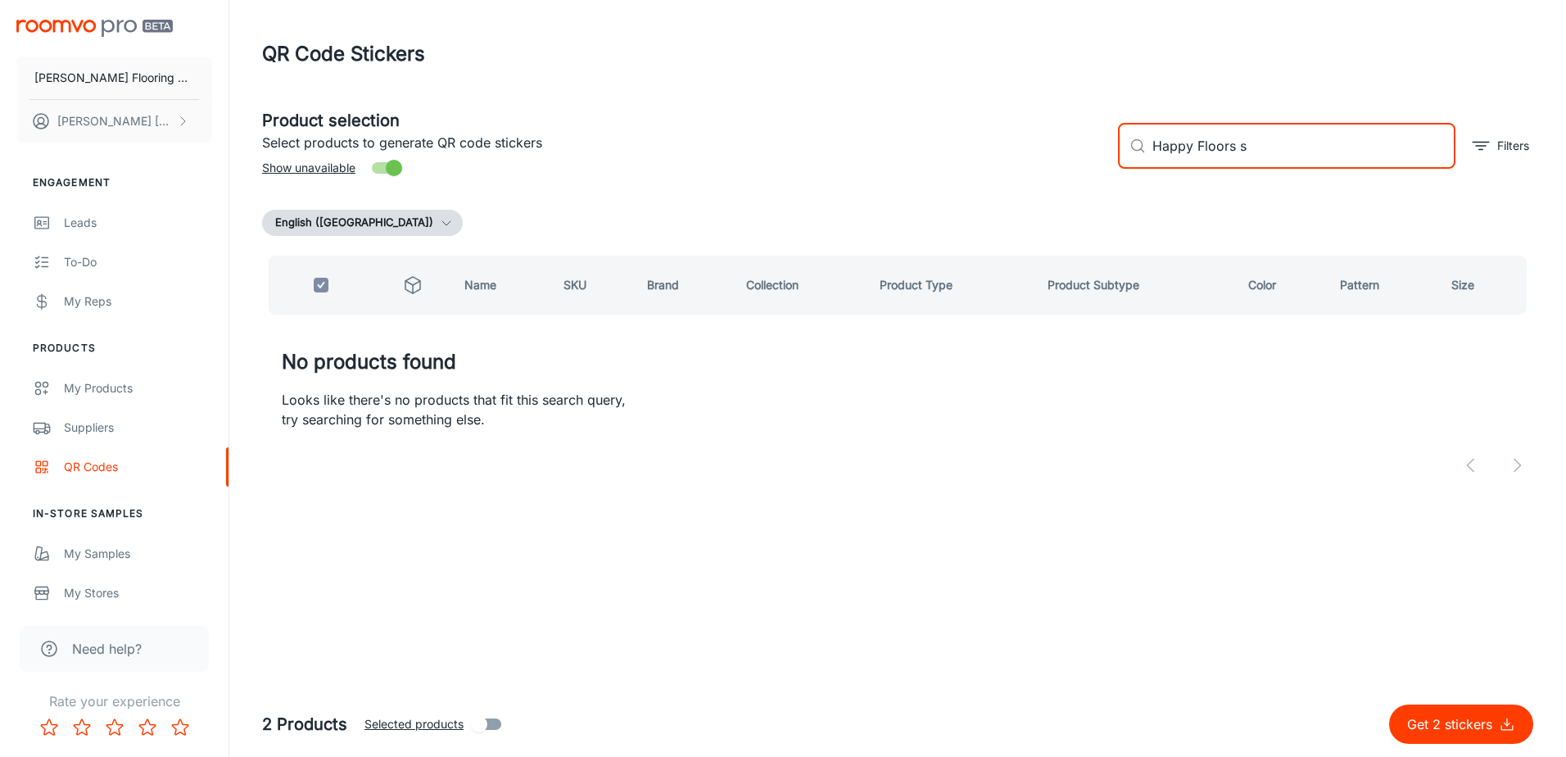
type input "Happy Floors"
checkbox input "false"
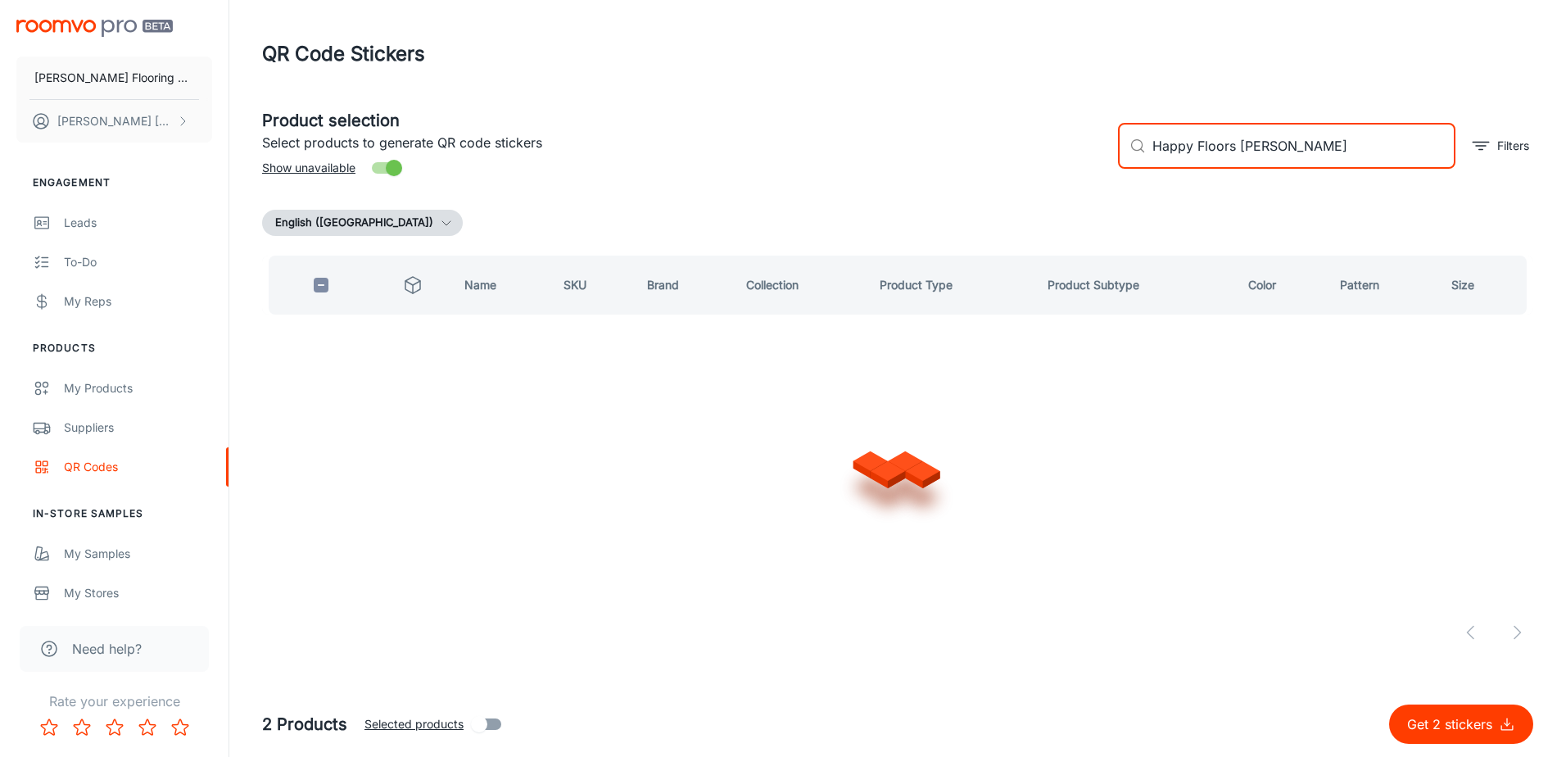
type input "Happy Floors cardosia"
checkbox input "true"
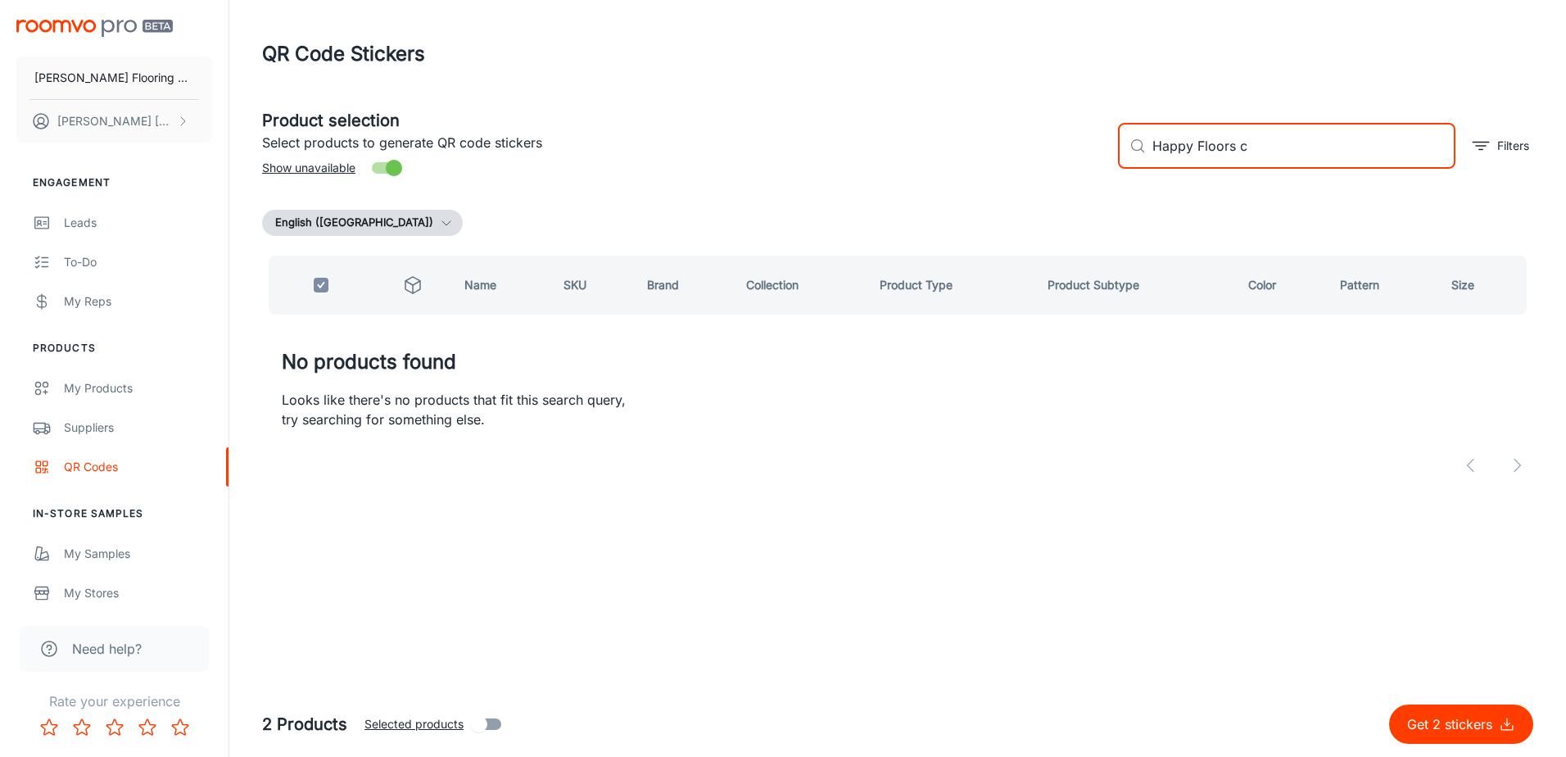
type input "Happy Floors"
checkbox input "false"
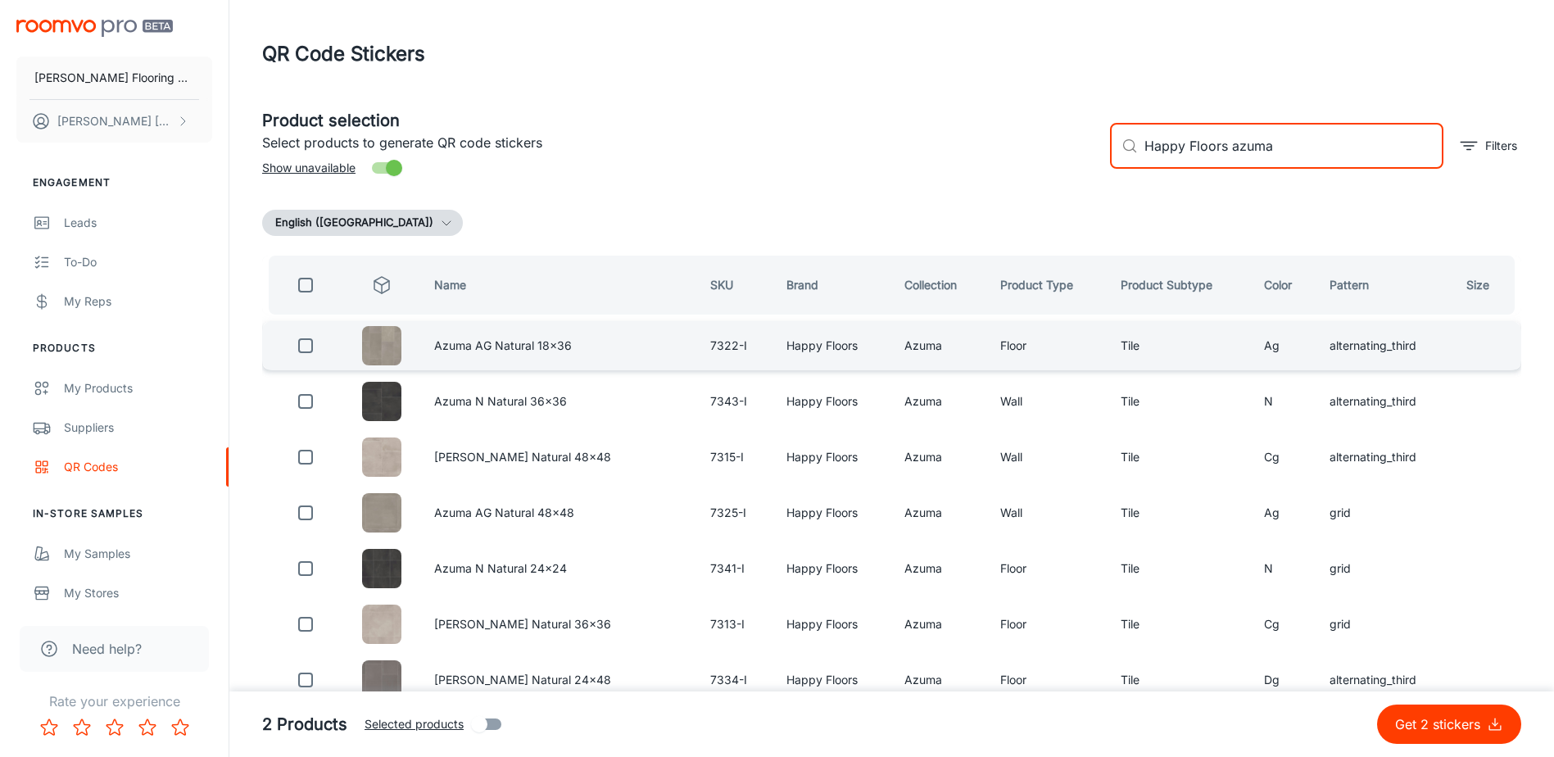
type input "Happy Floors azuma"
click at [310, 348] on input "checkbox" at bounding box center [305, 345] width 33 height 33
checkbox input "true"
click at [1246, 156] on input "Happy Floors azuma" at bounding box center [1293, 146] width 299 height 46
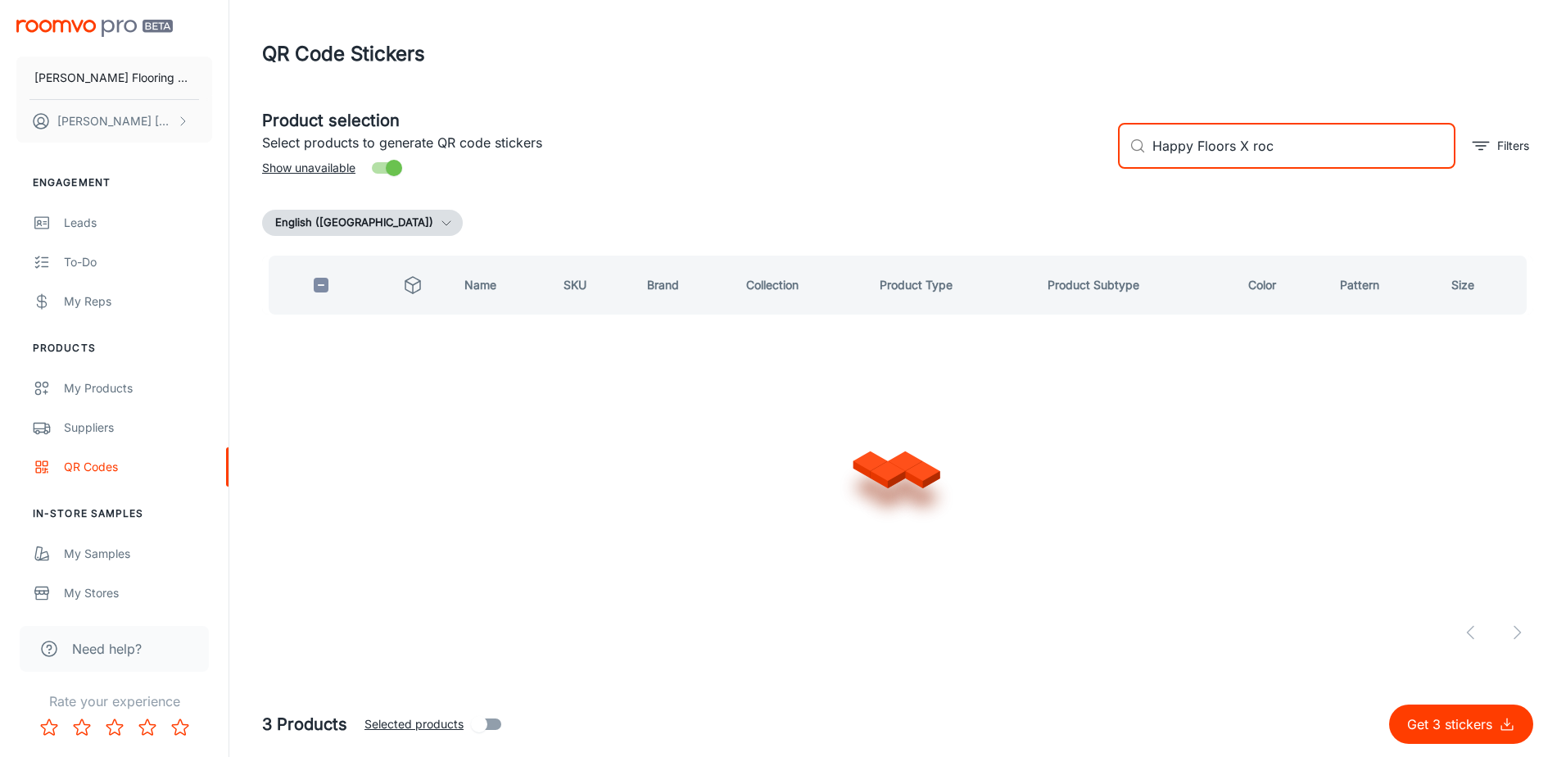
type input "Happy Floors X rock"
checkbox input "true"
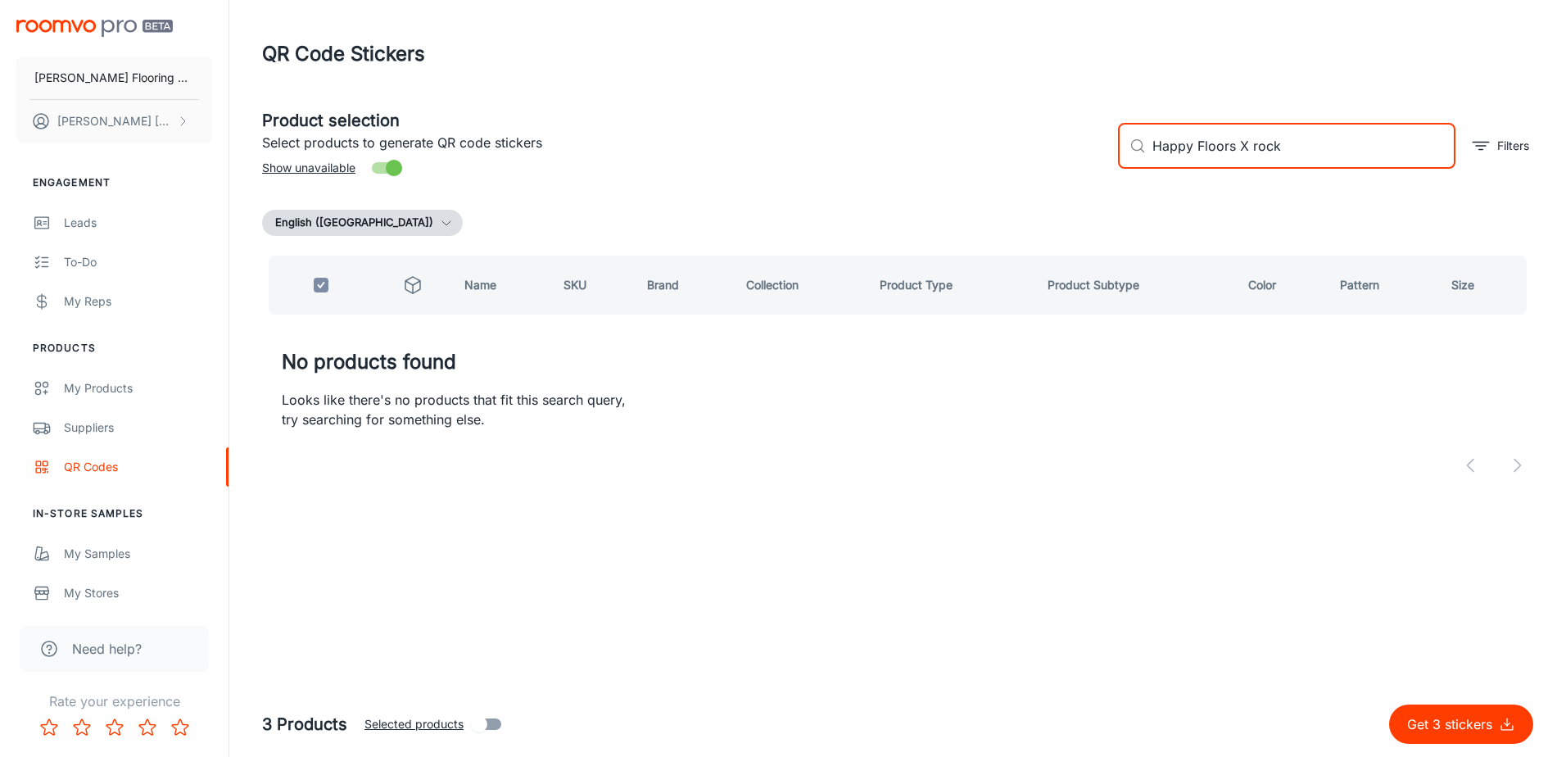
type input "Happy Floors X rock"
click at [1442, 717] on p "Get 3 stickers" at bounding box center [1453, 724] width 92 height 20
